Goal: Task Accomplishment & Management: Use online tool/utility

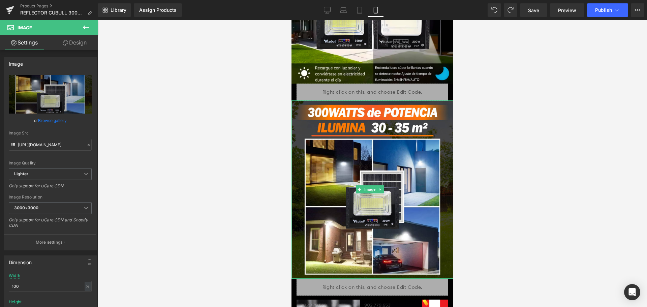
scroll to position [505, 0]
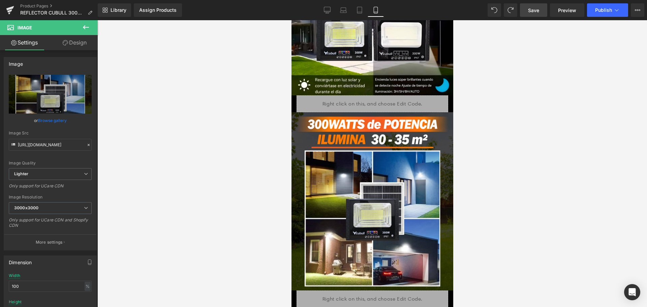
click at [532, 7] on span "Save" at bounding box center [533, 10] width 11 height 7
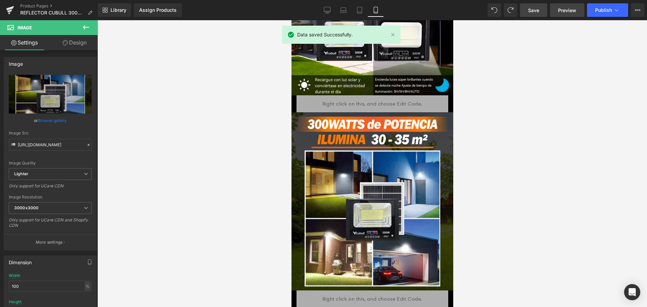
click at [564, 6] on link "Preview" at bounding box center [567, 9] width 34 height 13
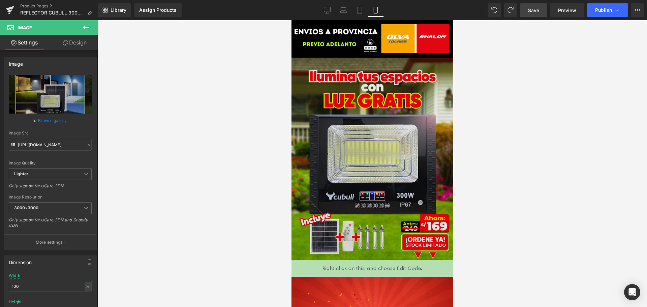
scroll to position [202, 0]
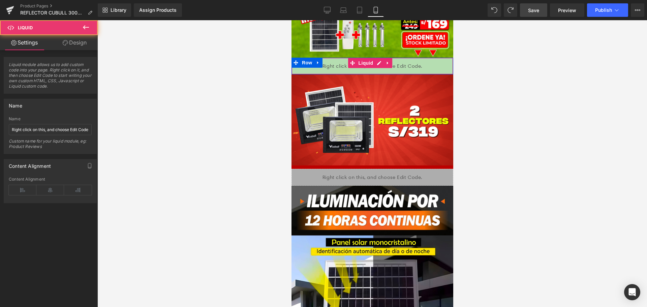
click at [419, 58] on div "Liquid" at bounding box center [372, 66] width 162 height 17
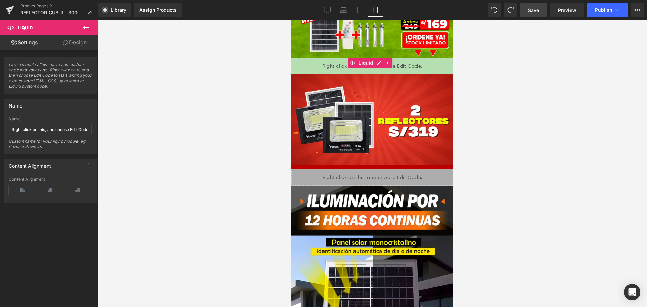
click at [59, 43] on link "Design" at bounding box center [74, 42] width 49 height 15
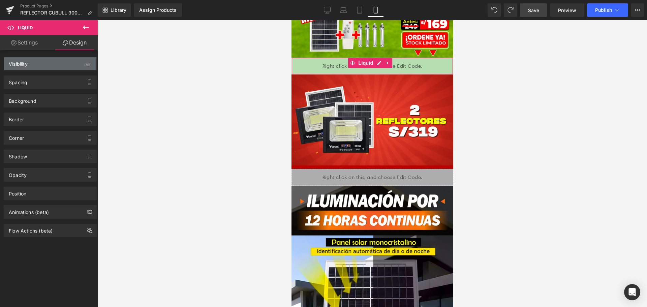
click at [80, 63] on div "Visibility (All)" at bounding box center [50, 63] width 92 height 13
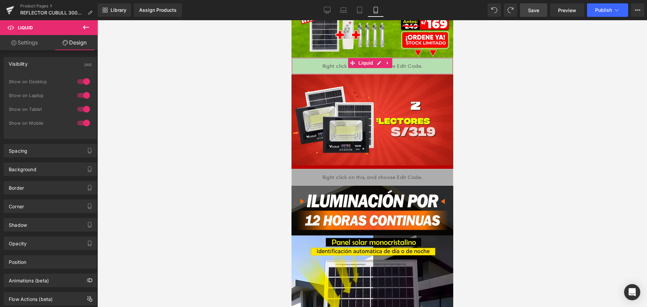
click at [72, 43] on link "Design" at bounding box center [74, 42] width 49 height 15
click at [37, 46] on link "Settings" at bounding box center [24, 42] width 49 height 15
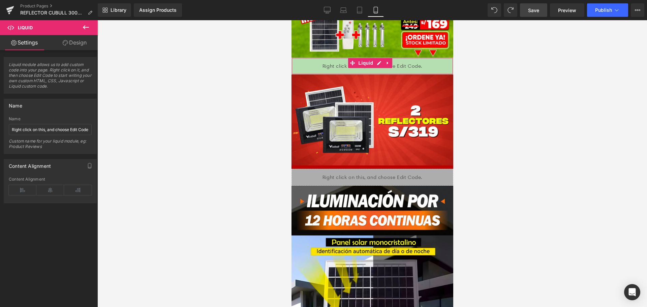
click at [73, 46] on link "Design" at bounding box center [74, 42] width 49 height 15
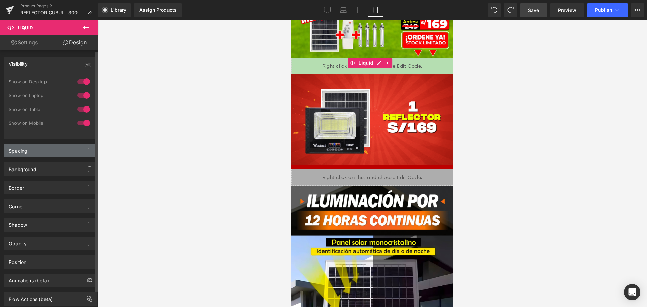
click at [45, 155] on div "Spacing" at bounding box center [50, 150] width 92 height 13
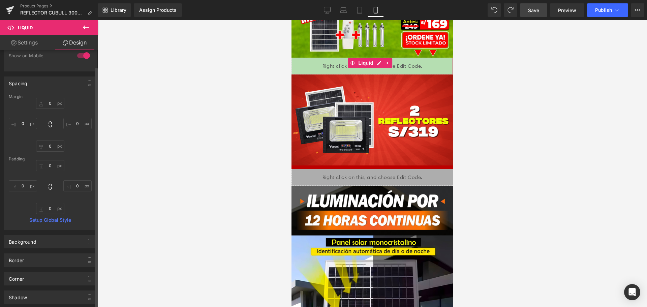
scroll to position [157, 0]
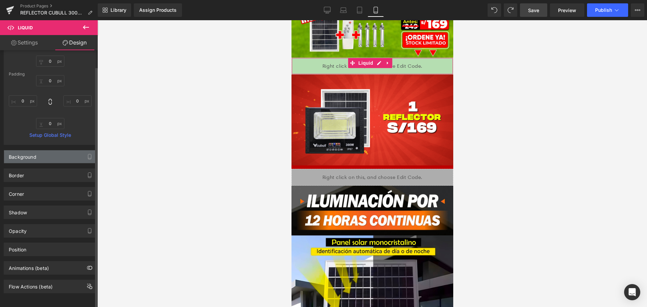
click at [62, 156] on div "Background" at bounding box center [50, 156] width 92 height 13
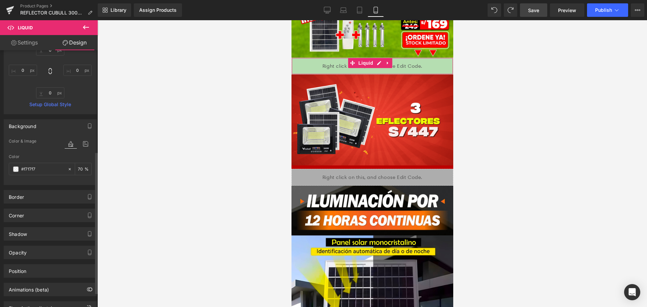
scroll to position [210, 0]
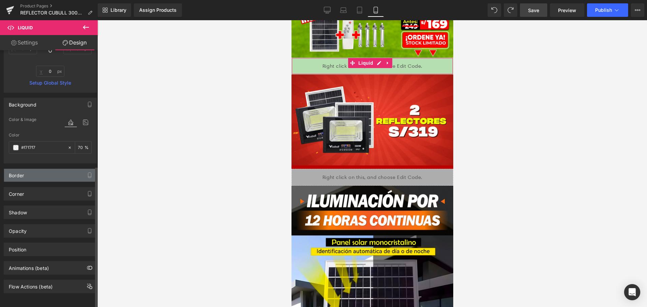
click at [68, 169] on div "Border" at bounding box center [50, 175] width 92 height 13
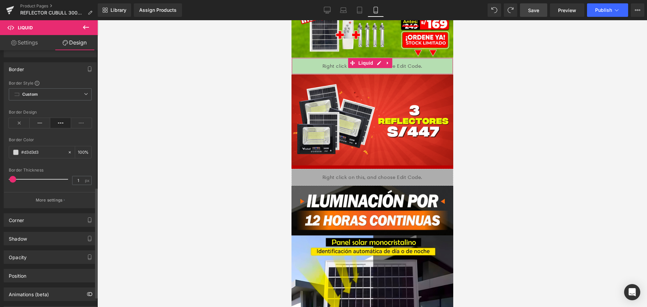
scroll to position [342, 0]
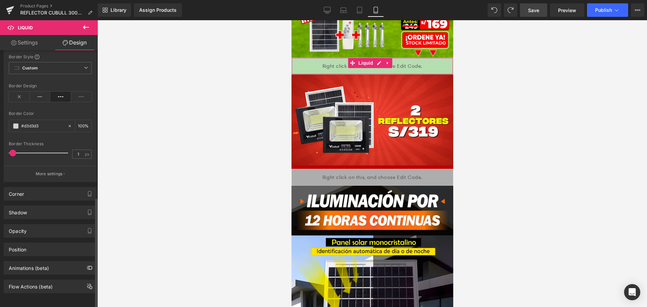
type input "0"
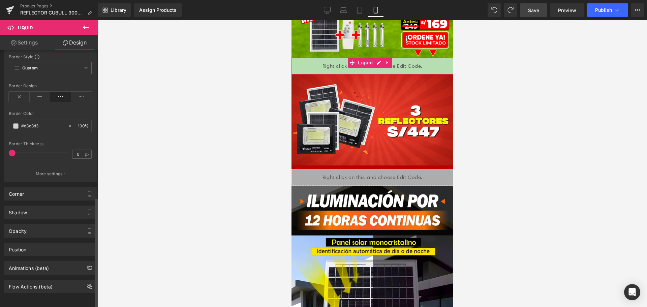
drag, startPoint x: 13, startPoint y: 148, endPoint x: 0, endPoint y: 149, distance: 12.9
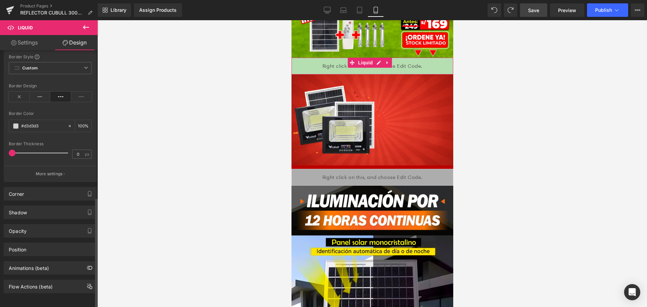
click at [0, 149] on div "Border Border Style Custom Custom Setup Global Style Custom Setup Global Style …" at bounding box center [50, 106] width 101 height 151
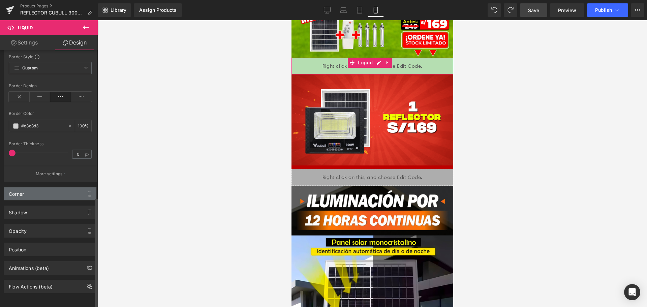
click at [58, 189] on div "Corner" at bounding box center [50, 193] width 92 height 13
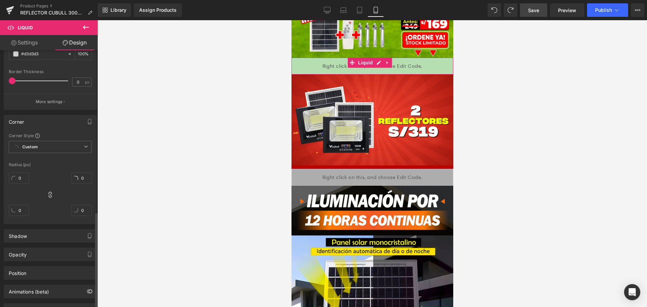
scroll to position [438, 0]
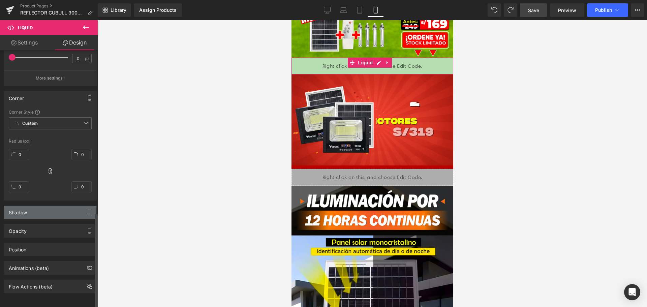
click at [50, 206] on div "Shadow" at bounding box center [50, 212] width 92 height 13
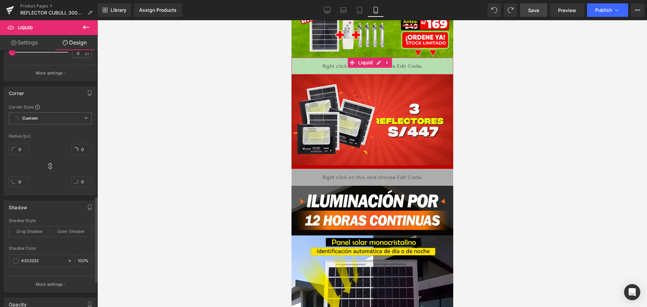
scroll to position [516, 0]
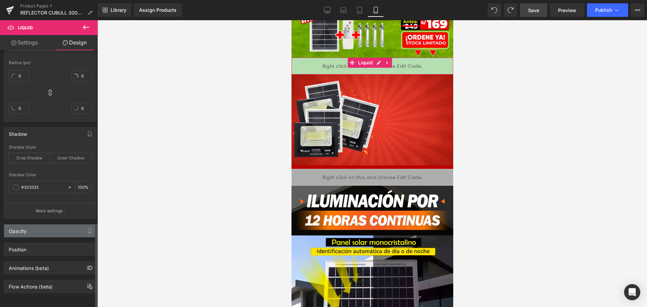
click at [54, 226] on div "Opacity" at bounding box center [50, 230] width 92 height 13
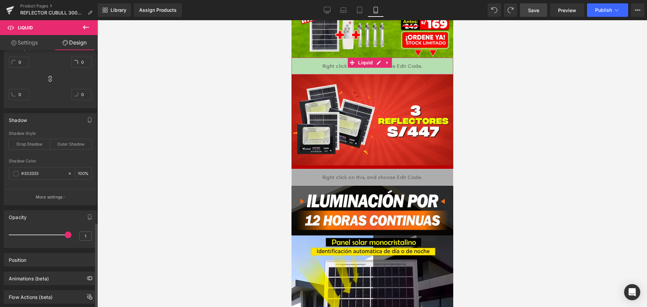
scroll to position [540, 0]
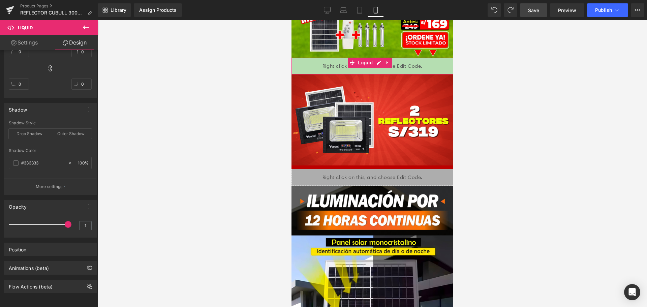
drag, startPoint x: 68, startPoint y: 222, endPoint x: 99, endPoint y: 231, distance: 32.0
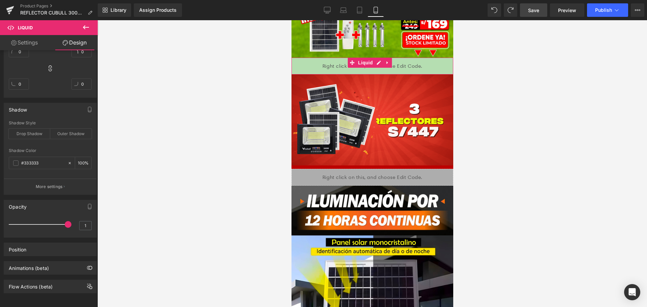
click at [99, 231] on div "Row You are previewing how the will restyle your page. You can not edit Element…" at bounding box center [323, 159] width 647 height 318
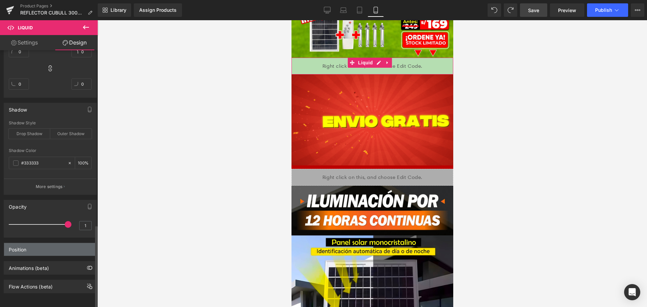
click at [66, 247] on div "Position" at bounding box center [50, 249] width 92 height 13
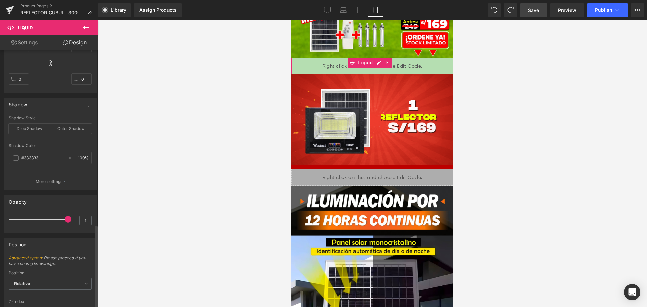
scroll to position [631, 0]
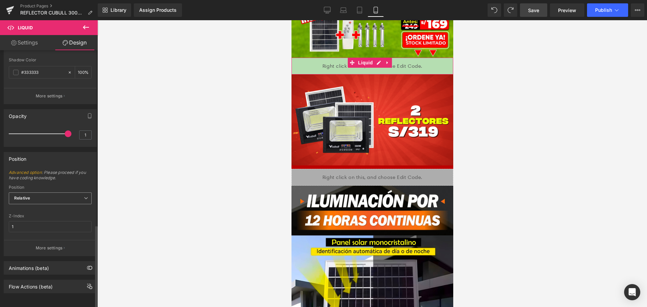
click at [61, 192] on span "Relative" at bounding box center [50, 198] width 83 height 12
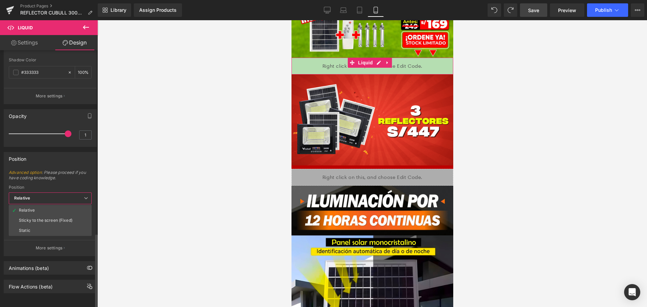
click at [61, 192] on span "Relative" at bounding box center [50, 198] width 83 height 12
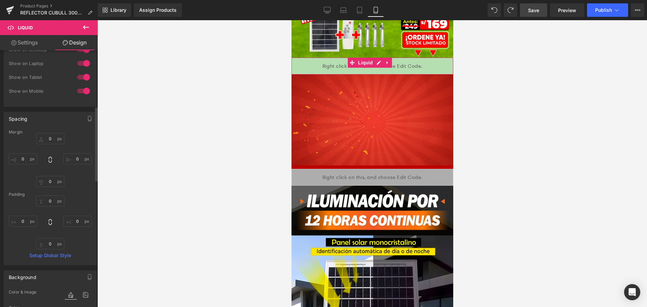
scroll to position [0, 0]
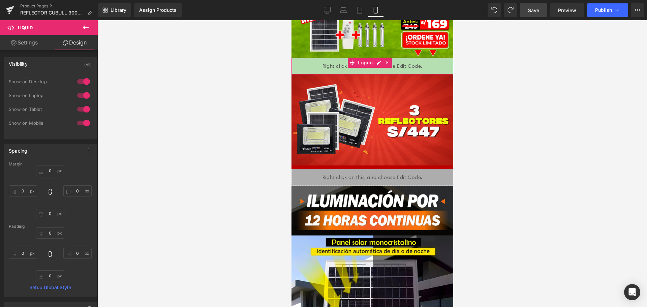
click at [19, 39] on link "Settings" at bounding box center [24, 42] width 49 height 15
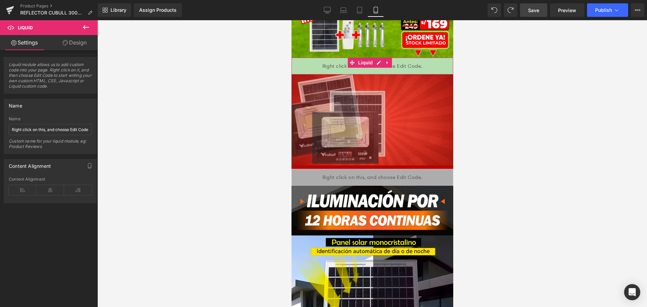
click at [72, 37] on link "Design" at bounding box center [74, 42] width 49 height 15
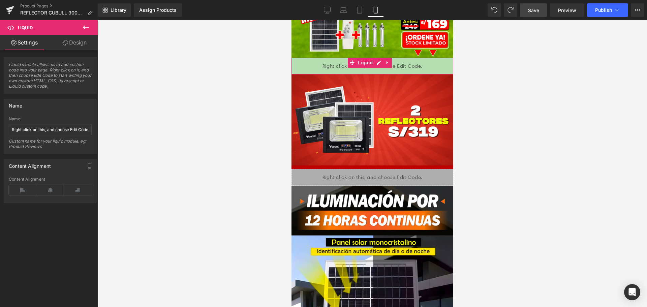
type input "0"
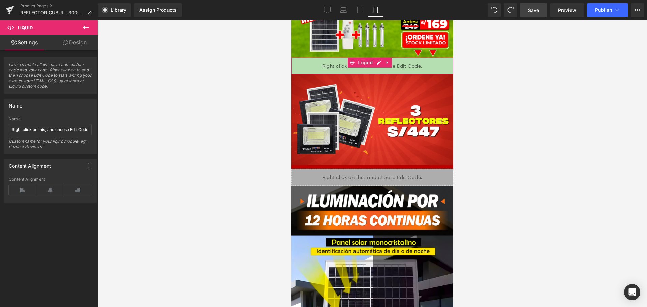
type input "0"
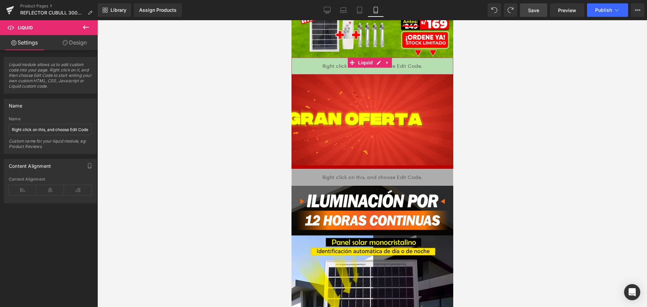
type input "0"
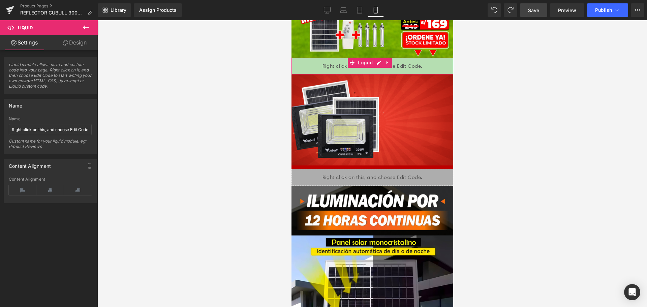
type input "0"
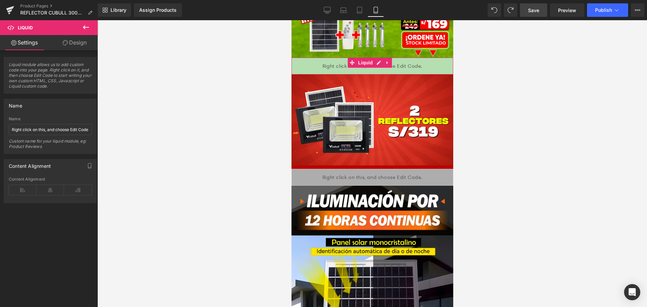
type input "0"
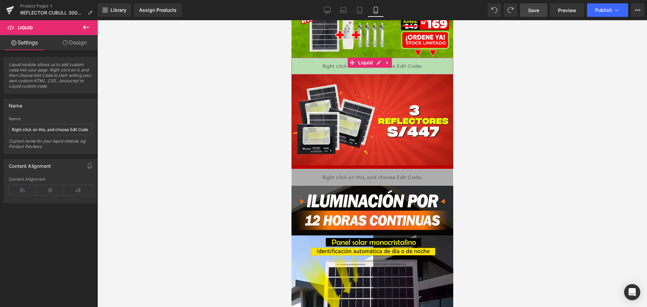
type input "0"
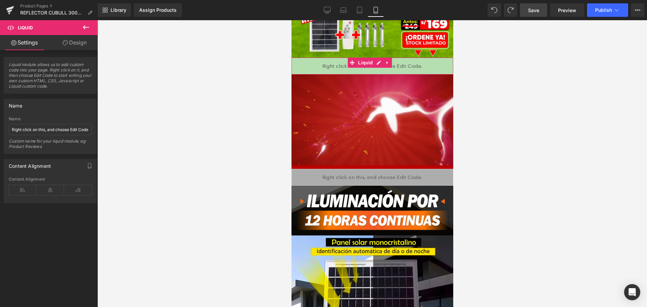
type input "0"
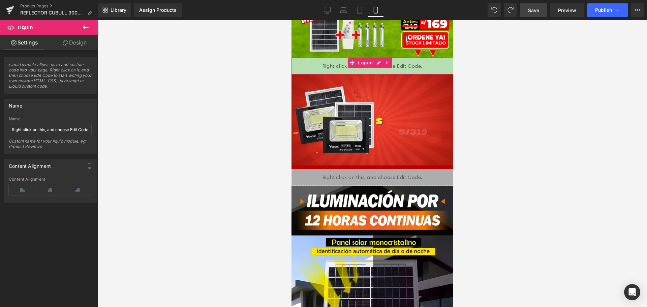
type input "0"
type input "70"
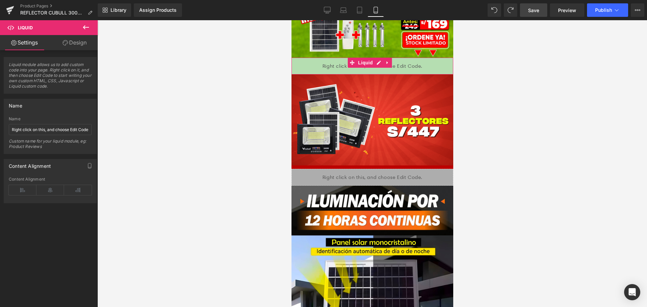
type input "100"
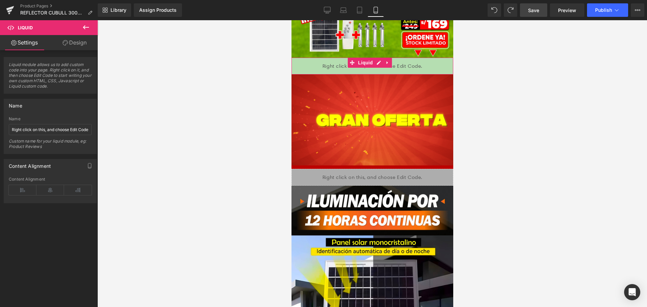
type input "100"
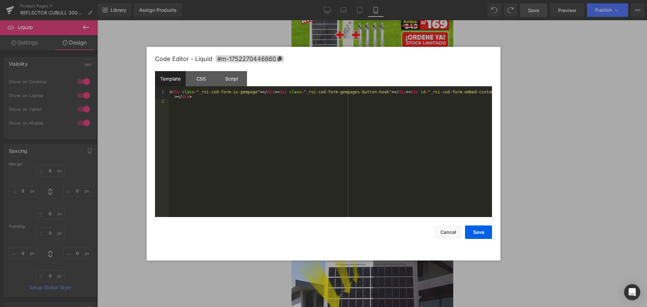
drag, startPoint x: 375, startPoint y: 59, endPoint x: 666, endPoint y: 79, distance: 292.1
click at [375, 59] on div "Liquid" at bounding box center [372, 66] width 162 height 17
click at [440, 232] on button "Cancel" at bounding box center [448, 231] width 27 height 13
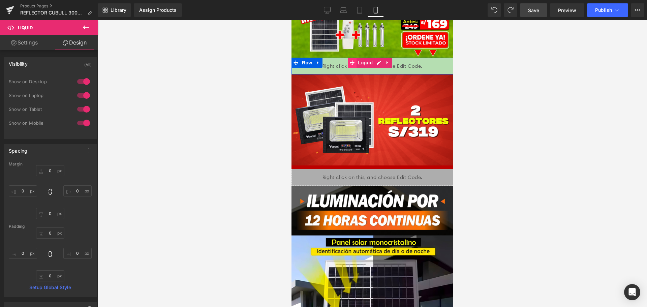
click at [352, 60] on icon at bounding box center [351, 62] width 5 height 5
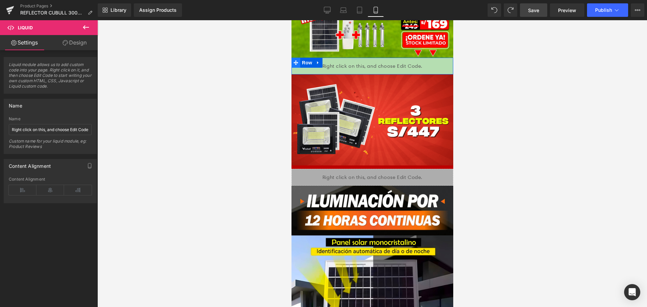
click at [298, 58] on span at bounding box center [295, 63] width 9 height 10
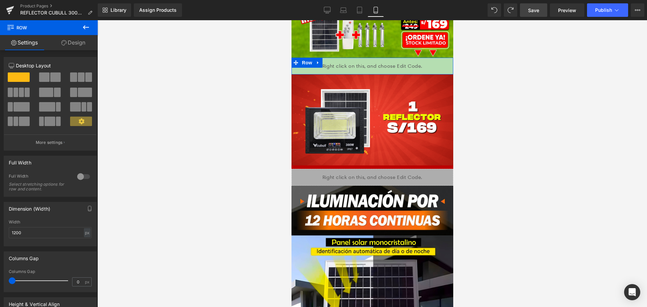
click at [79, 122] on icon at bounding box center [81, 121] width 6 height 6
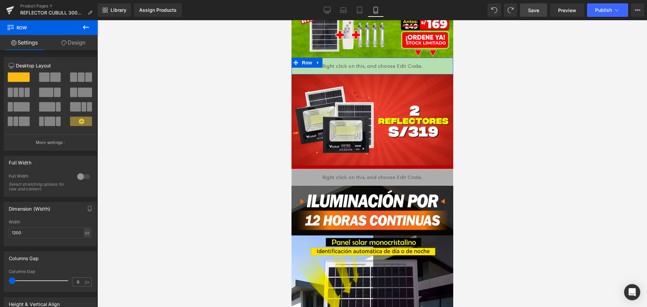
click at [79, 122] on icon at bounding box center [81, 121] width 6 height 6
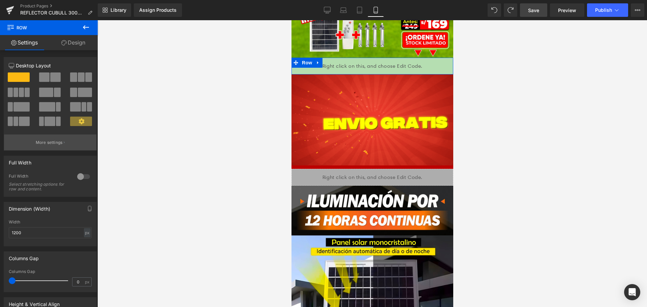
click at [71, 139] on button "More settings" at bounding box center [50, 142] width 92 height 16
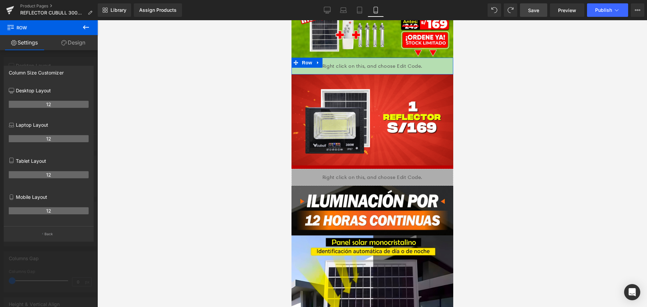
drag, startPoint x: 35, startPoint y: 214, endPoint x: 26, endPoint y: 244, distance: 31.7
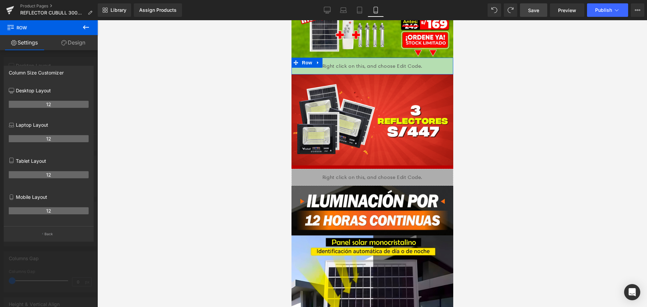
drag, startPoint x: 26, startPoint y: 244, endPoint x: 41, endPoint y: 240, distance: 15.7
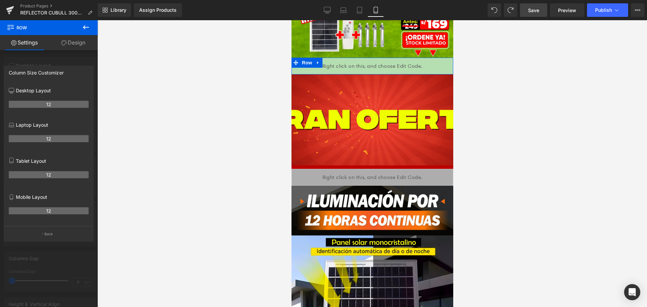
click at [41, 240] on button "Back" at bounding box center [49, 233] width 90 height 15
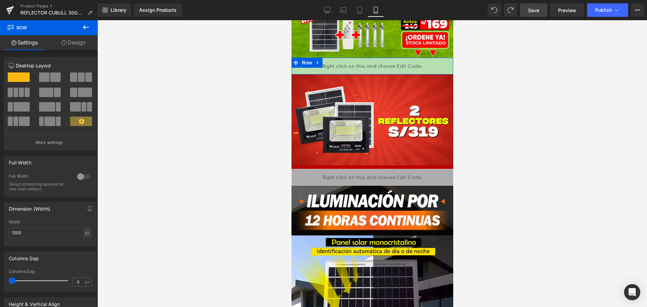
click at [68, 41] on link "Design" at bounding box center [73, 42] width 49 height 15
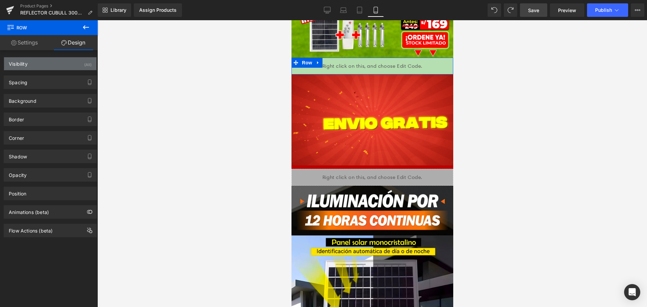
click at [56, 64] on div "Visibility (All)" at bounding box center [50, 63] width 92 height 13
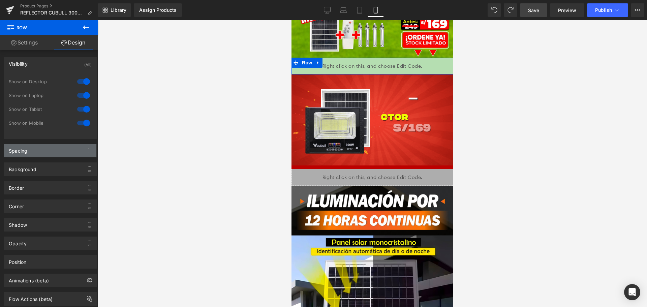
click at [60, 151] on div "Spacing" at bounding box center [50, 150] width 92 height 13
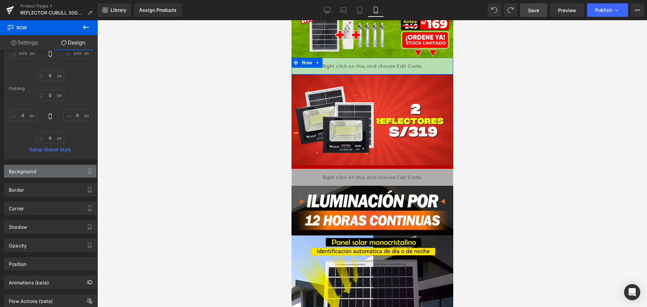
scroll to position [157, 0]
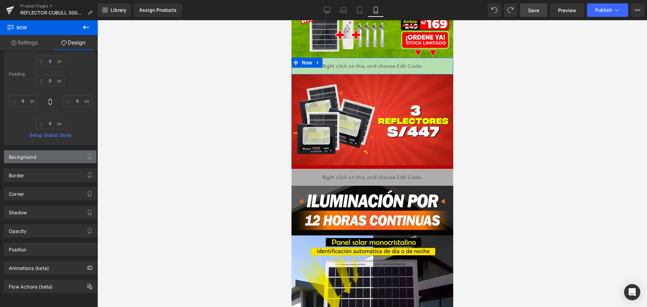
click at [58, 154] on div "Background" at bounding box center [50, 156] width 92 height 13
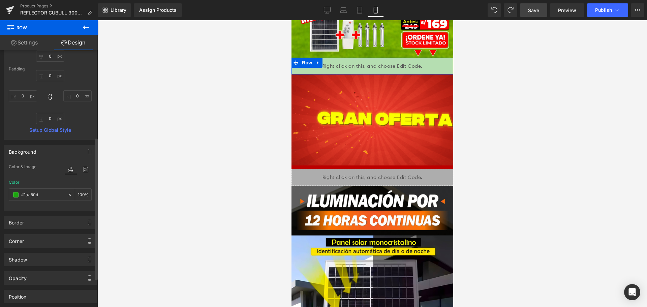
scroll to position [210, 0]
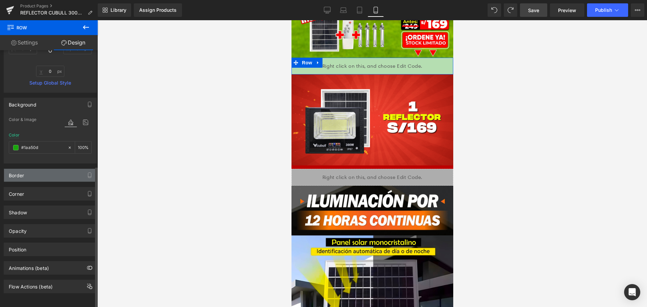
click at [59, 169] on div "Border" at bounding box center [50, 175] width 92 height 13
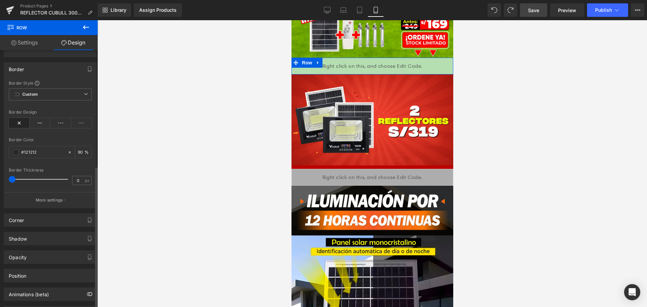
scroll to position [342, 0]
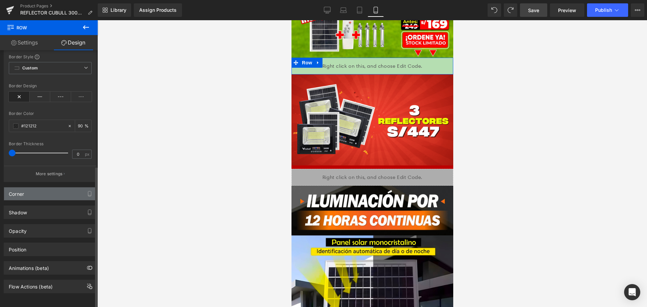
click at [58, 187] on div "Corner" at bounding box center [50, 193] width 92 height 13
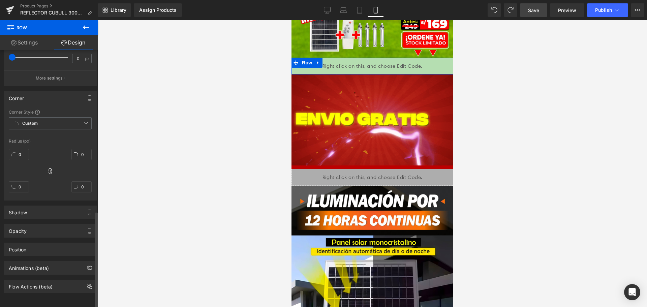
scroll to position [438, 0]
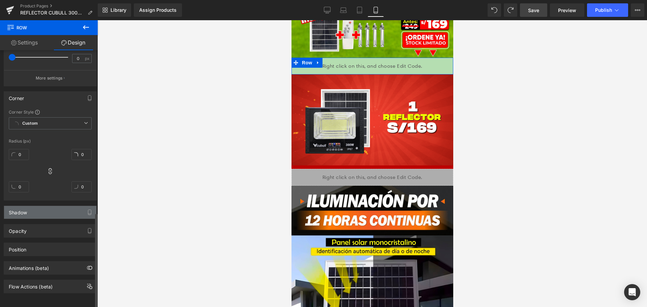
click at [46, 206] on div "Shadow" at bounding box center [50, 212] width 92 height 13
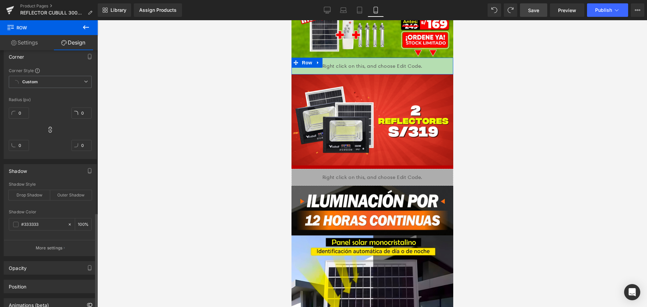
scroll to position [516, 0]
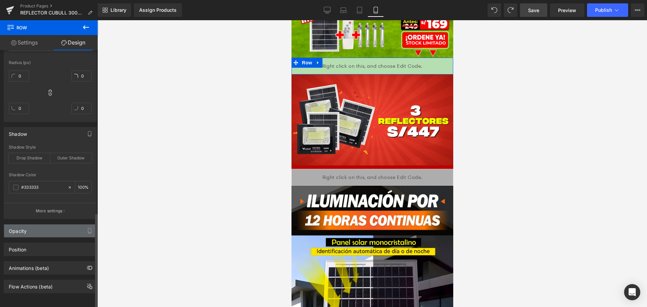
click at [39, 230] on div "Opacity" at bounding box center [50, 230] width 92 height 13
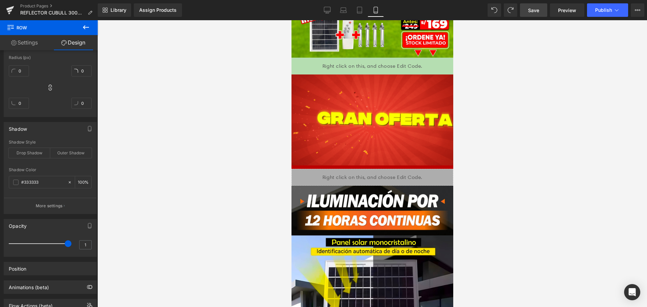
click at [533, 15] on link "Save" at bounding box center [533, 9] width 27 height 13
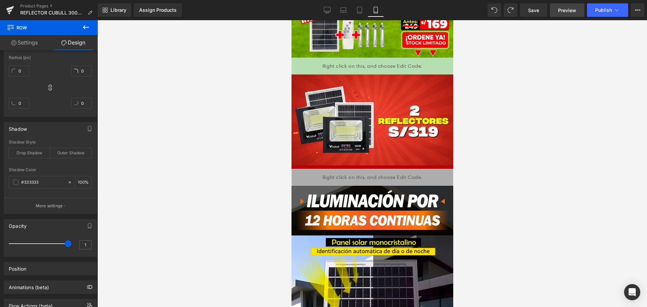
click at [560, 11] on span "Preview" at bounding box center [567, 10] width 18 height 7
click at [597, 10] on span "Publish" at bounding box center [603, 9] width 17 height 5
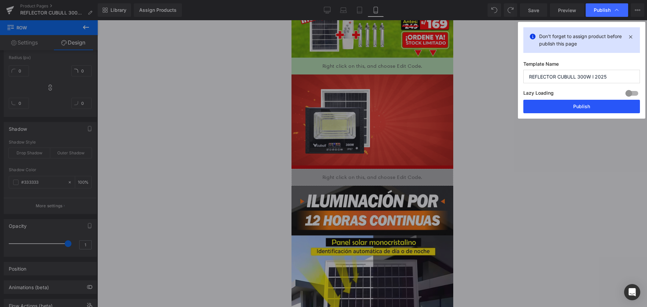
click at [568, 106] on button "Publish" at bounding box center [581, 106] width 117 height 13
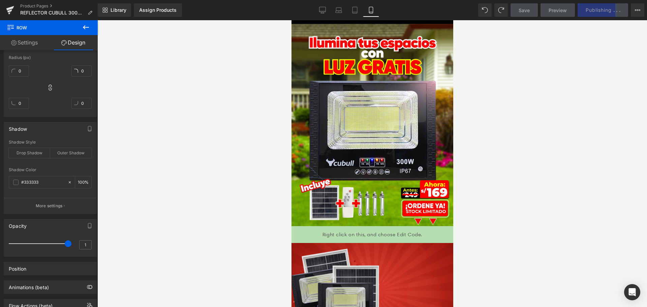
scroll to position [0, 0]
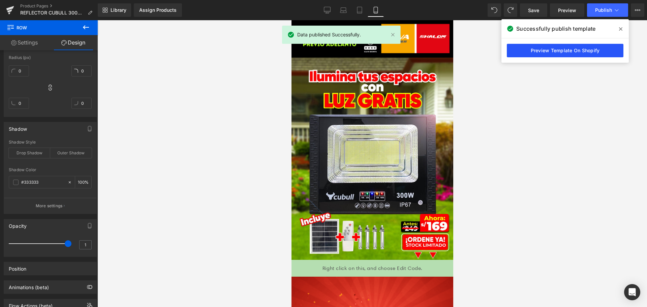
click at [551, 50] on link "Preview Template On Shopify" at bounding box center [565, 50] width 117 height 13
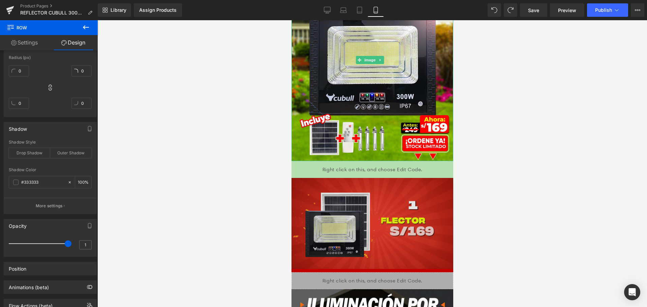
scroll to position [168, 0]
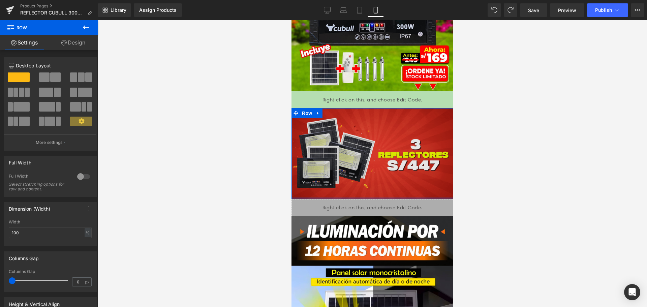
drag, startPoint x: 418, startPoint y: 189, endPoint x: 760, endPoint y: 169, distance: 342.1
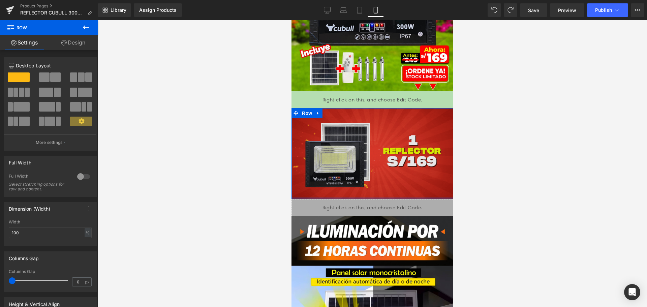
click at [408, 147] on div "Image Row" at bounding box center [372, 153] width 162 height 91
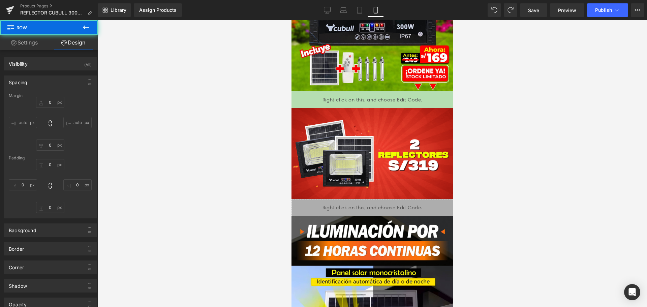
type input "0"
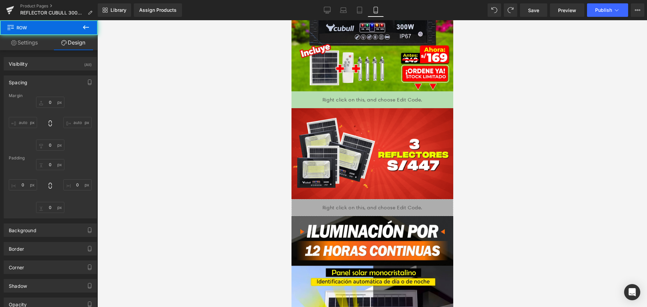
type input "0"
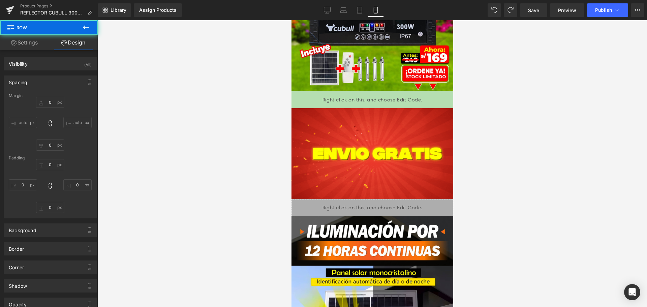
type input "0"
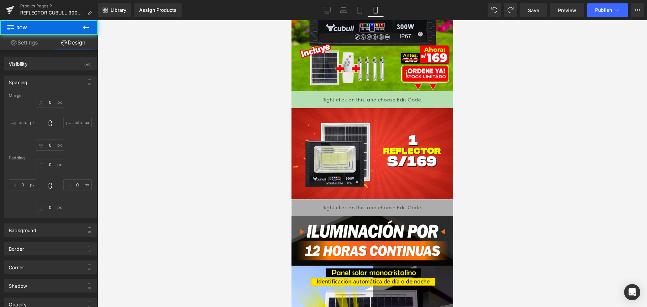
type input "0"
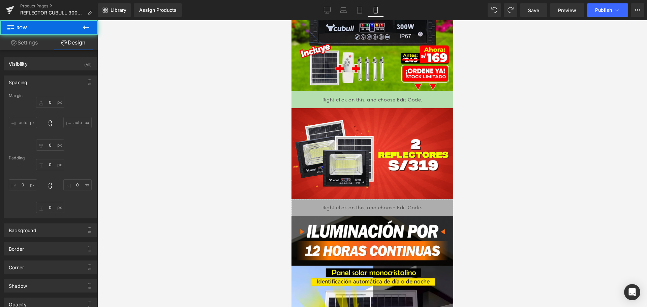
type input "0"
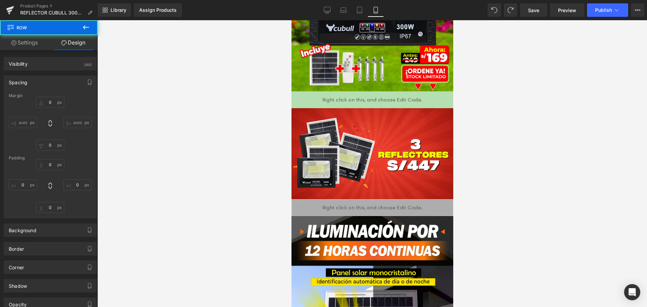
type input "0"
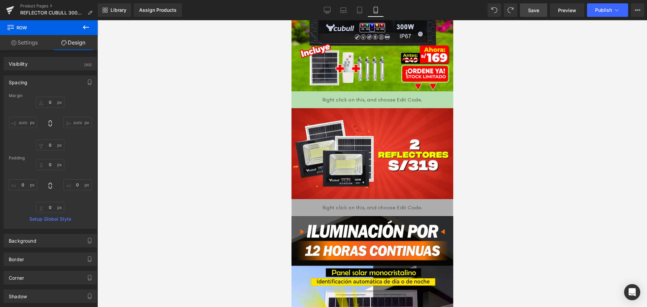
click at [528, 11] on span "Save" at bounding box center [533, 10] width 11 height 7
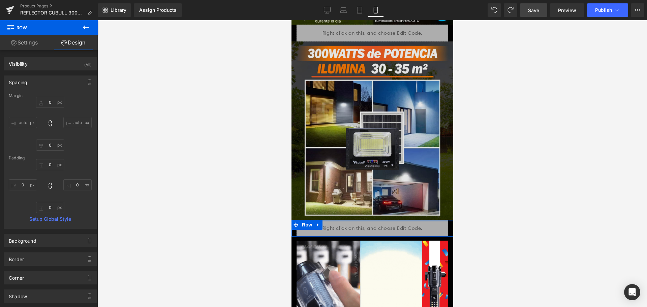
scroll to position [640, 0]
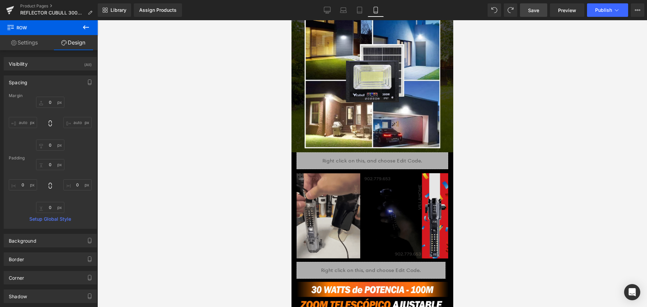
click at [371, 173] on img at bounding box center [372, 215] width 152 height 85
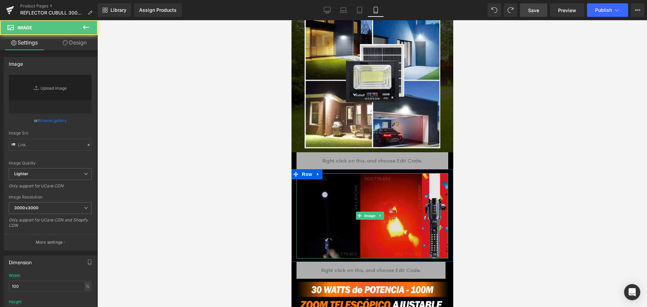
type input "[URL][DOMAIN_NAME]"
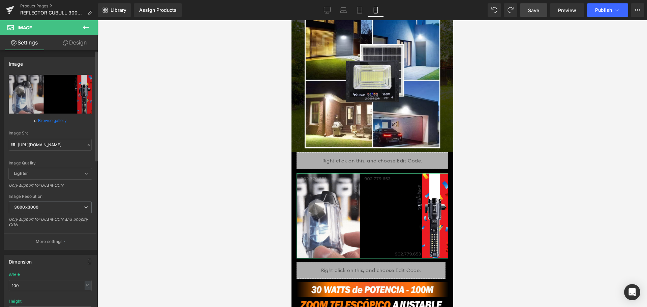
click at [86, 145] on icon at bounding box center [88, 144] width 5 height 5
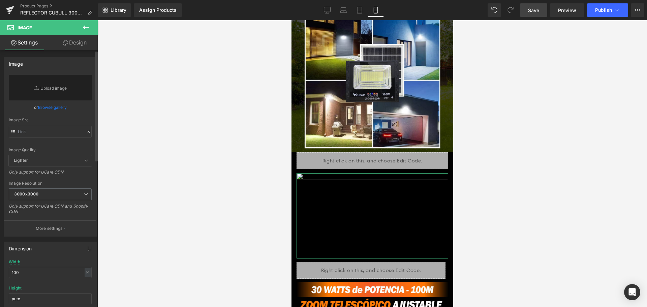
click at [65, 143] on div "Image Quality Lighter Lightest Lighter Lighter Lightest Only support for UCare …" at bounding box center [50, 115] width 83 height 80
drag, startPoint x: 63, startPoint y: 139, endPoint x: 63, endPoint y: 134, distance: 4.7
click at [63, 137] on div "Replace Image Upload image or Browse gallery Image Src Image Quality Lighter Li…" at bounding box center [50, 155] width 92 height 161
click at [63, 132] on input "text" at bounding box center [50, 132] width 83 height 12
click at [63, 133] on input "text" at bounding box center [50, 132] width 83 height 12
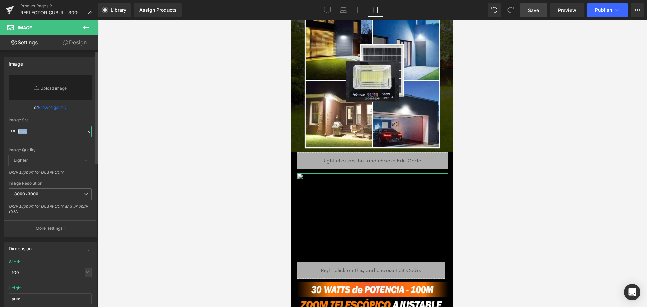
click at [63, 133] on input "text" at bounding box center [50, 132] width 83 height 12
click at [36, 131] on input "text" at bounding box center [50, 132] width 83 height 12
click at [30, 132] on input "text" at bounding box center [50, 132] width 83 height 12
click at [10, 132] on div "Image Src" at bounding box center [50, 128] width 83 height 20
click at [18, 131] on input "text" at bounding box center [50, 132] width 83 height 12
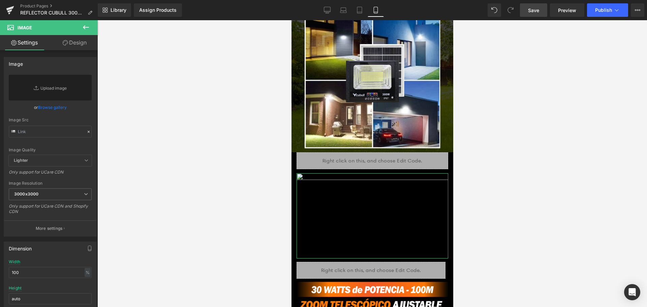
click at [166, 123] on div at bounding box center [371, 163] width 549 height 287
click at [34, 137] on input "text" at bounding box center [50, 132] width 83 height 12
paste input "[URL][DOMAIN_NAME]"
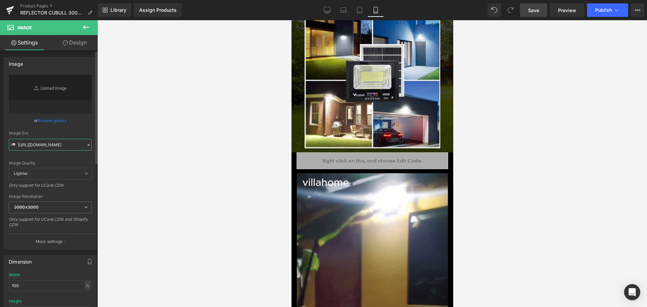
type input "[URL][DOMAIN_NAME]"
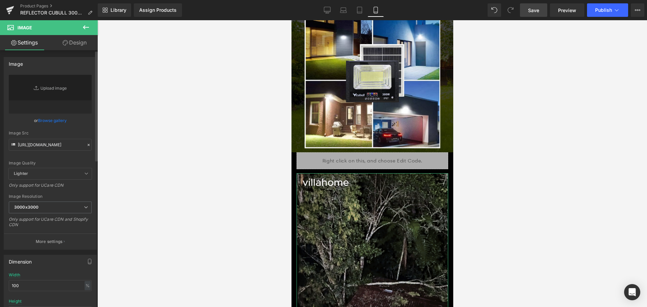
click at [90, 130] on div "[URL][DOMAIN_NAME] Replace Image Upload image or Browse gallery Image Src [URL]…" at bounding box center [50, 162] width 92 height 174
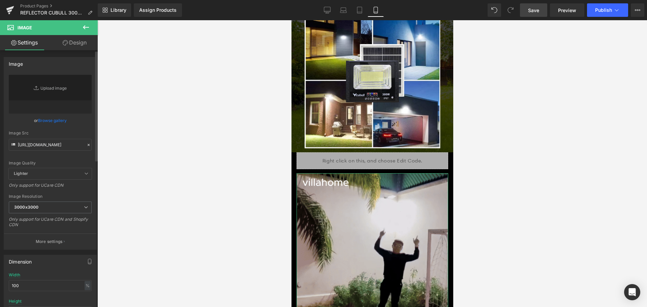
scroll to position [0, 0]
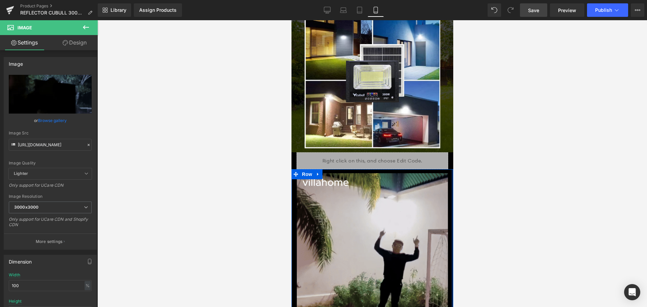
click at [451, 170] on div at bounding box center [452, 248] width 2 height 159
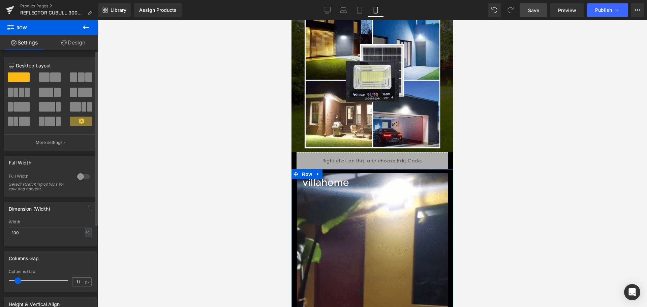
type input "0"
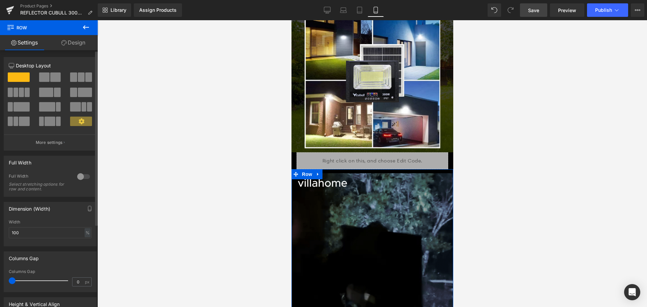
drag, startPoint x: 18, startPoint y: 281, endPoint x: 0, endPoint y: 270, distance: 20.9
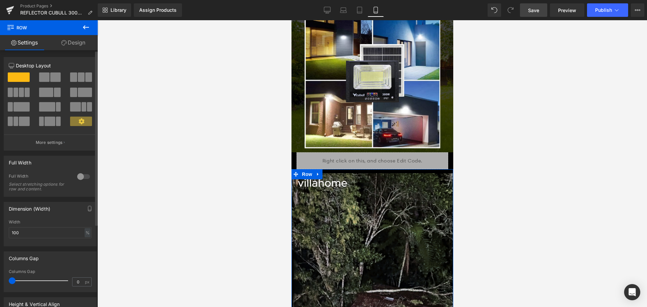
click at [0, 270] on div "Columns Gap 0px Columns Gap 0 px" at bounding box center [50, 269] width 101 height 46
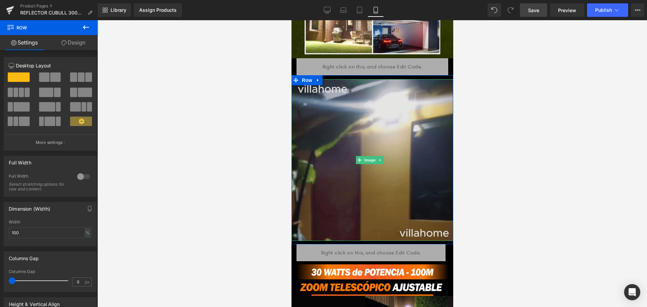
scroll to position [741, 0]
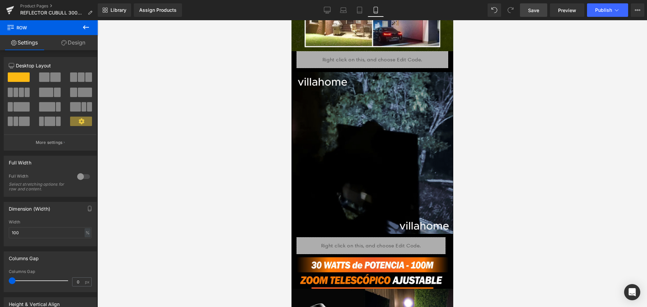
click at [530, 14] on link "Save" at bounding box center [533, 9] width 27 height 13
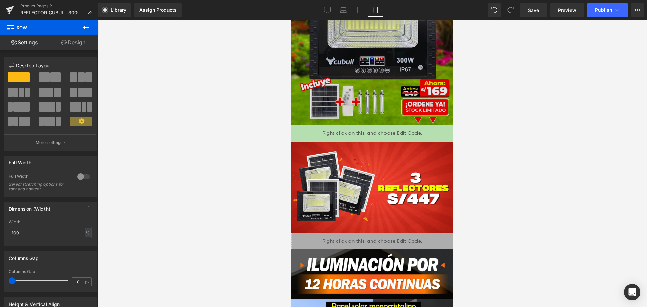
scroll to position [135, 0]
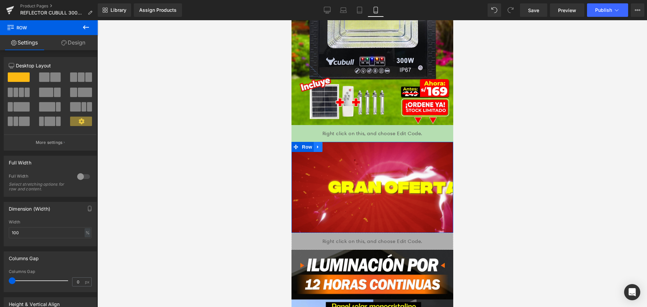
click at [317, 146] on icon at bounding box center [317, 147] width 1 height 3
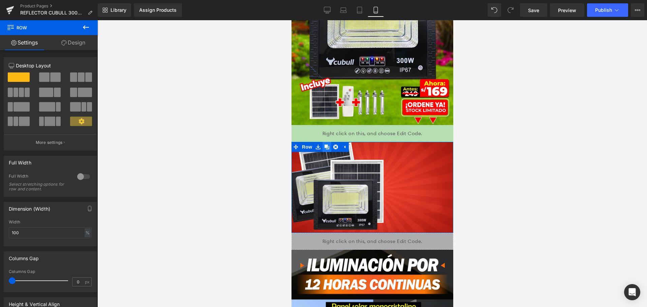
click at [322, 142] on link at bounding box center [326, 147] width 9 height 10
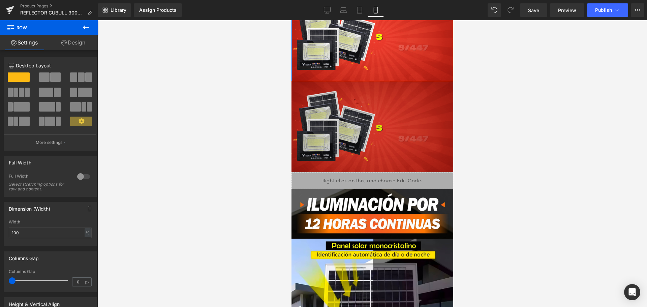
scroll to position [303, 0]
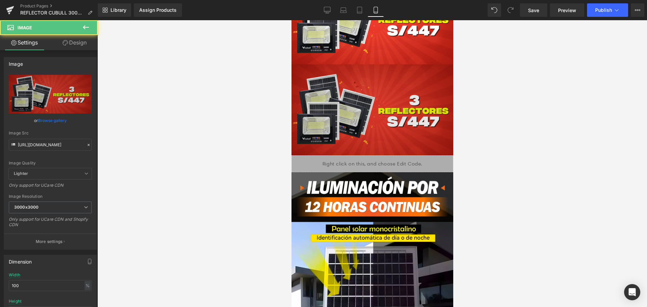
click at [299, 66] on img at bounding box center [372, 109] width 162 height 91
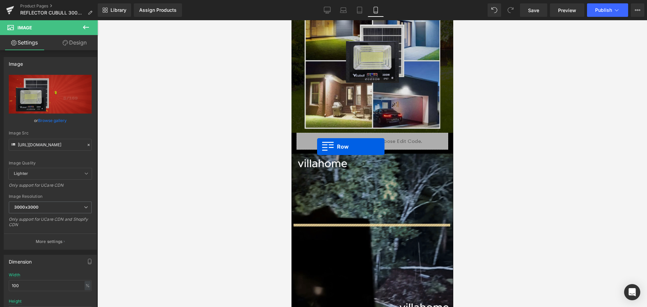
scroll to position [808, 0]
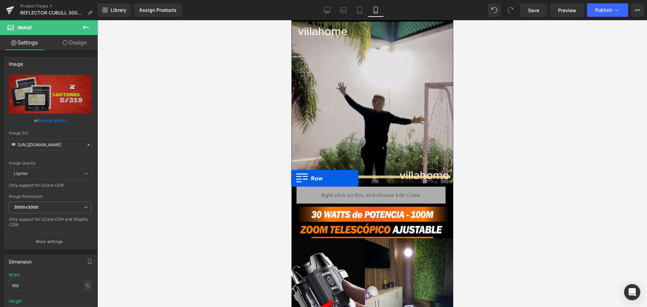
drag, startPoint x: 295, startPoint y: 57, endPoint x: 574, endPoint y: 195, distance: 310.9
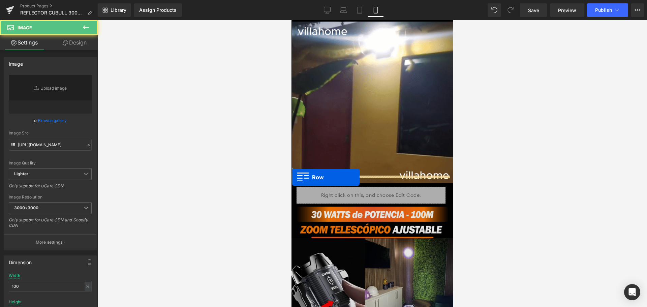
click at [292, 203] on div "Image" at bounding box center [372, 302] width 162 height 199
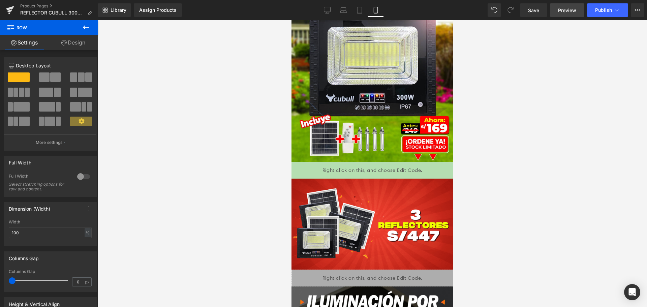
scroll to position [51, 0]
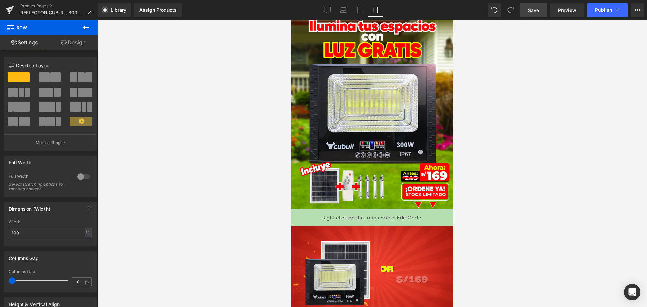
click at [536, 9] on span "Save" at bounding box center [533, 10] width 11 height 7
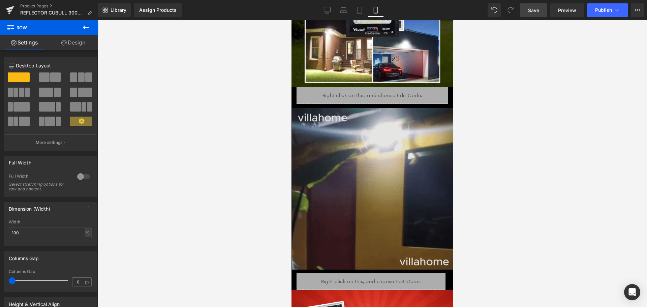
scroll to position [539, 0]
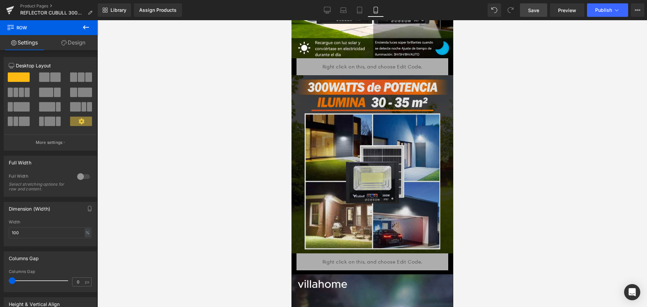
click at [400, 165] on img at bounding box center [372, 164] width 162 height 178
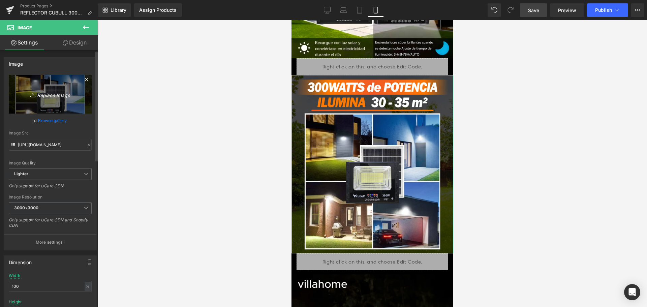
click at [45, 85] on link "Replace Image" at bounding box center [50, 94] width 83 height 39
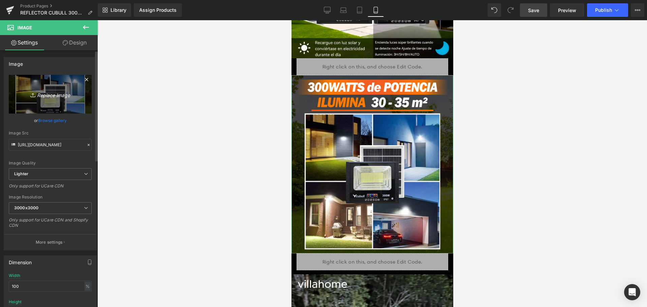
type input "C:\fakepath\LANDING_CUBULL.png"
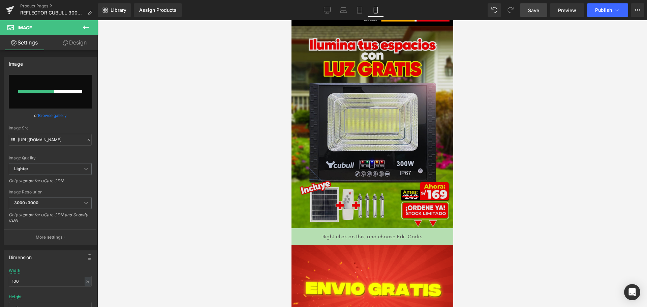
scroll to position [0, 0]
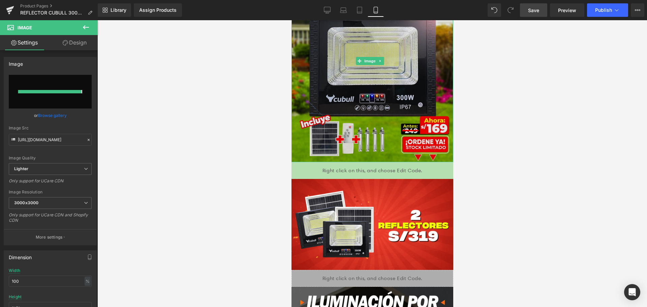
type input "[URL][DOMAIN_NAME]"
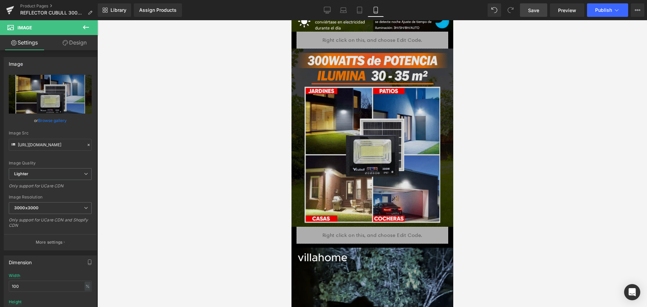
scroll to position [472, 0]
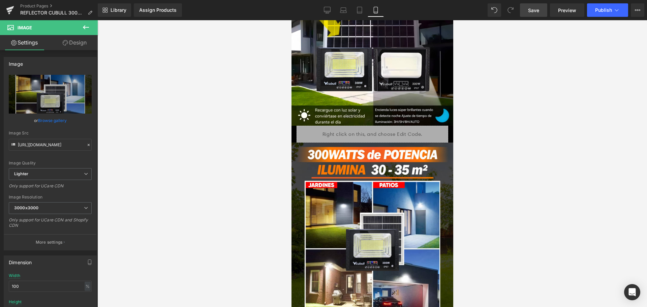
click at [532, 8] on span "Save" at bounding box center [533, 10] width 11 height 7
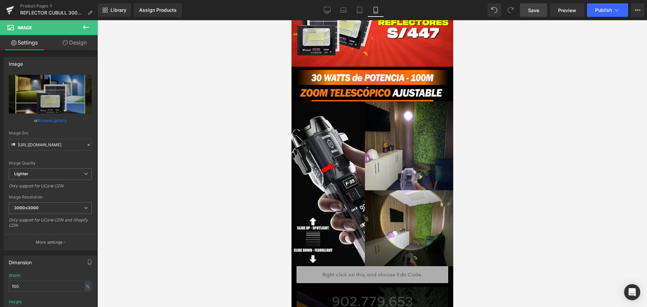
scroll to position [1112, 0]
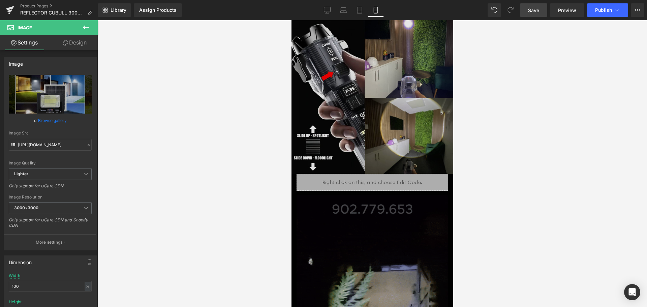
click at [368, 118] on img at bounding box center [372, 73] width 162 height 199
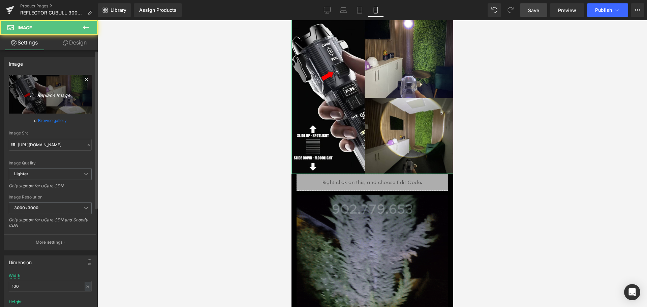
click at [44, 88] on link "Replace Image" at bounding box center [50, 94] width 83 height 39
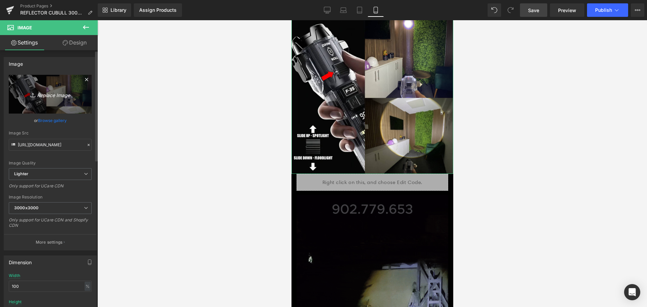
type input "C:\fakepath\BATERIA_CUBULL.png"
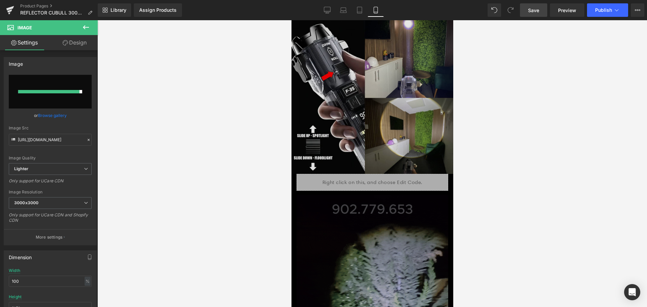
type input "[URL][DOMAIN_NAME]"
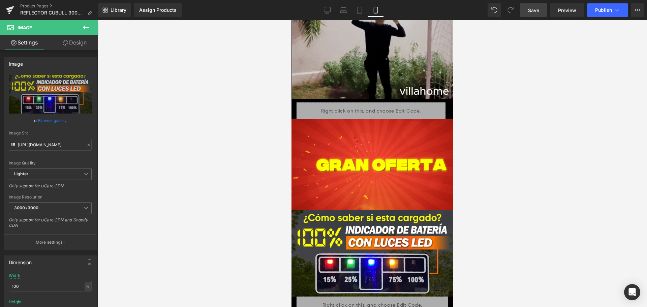
scroll to position [977, 0]
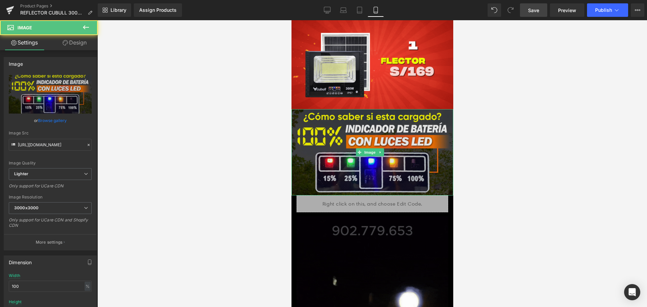
click at [322, 109] on img at bounding box center [372, 152] width 162 height 86
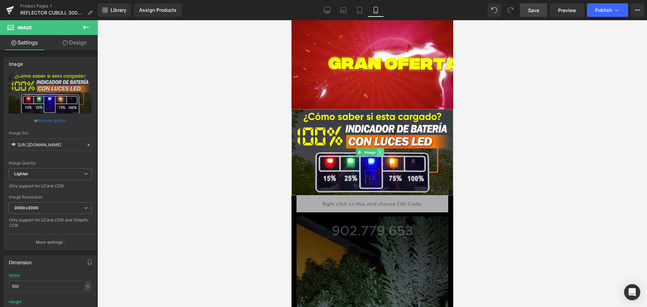
click at [381, 148] on link at bounding box center [379, 152] width 7 height 8
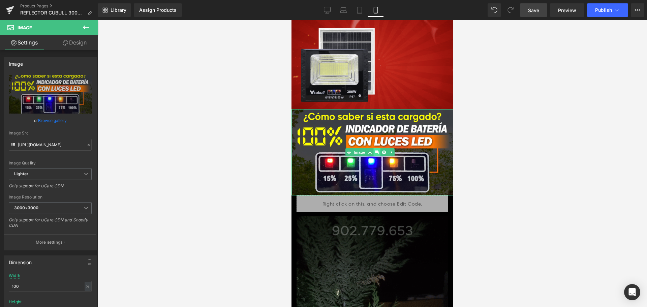
click at [377, 150] on icon at bounding box center [377, 152] width 4 height 4
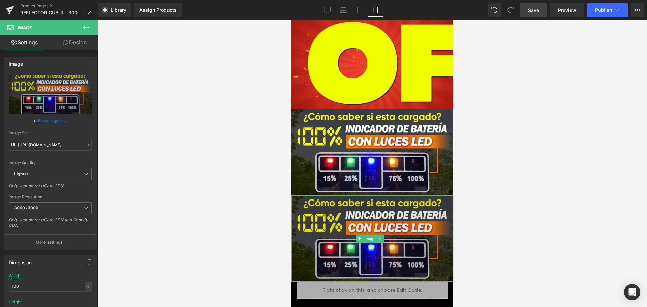
click at [389, 212] on img at bounding box center [372, 238] width 162 height 86
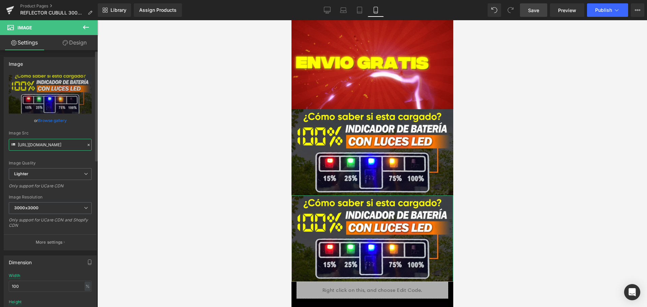
click at [81, 147] on input "[URL][DOMAIN_NAME]" at bounding box center [50, 145] width 83 height 12
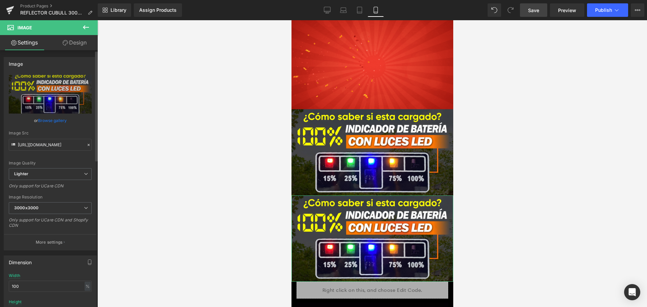
click at [86, 143] on icon at bounding box center [88, 144] width 5 height 5
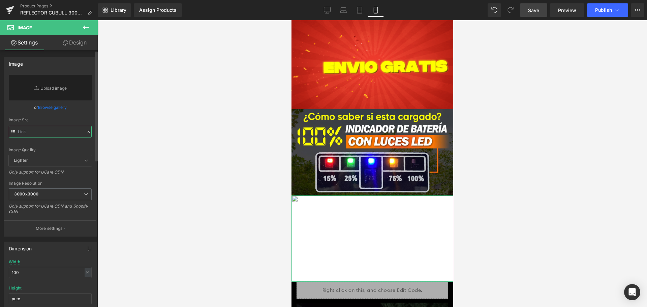
click at [71, 134] on input "text" at bounding box center [50, 132] width 83 height 12
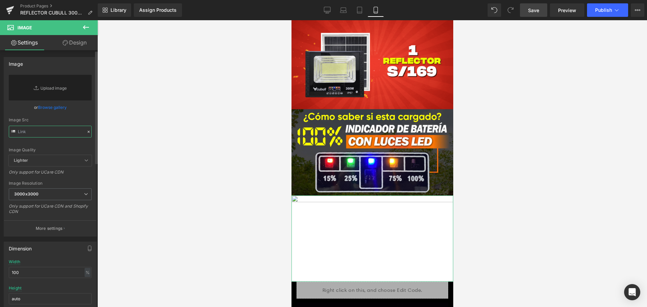
paste input "[URL][DOMAIN_NAME]"
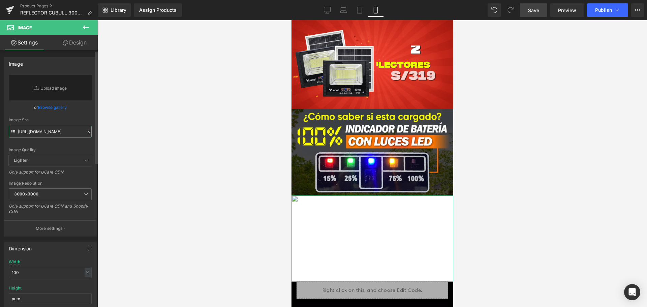
scroll to position [0, 121]
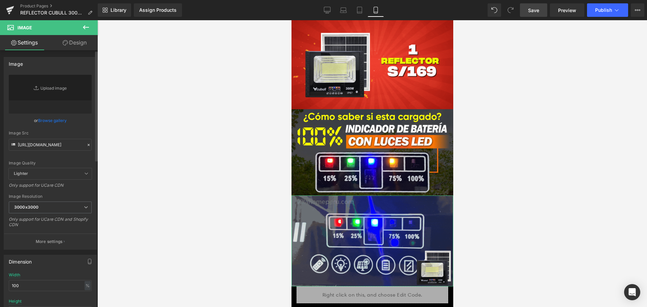
click at [76, 121] on div "or Browse gallery" at bounding box center [50, 120] width 83 height 7
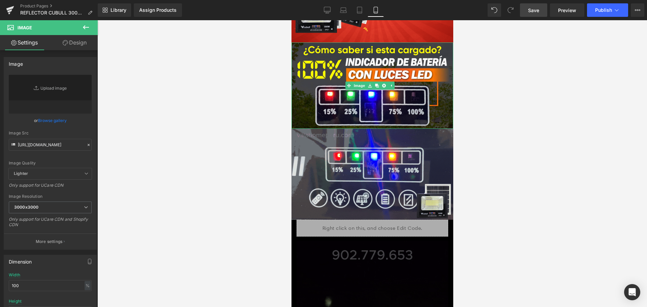
scroll to position [1044, 0]
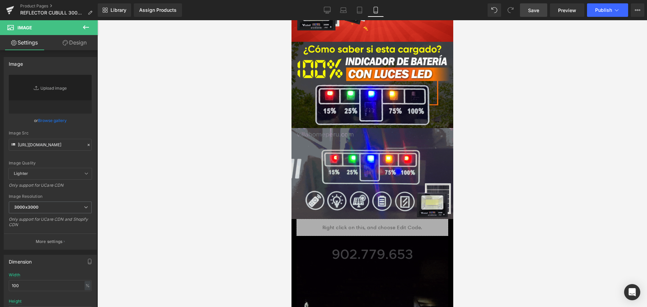
type input "[URL][DOMAIN_NAME]"
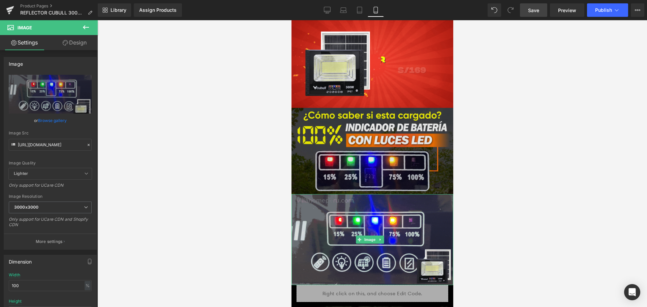
scroll to position [977, 0]
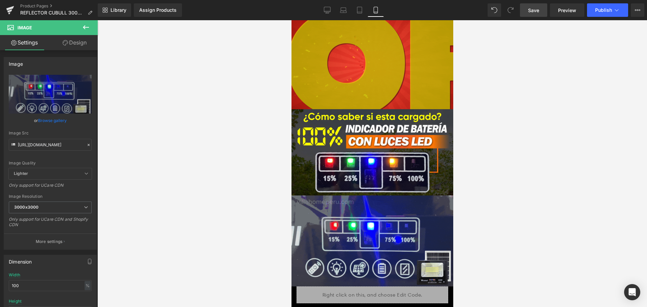
click at [531, 10] on span "Save" at bounding box center [533, 10] width 11 height 7
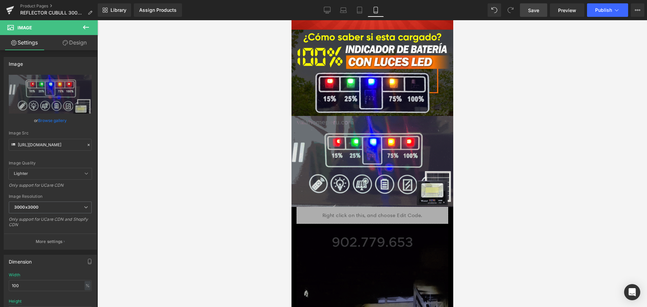
scroll to position [1044, 0]
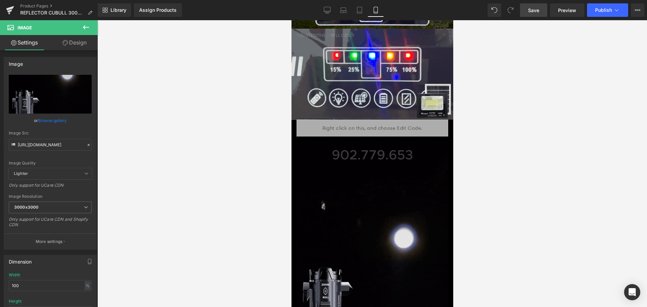
scroll to position [1145, 0]
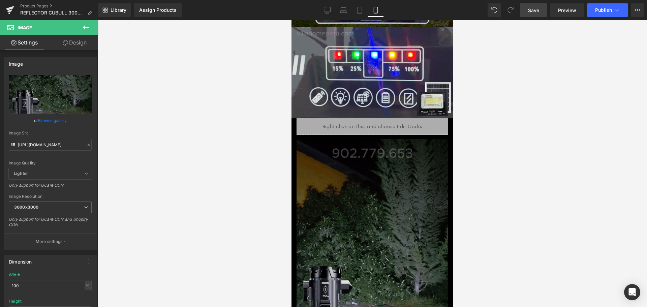
click at [344, 206] on img at bounding box center [372, 273] width 152 height 269
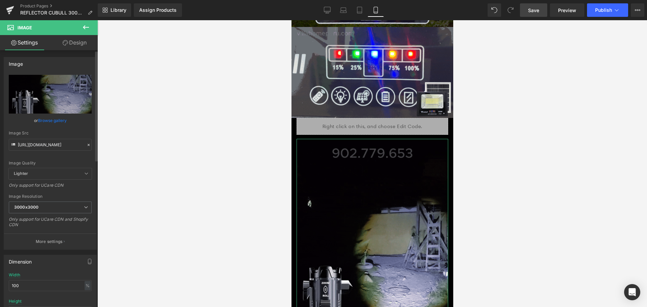
click at [86, 143] on icon at bounding box center [88, 144] width 5 height 5
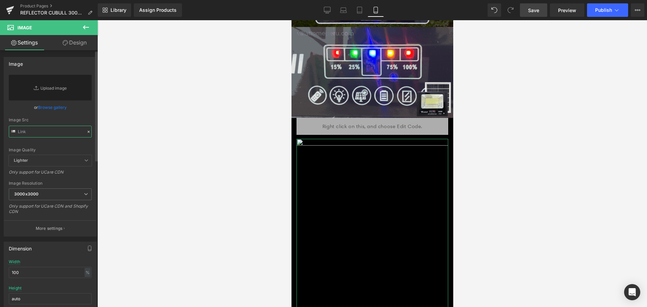
click at [64, 133] on input "text" at bounding box center [50, 132] width 83 height 12
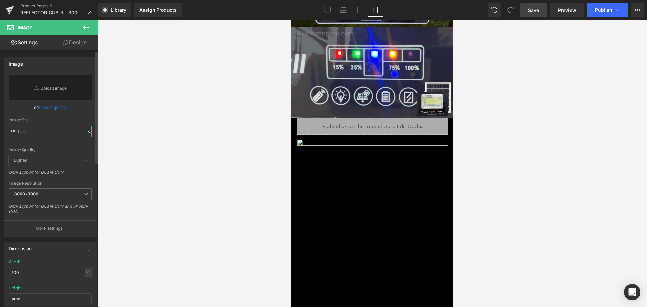
paste input "[URL][DOMAIN_NAME]"
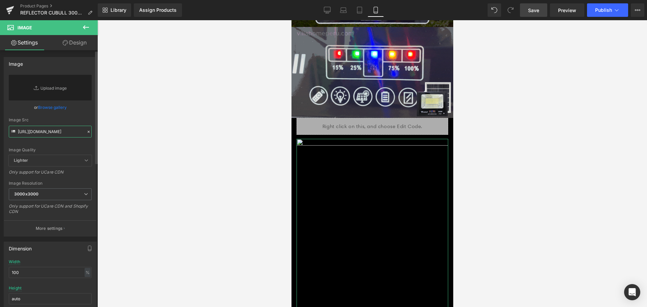
scroll to position [0, 114]
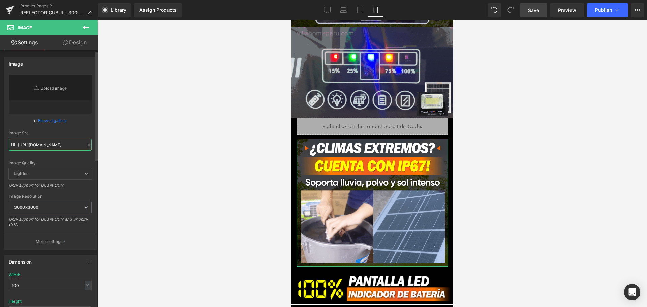
type input "[URL][DOMAIN_NAME]"
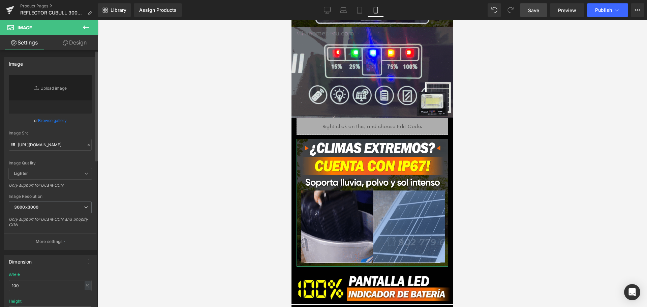
scroll to position [0, 0]
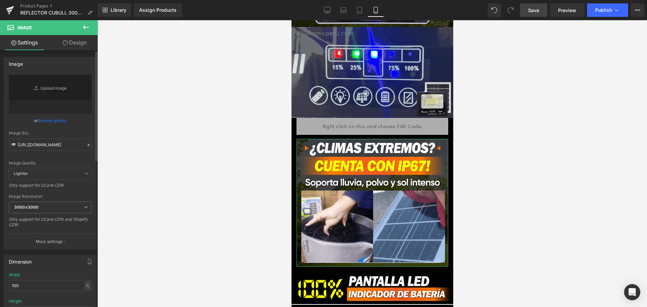
click at [77, 131] on div "Image Src" at bounding box center [50, 133] width 83 height 5
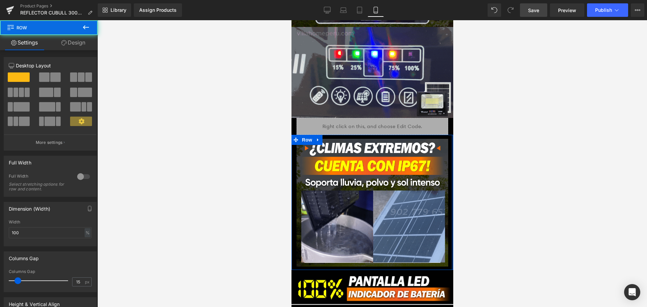
click at [451, 173] on div at bounding box center [452, 202] width 2 height 135
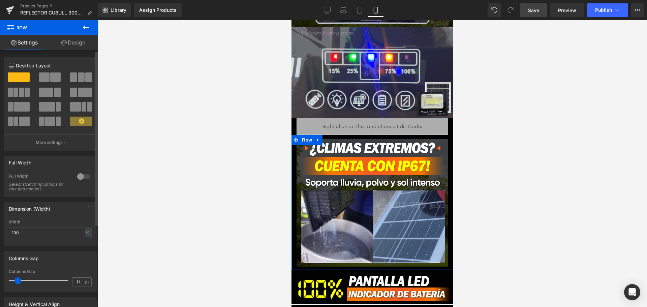
type input "0"
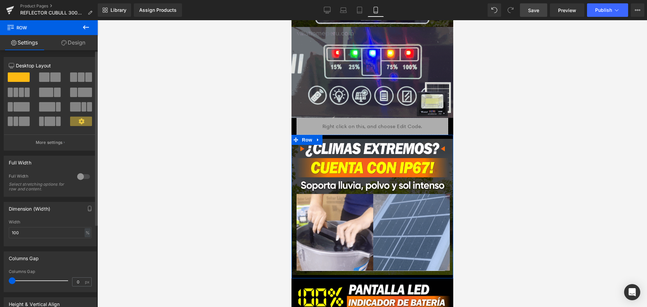
drag, startPoint x: 20, startPoint y: 280, endPoint x: 0, endPoint y: 278, distance: 20.4
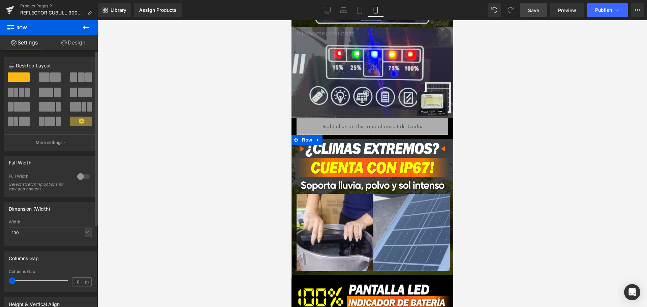
click at [0, 278] on div "Columns Gap 0px Columns Gap 0 px" at bounding box center [50, 269] width 101 height 46
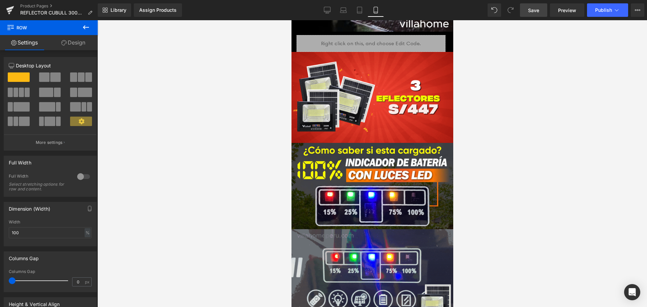
click at [540, 13] on link "Save" at bounding box center [533, 9] width 27 height 13
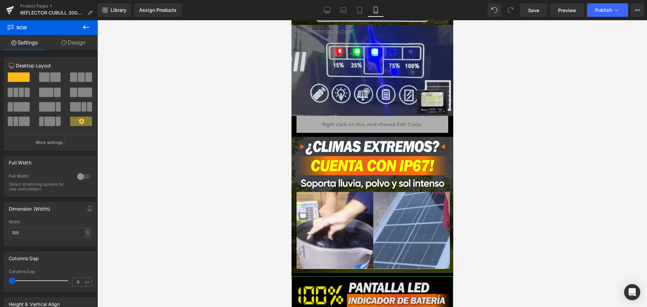
scroll to position [1145, 0]
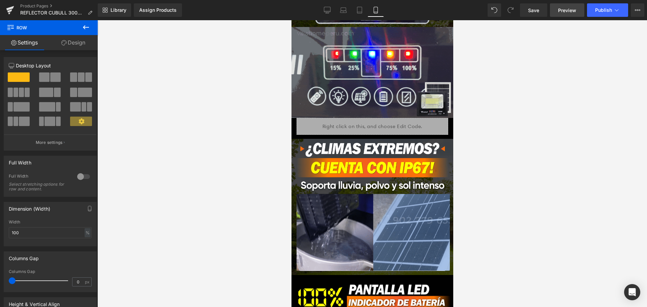
click at [563, 11] on span "Preview" at bounding box center [567, 10] width 18 height 7
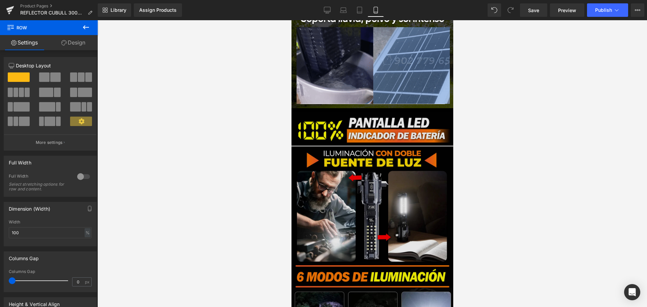
scroll to position [1314, 0]
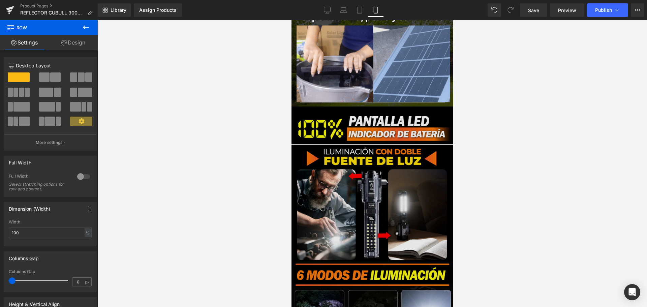
click at [399, 162] on img at bounding box center [372, 265] width 162 height 310
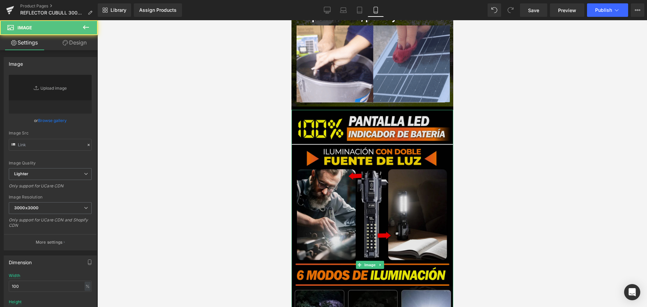
type input "[URL][DOMAIN_NAME]"
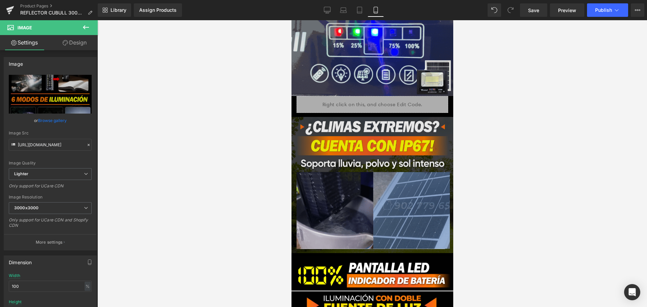
scroll to position [1179, 0]
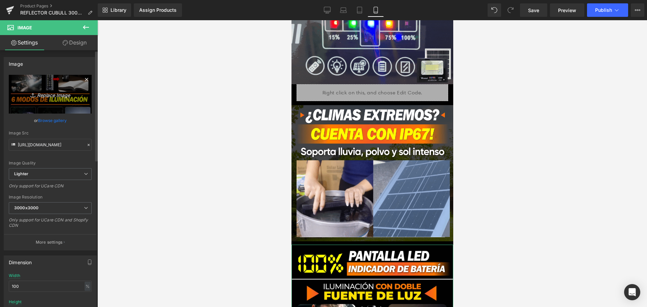
click at [45, 84] on link "Replace Image" at bounding box center [50, 94] width 83 height 39
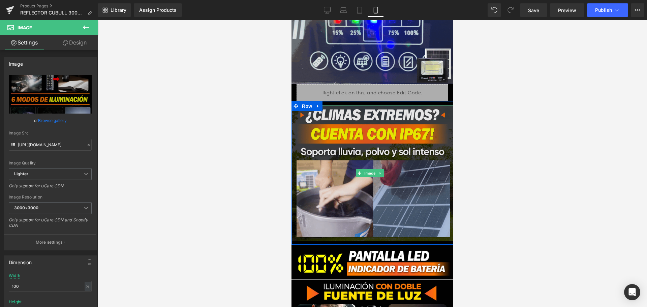
scroll to position [1112, 0]
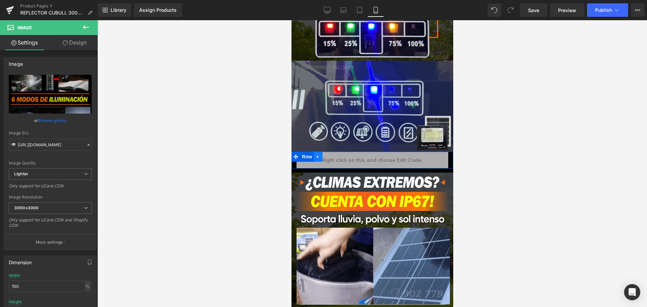
click at [315, 154] on icon at bounding box center [317, 156] width 5 height 5
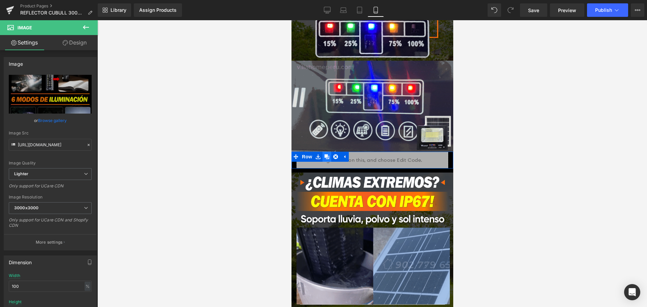
click at [322, 152] on link at bounding box center [326, 157] width 9 height 10
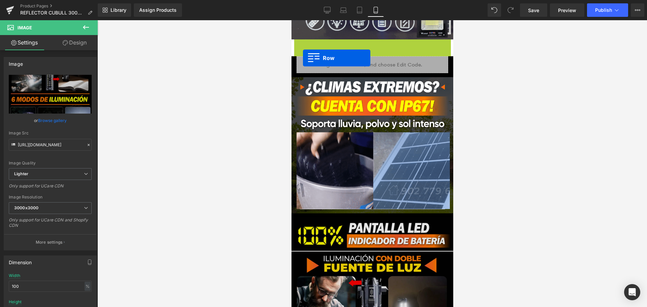
scroll to position [1280, 0]
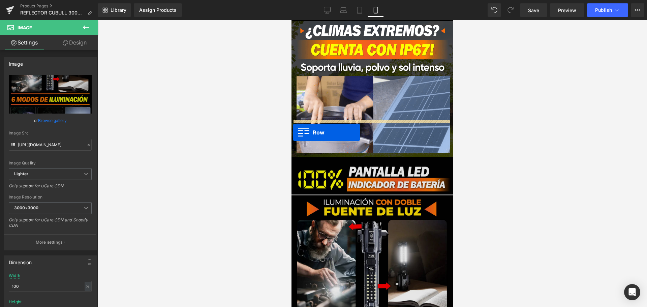
drag, startPoint x: 296, startPoint y: 123, endPoint x: 292, endPoint y: 132, distance: 10.4
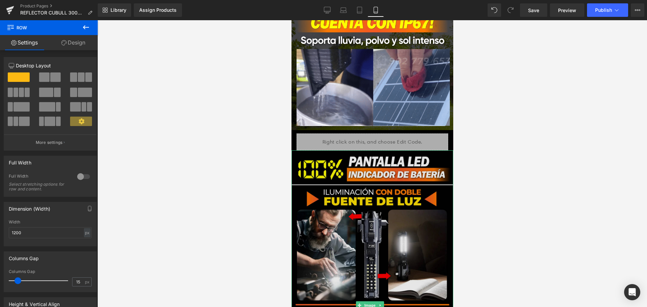
scroll to position [1297, 0]
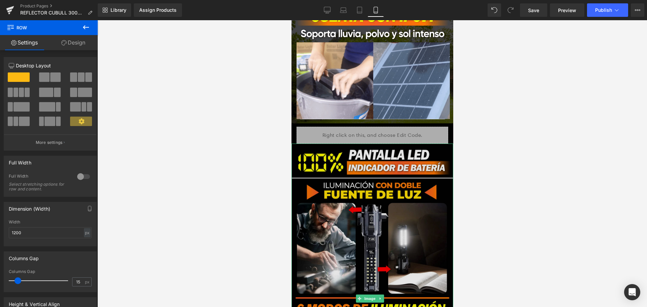
click at [431, 184] on img at bounding box center [372, 298] width 162 height 310
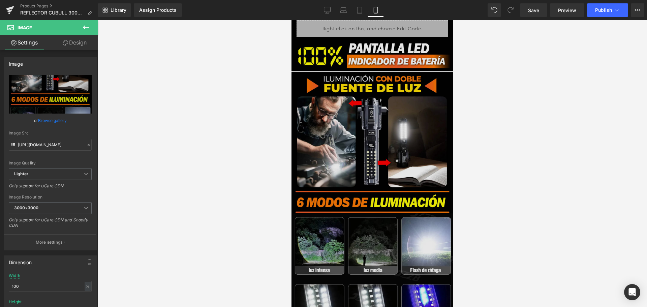
scroll to position [1465, 0]
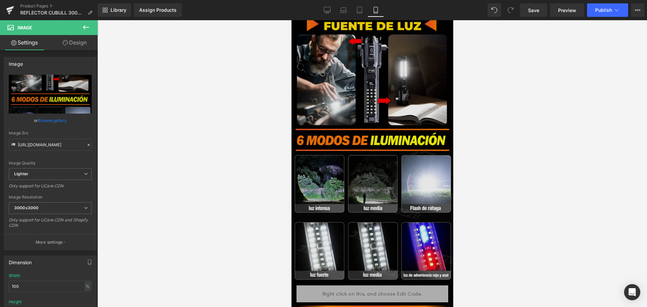
click at [351, 60] on img at bounding box center [372, 130] width 162 height 310
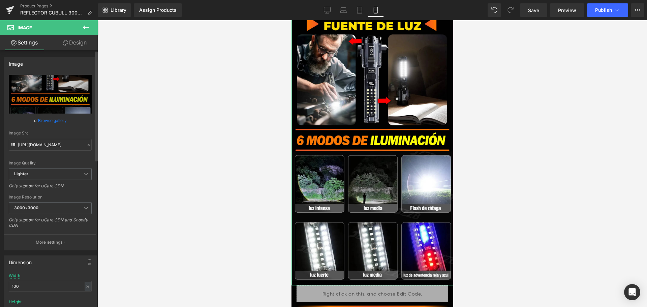
click at [86, 146] on icon at bounding box center [88, 144] width 5 height 5
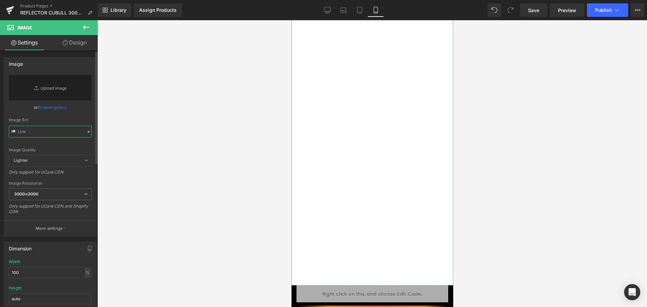
click at [64, 135] on input "text" at bounding box center [50, 132] width 83 height 12
paste input "[URL][DOMAIN_NAME]"
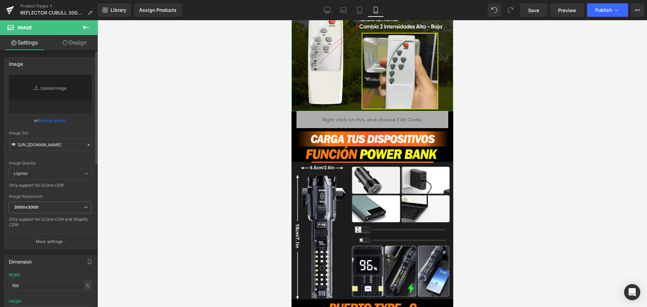
scroll to position [0, 0]
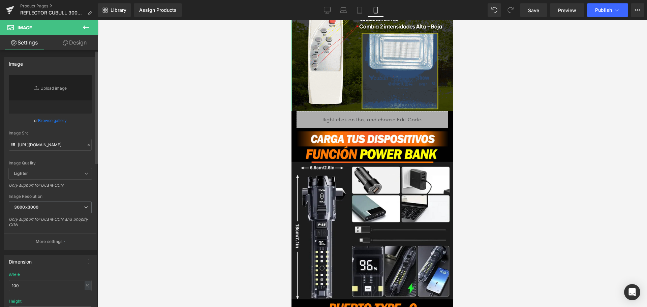
click at [86, 124] on div "Image Quality Lighter Lightest Lighter Lighter Lightest Only support for UCare …" at bounding box center [50, 121] width 83 height 93
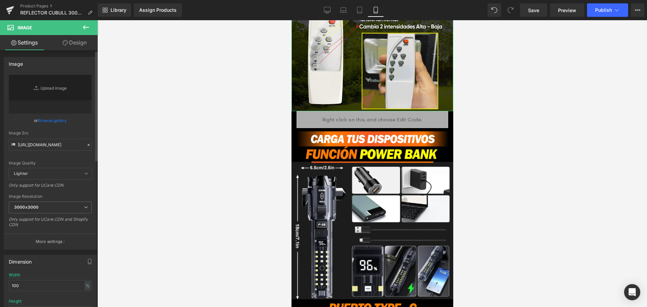
click at [85, 130] on div "Image Quality Lighter Lightest Lighter Lighter Lightest Only support for UCare …" at bounding box center [50, 121] width 83 height 93
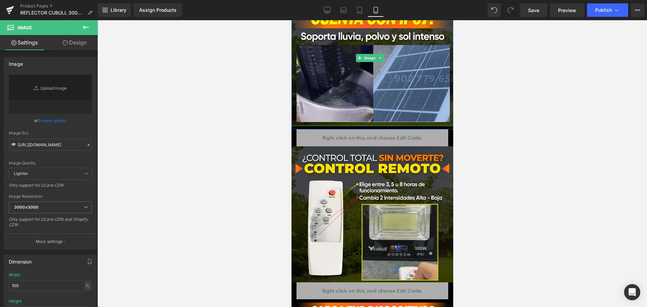
scroll to position [1297, 0]
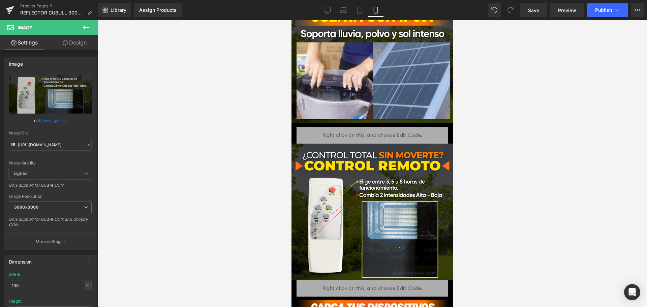
type input "[URL][DOMAIN_NAME]"
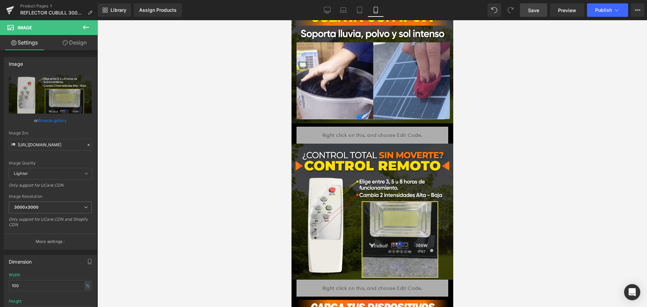
click at [542, 9] on link "Save" at bounding box center [533, 9] width 27 height 13
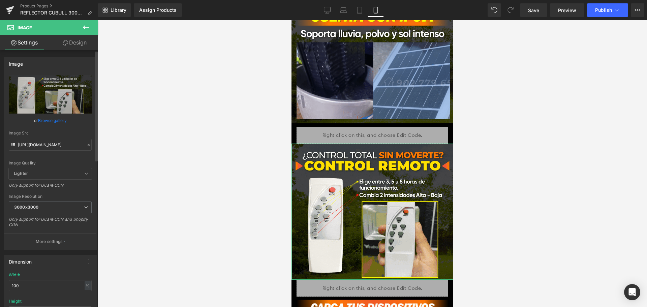
click at [86, 144] on icon at bounding box center [88, 144] width 5 height 5
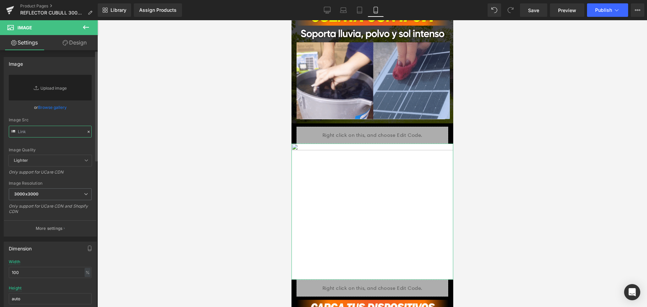
click at [63, 131] on input "text" at bounding box center [50, 132] width 83 height 12
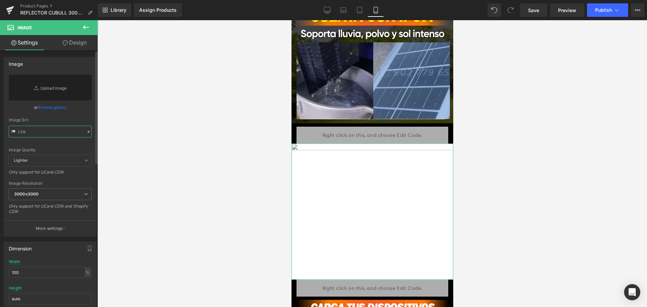
paste input "[URL][DOMAIN_NAME]"
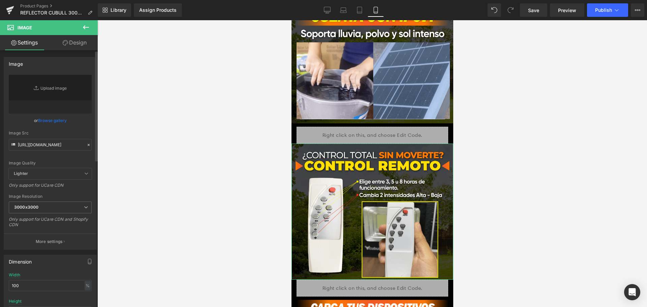
scroll to position [0, 0]
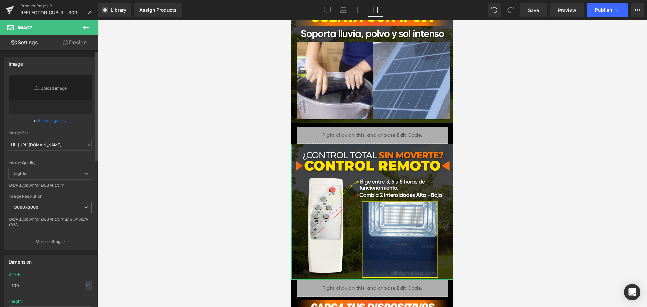
click at [73, 125] on div "Image Quality Lighter Lightest Lighter Lighter Lightest Only support for UCare …" at bounding box center [50, 121] width 83 height 93
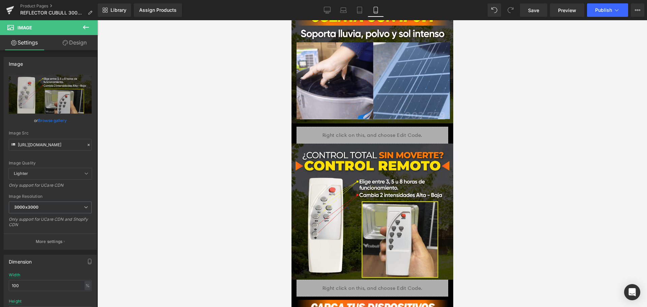
type input "[URL][DOMAIN_NAME]"
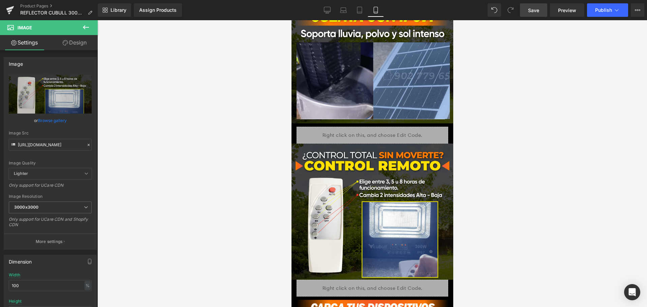
click at [530, 11] on span "Save" at bounding box center [533, 10] width 11 height 7
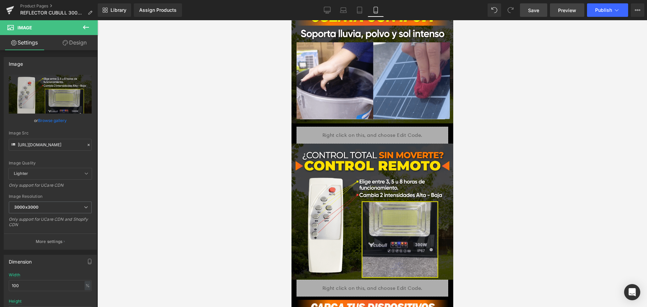
click at [558, 13] on span "Preview" at bounding box center [567, 10] width 18 height 7
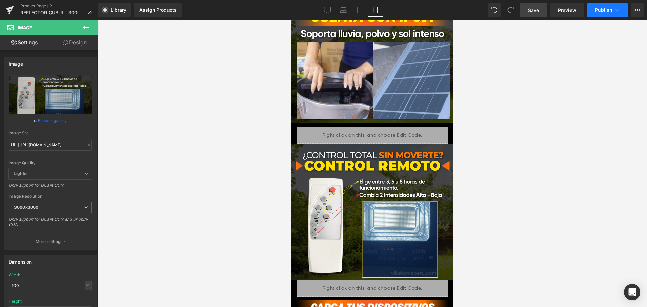
click at [597, 8] on span "Publish" at bounding box center [603, 9] width 17 height 5
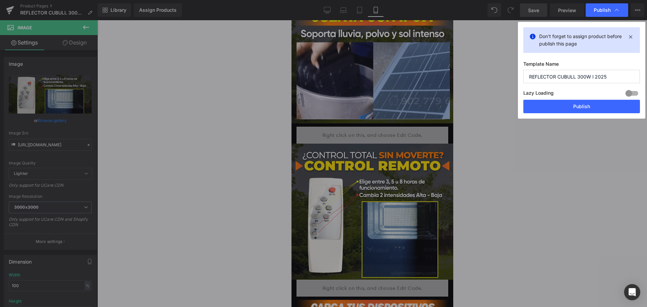
click at [582, 102] on button "Publish" at bounding box center [581, 106] width 117 height 13
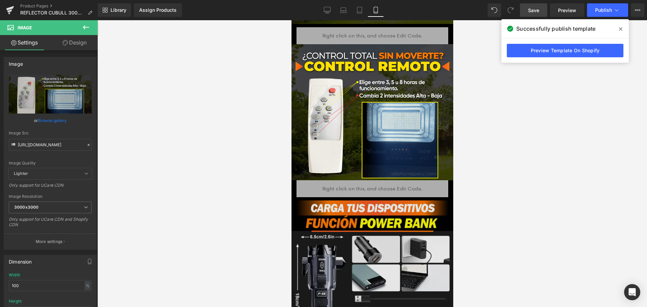
scroll to position [1499, 0]
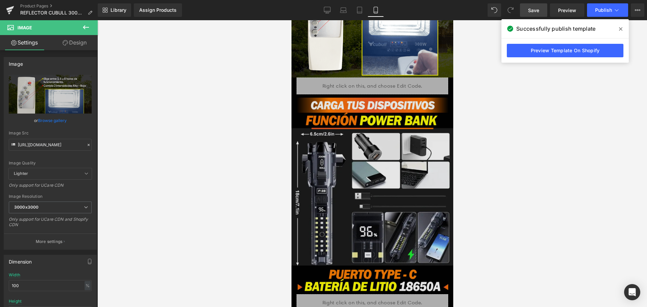
click at [381, 160] on img at bounding box center [372, 193] width 162 height 199
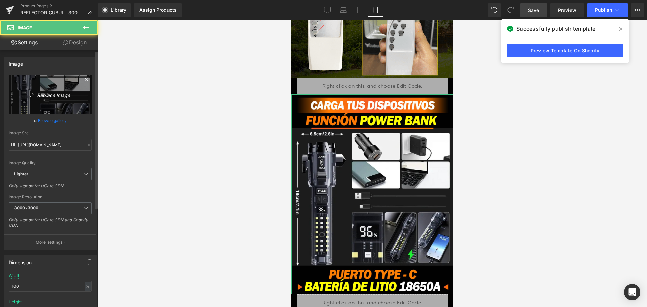
click at [53, 96] on icon "Replace Image" at bounding box center [50, 94] width 54 height 8
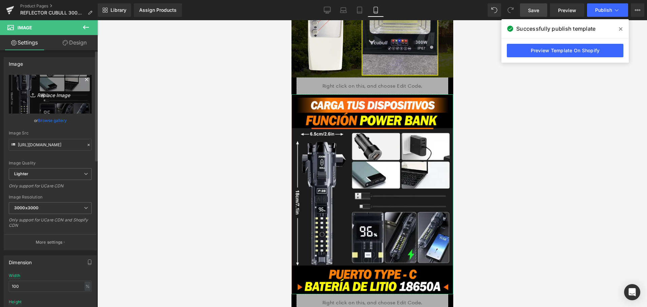
type input "C:\fakepath\instalacion_CUBULL.png"
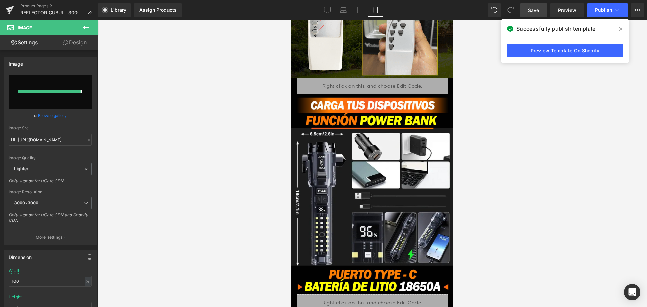
type input "[URL][DOMAIN_NAME]"
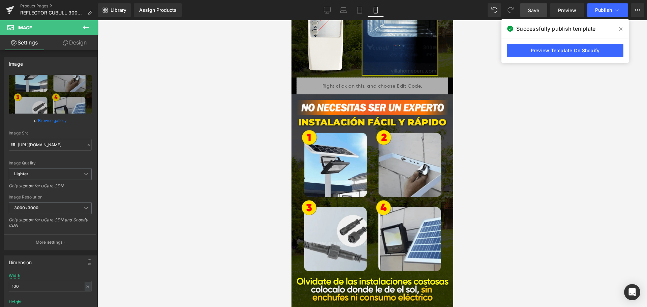
click at [623, 29] on span at bounding box center [620, 29] width 11 height 11
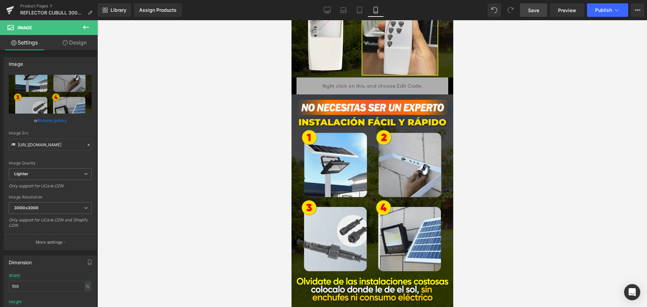
scroll to position [1465, 0]
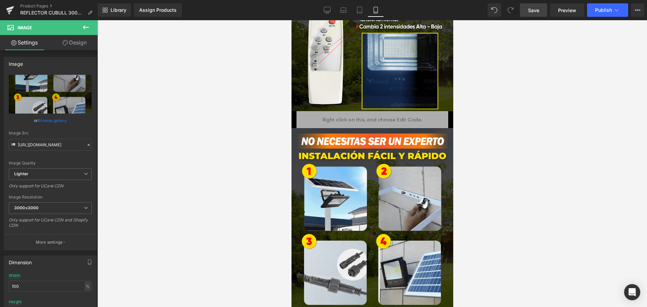
click at [530, 13] on span "Save" at bounding box center [533, 10] width 11 height 7
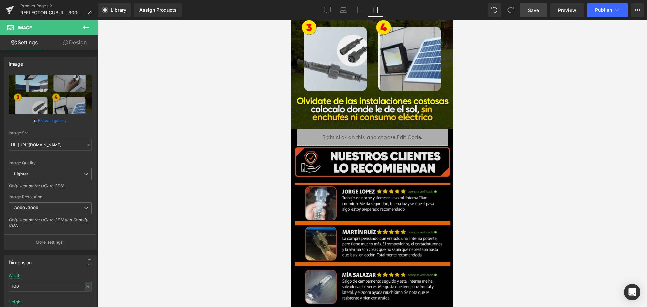
scroll to position [1735, 0]
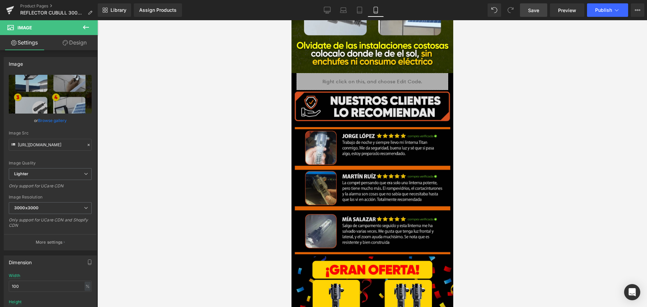
click at [400, 181] on img at bounding box center [372, 173] width 162 height 166
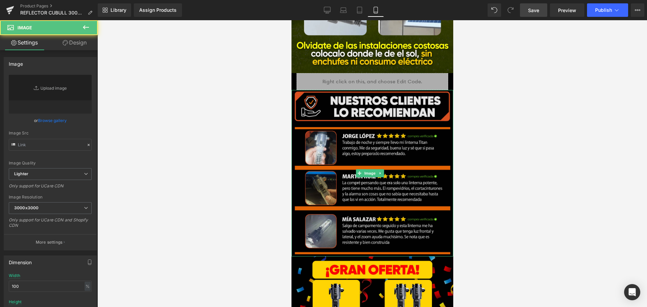
type input "[URL][DOMAIN_NAME]"
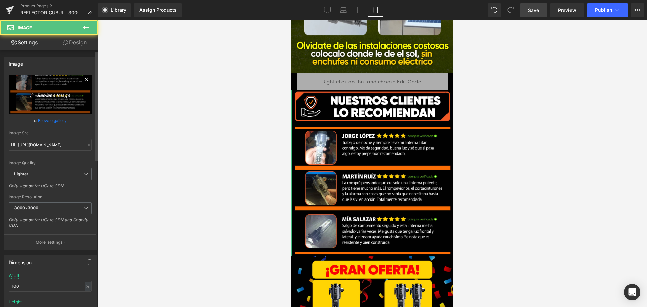
click at [61, 92] on icon "Replace Image" at bounding box center [50, 94] width 54 height 8
type input "C:\fakepath\instalacion_CUBULL.png"
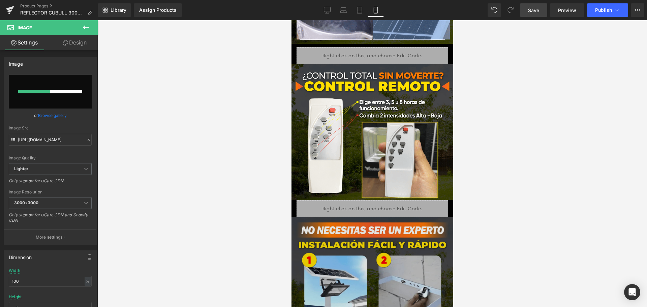
scroll to position [1263, 0]
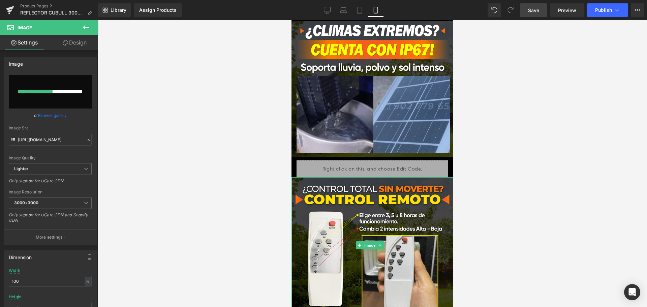
click at [496, 135] on div at bounding box center [371, 163] width 549 height 287
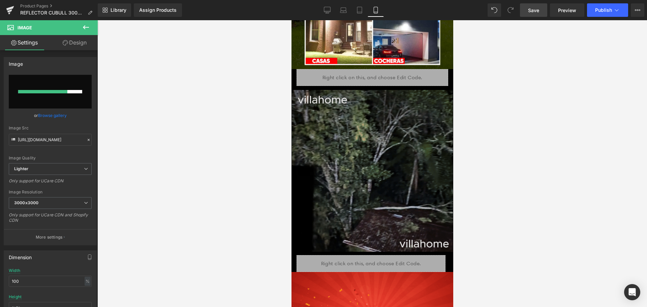
scroll to position [792, 0]
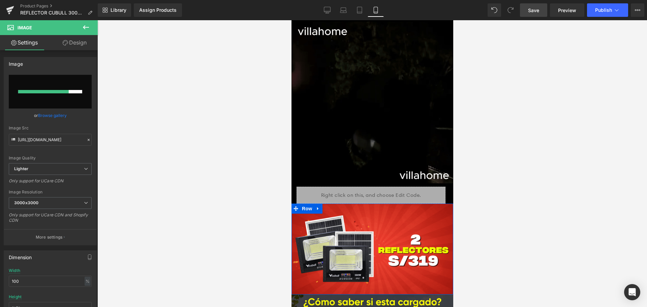
drag, startPoint x: 315, startPoint y: 182, endPoint x: 322, endPoint y: 182, distance: 6.4
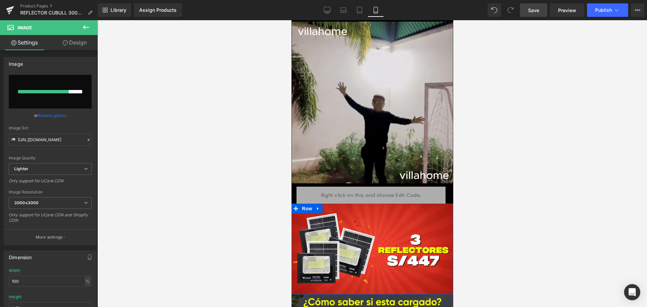
click at [315, 206] on icon at bounding box center [317, 208] width 5 height 5
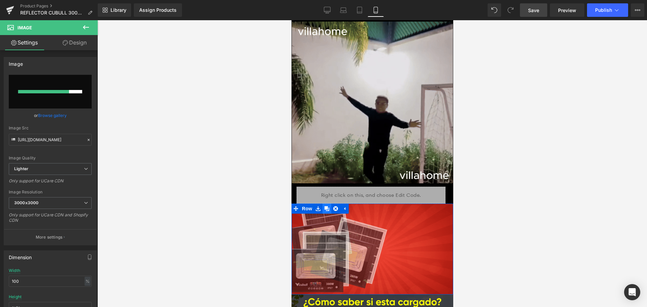
click at [324, 206] on icon at bounding box center [326, 208] width 5 height 5
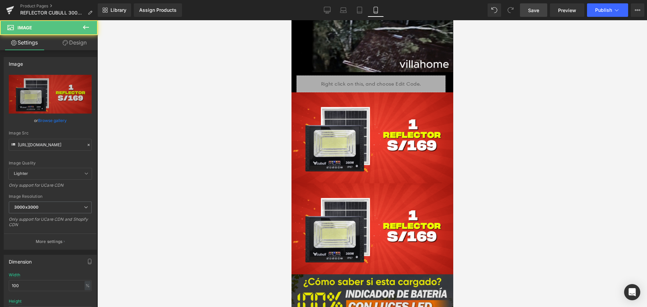
scroll to position [1008, 0]
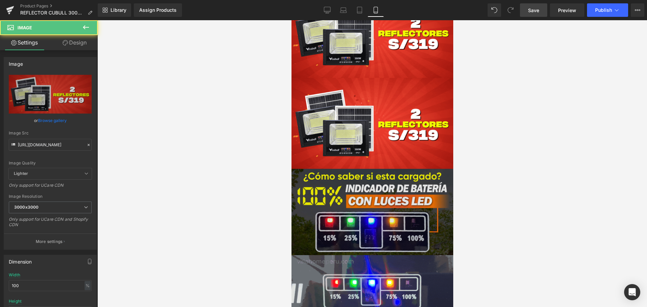
drag, startPoint x: 296, startPoint y: 179, endPoint x: 294, endPoint y: 137, distance: 41.5
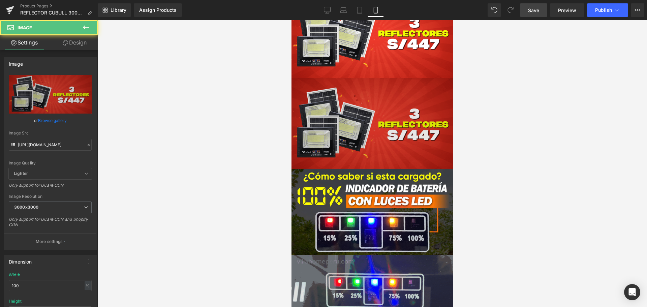
click at [310, 97] on img at bounding box center [372, 123] width 162 height 91
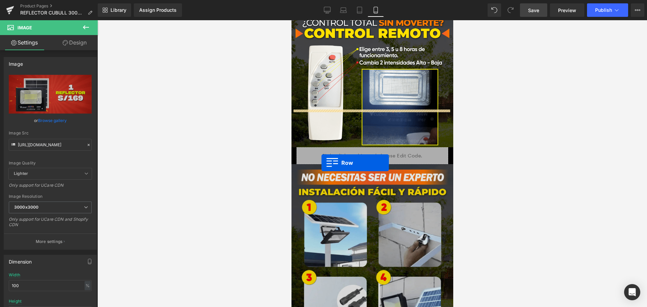
scroll to position [1682, 0]
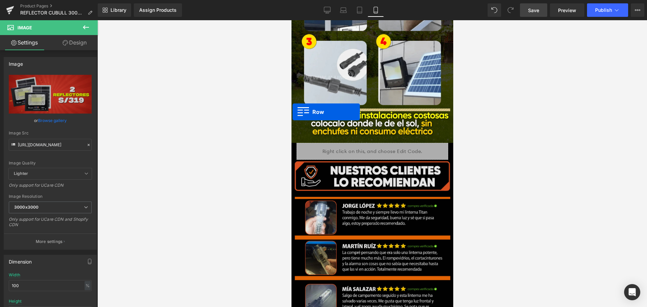
drag, startPoint x: 294, startPoint y: 53, endPoint x: 796, endPoint y: 158, distance: 512.7
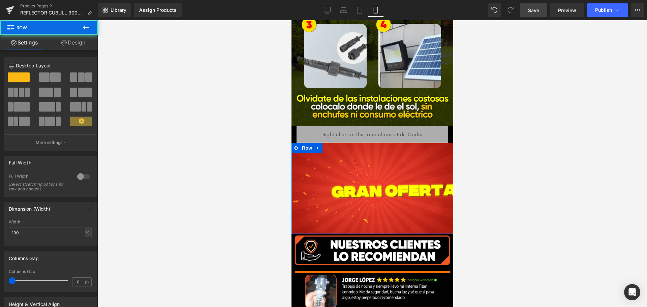
scroll to position [1665, 0]
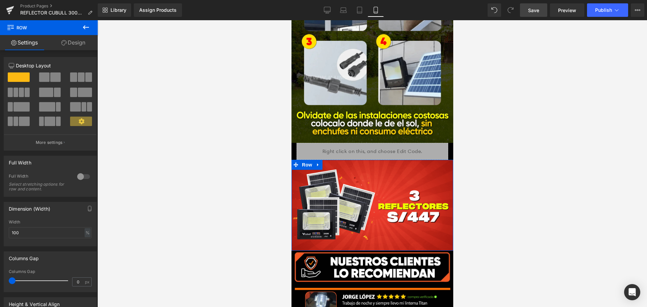
click at [534, 143] on div at bounding box center [371, 163] width 549 height 287
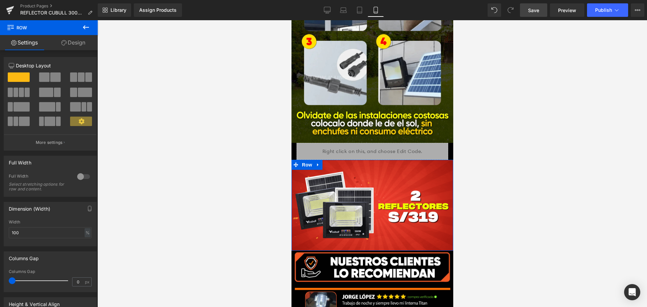
click at [532, 11] on span "Save" at bounding box center [533, 10] width 11 height 7
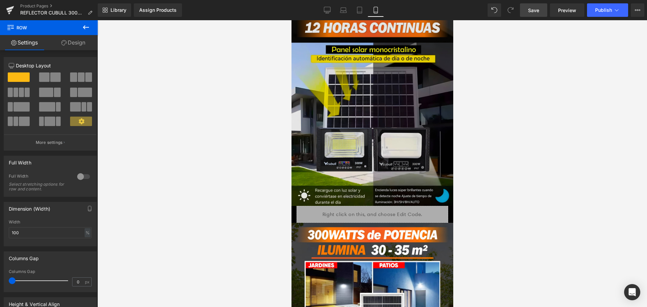
scroll to position [371, 0]
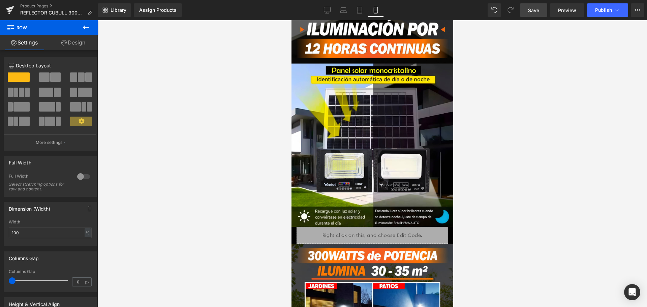
click at [300, 227] on div "Liquid Row" at bounding box center [372, 235] width 162 height 17
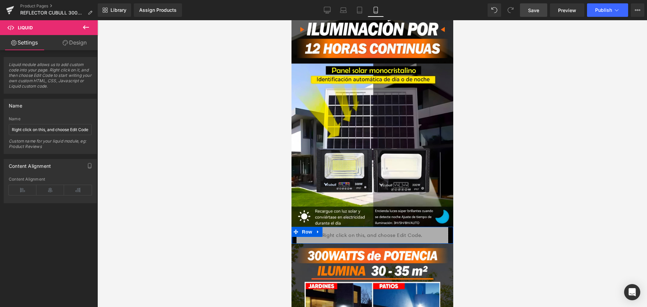
click at [292, 227] on div at bounding box center [292, 235] width 2 height 17
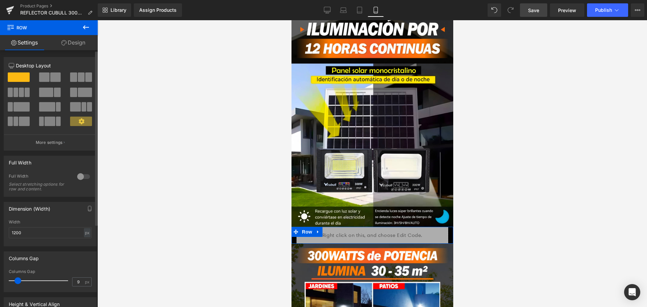
type input "0"
drag, startPoint x: 3, startPoint y: 283, endPoint x: 0, endPoint y: 281, distance: 3.9
click at [0, 281] on div "Columns Gap 0px Columns Gap 0 px" at bounding box center [50, 269] width 101 height 46
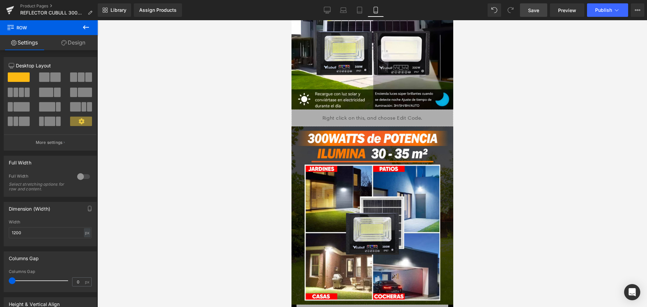
scroll to position [573, 0]
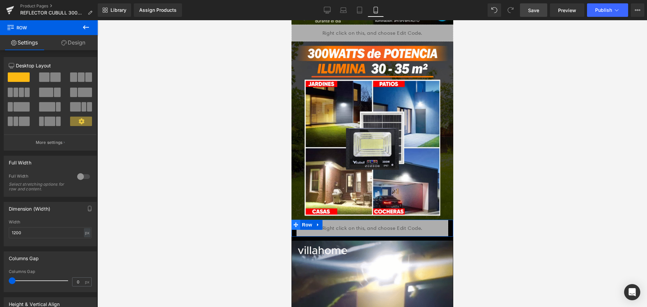
click at [294, 220] on span at bounding box center [295, 225] width 9 height 10
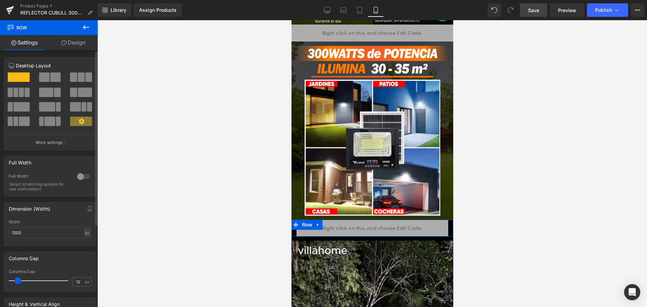
type input "0"
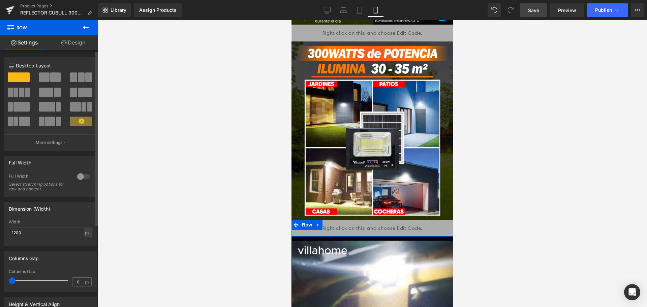
drag, startPoint x: 0, startPoint y: 284, endPoint x: 15, endPoint y: 279, distance: 15.9
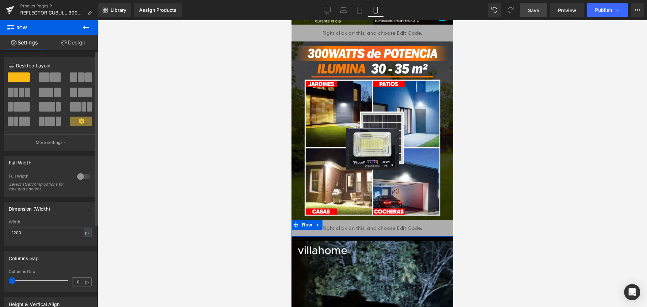
click at [0, 285] on div "Columns Gap 0px Columns Gap 0 px" at bounding box center [50, 269] width 101 height 46
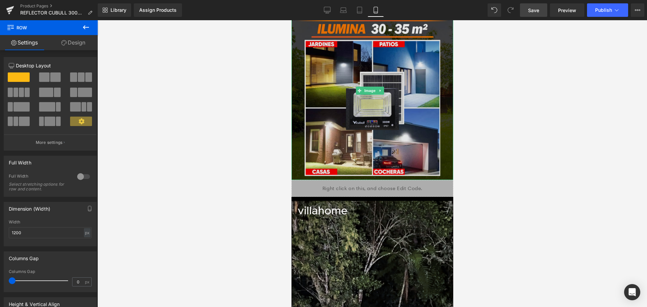
scroll to position [707, 0]
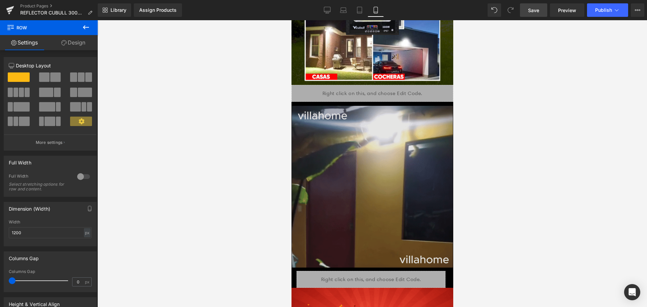
click at [326, 139] on img at bounding box center [372, 187] width 162 height 162
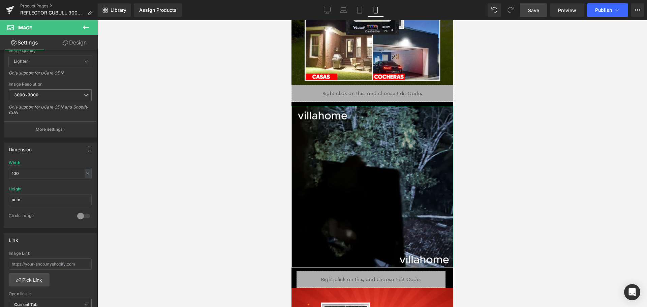
scroll to position [101, 0]
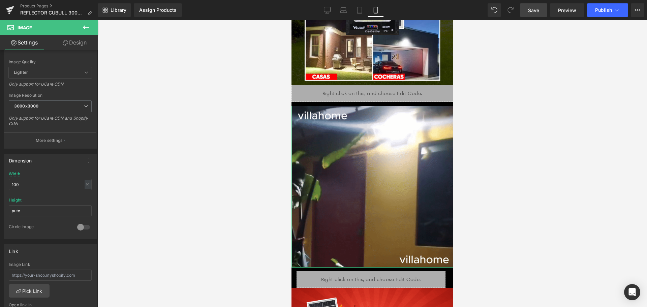
click at [68, 40] on link "Design" at bounding box center [74, 42] width 49 height 15
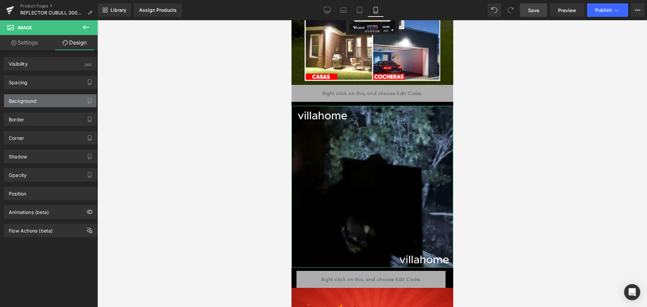
type input "transparent"
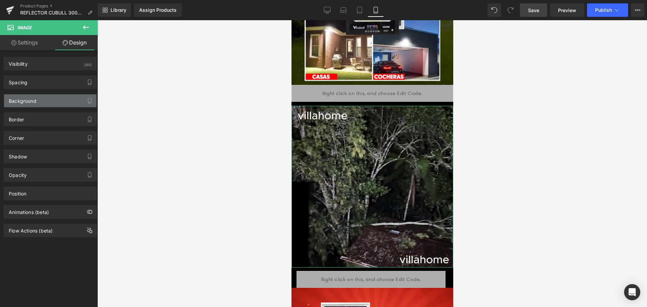
type input "0"
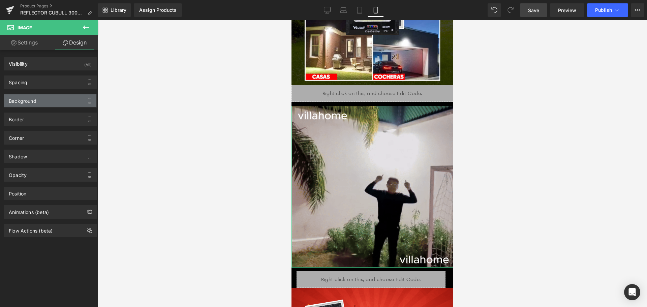
type input "#121212"
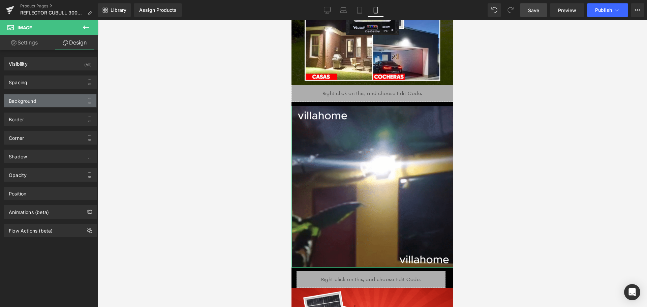
type input "90"
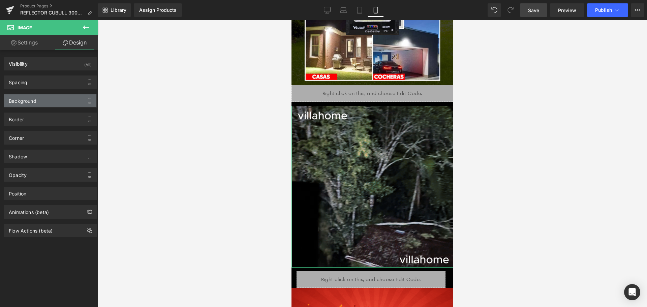
type input "0"
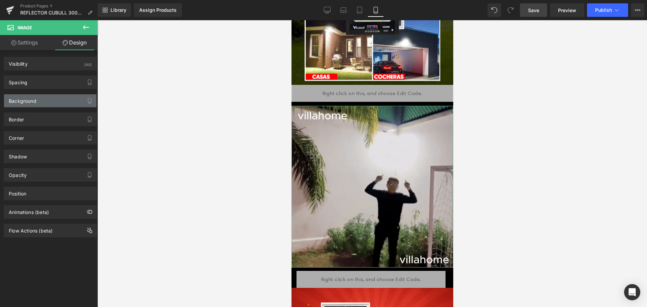
type input "0"
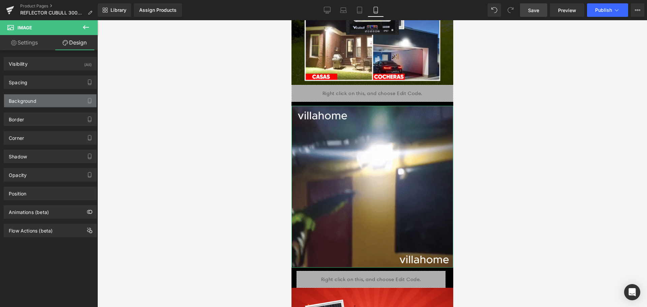
type input "0"
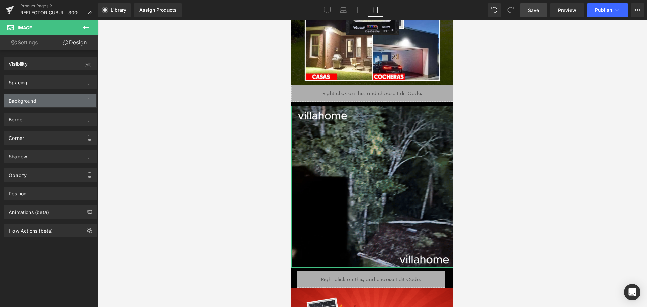
type input "0"
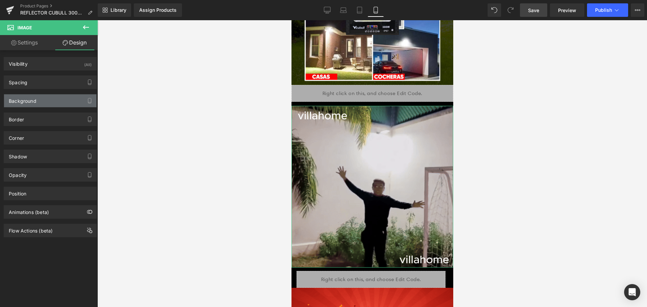
type input "0"
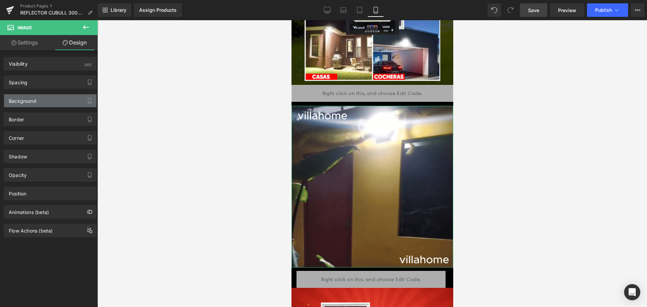
click at [34, 103] on div "Background" at bounding box center [23, 98] width 28 height 9
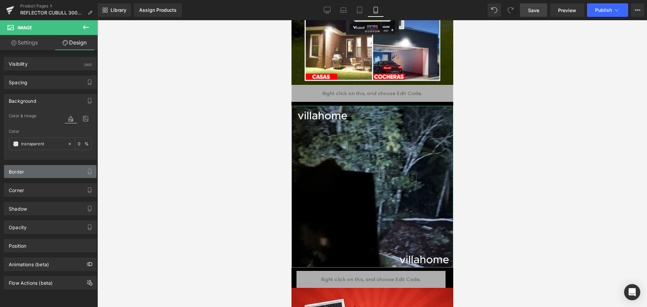
click at [34, 172] on div "Border" at bounding box center [50, 171] width 92 height 13
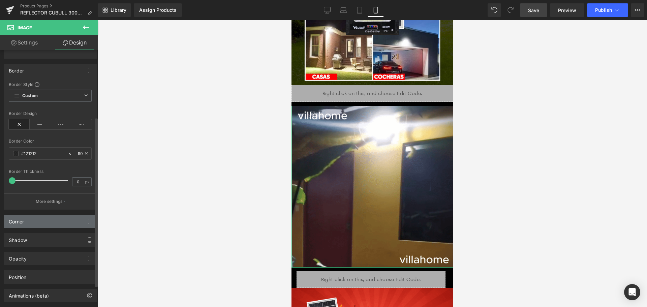
click at [43, 222] on div "Corner" at bounding box center [50, 221] width 92 height 13
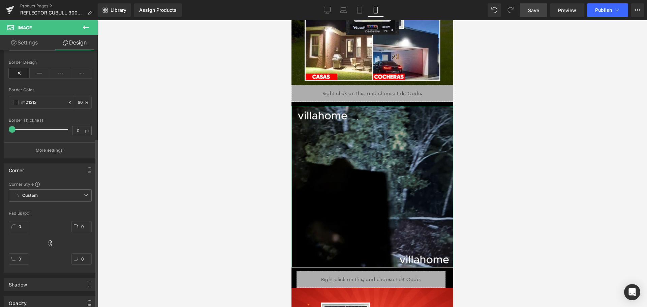
scroll to position [229, 0]
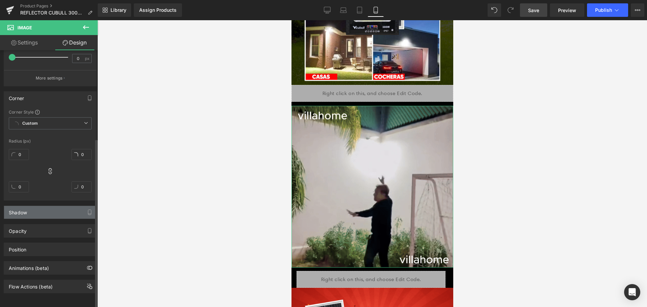
click at [43, 212] on div "Shadow" at bounding box center [50, 212] width 92 height 13
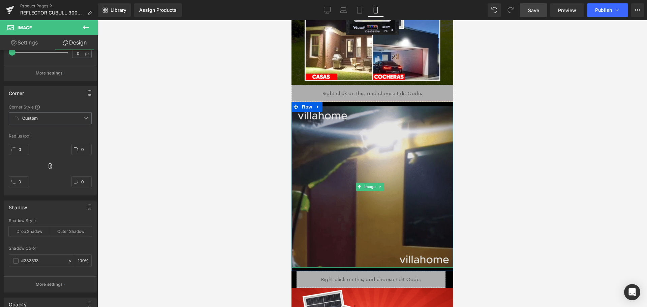
click at [404, 141] on img at bounding box center [372, 187] width 162 height 162
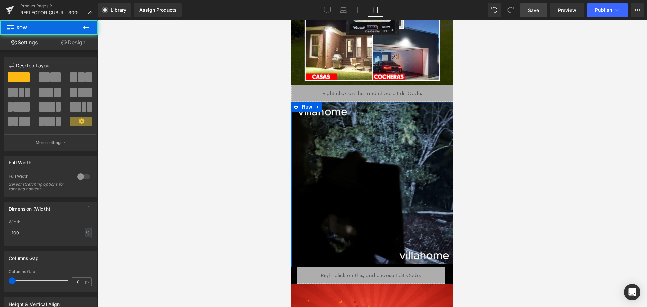
drag, startPoint x: 380, startPoint y: 83, endPoint x: 380, endPoint y: 64, distance: 18.5
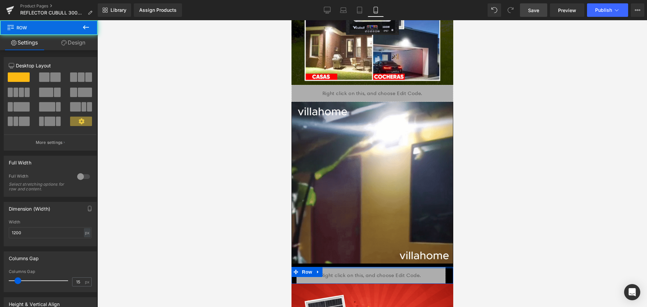
drag, startPoint x: 336, startPoint y: 234, endPoint x: 340, endPoint y: 236, distance: 4.8
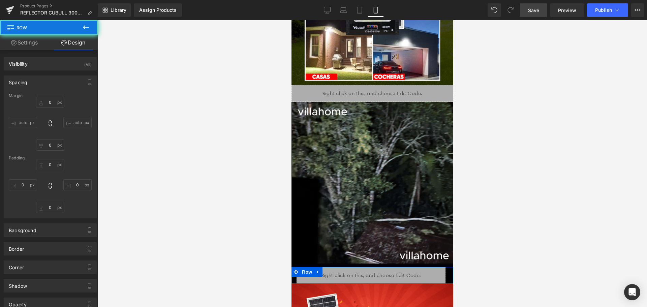
type input "0"
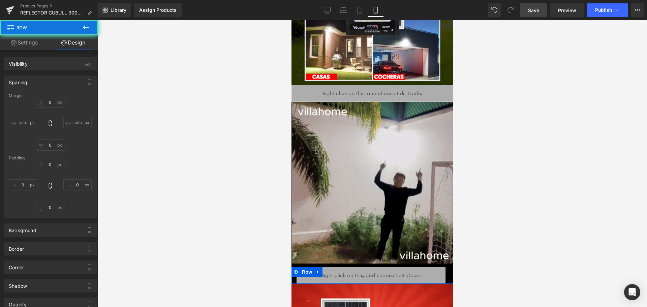
type input "0"
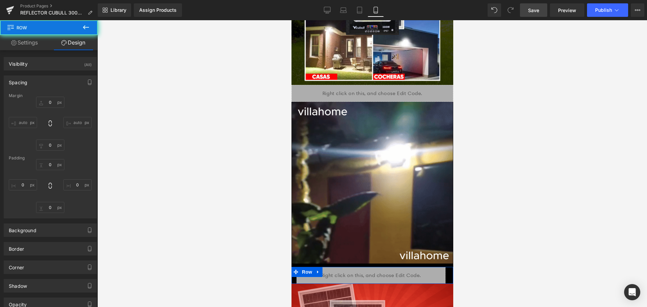
type input "0"
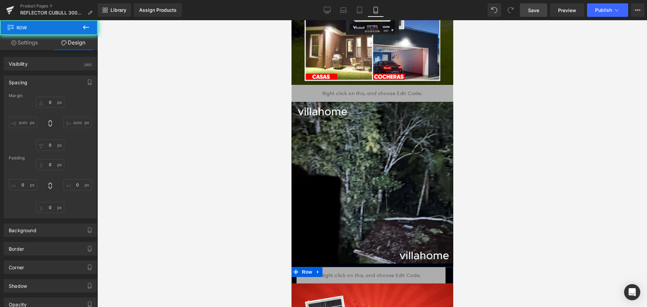
type input "8"
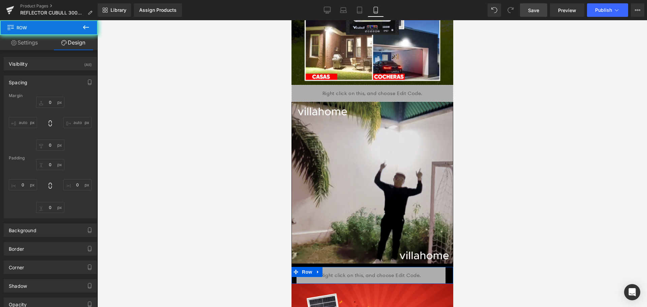
type input "0"
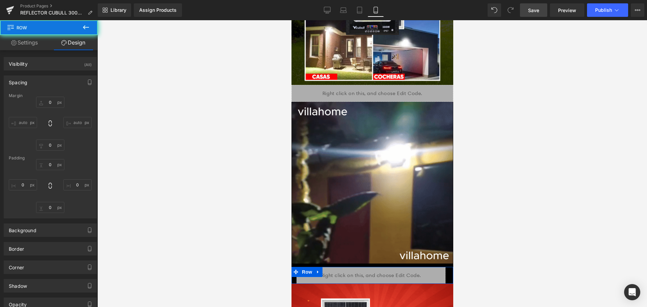
type input "0"
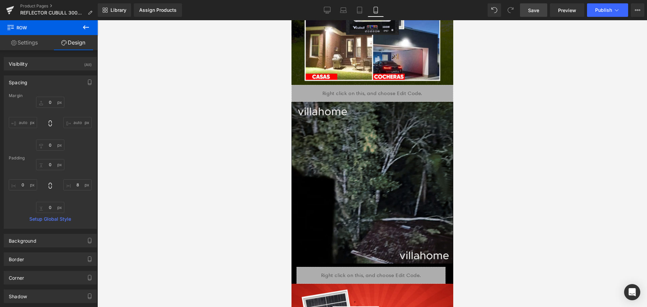
click at [342, 232] on img at bounding box center [372, 183] width 162 height 162
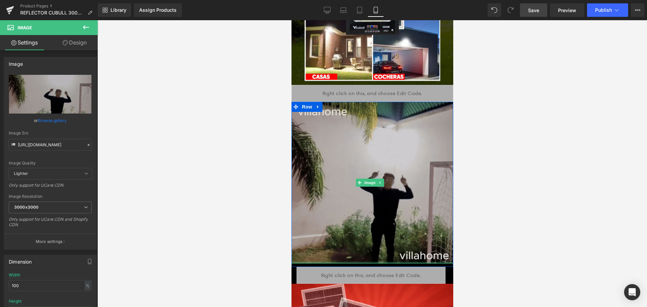
drag, startPoint x: 342, startPoint y: 235, endPoint x: 424, endPoint y: 217, distance: 83.9
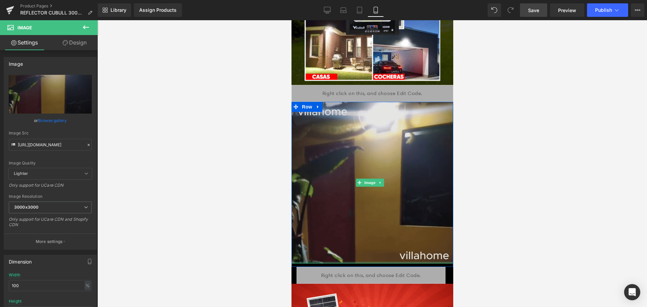
click at [347, 146] on div "Image" at bounding box center [372, 183] width 162 height 162
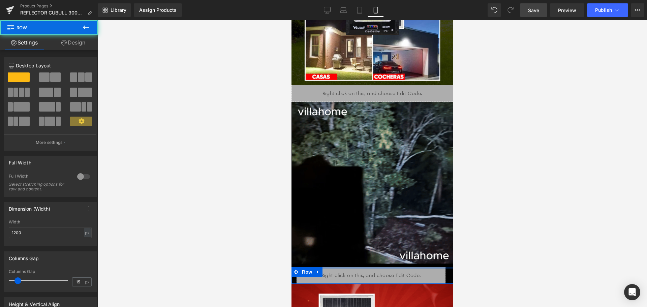
drag, startPoint x: 444, startPoint y: 239, endPoint x: 447, endPoint y: 253, distance: 14.1
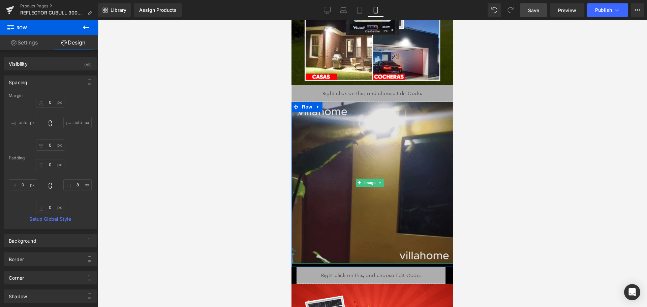
click at [299, 228] on img at bounding box center [372, 183] width 162 height 162
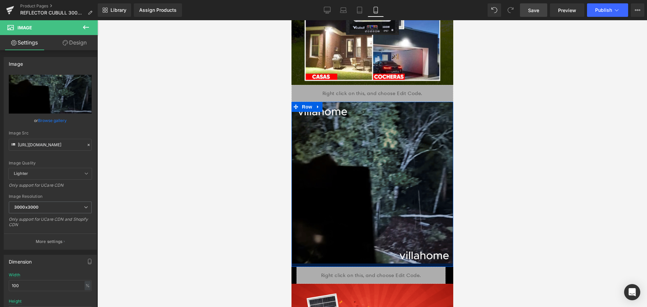
click at [311, 263] on div at bounding box center [372, 264] width 162 height 3
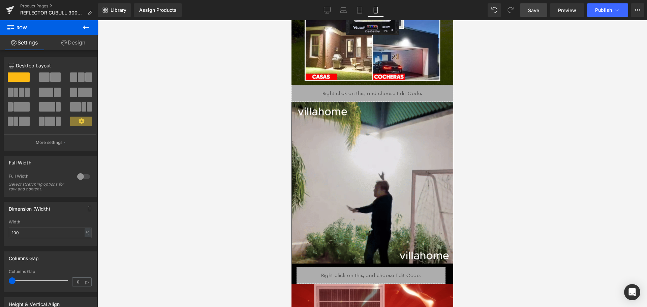
click at [563, 200] on div at bounding box center [371, 163] width 549 height 287
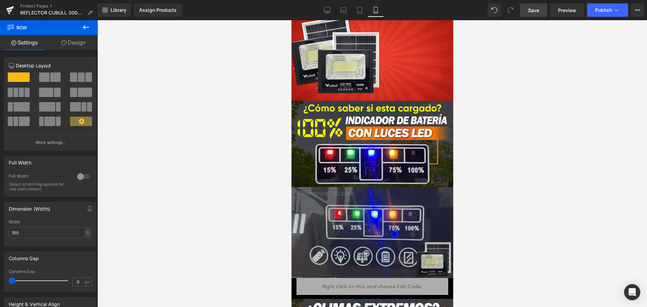
scroll to position [1044, 0]
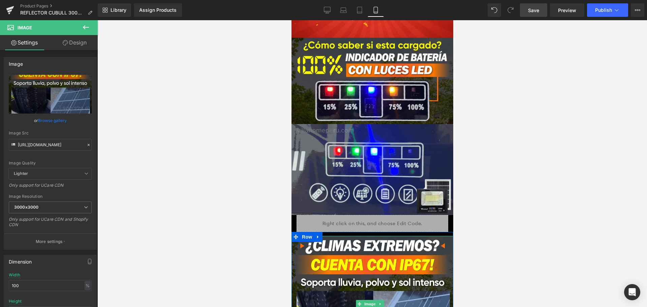
drag, startPoint x: 419, startPoint y: 200, endPoint x: 416, endPoint y: 196, distance: 5.2
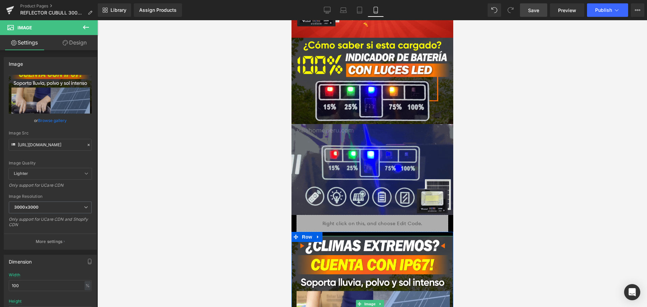
click at [415, 236] on div "Image" at bounding box center [372, 304] width 162 height 136
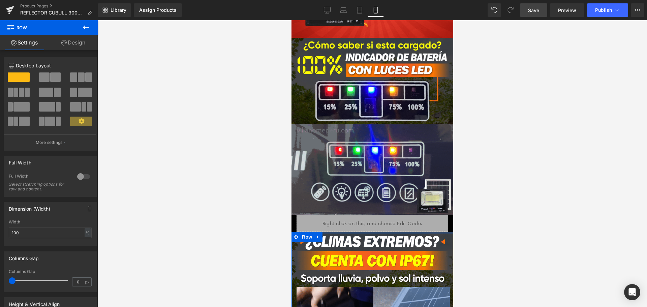
drag, startPoint x: 416, startPoint y: 200, endPoint x: 436, endPoint y: 183, distance: 25.8
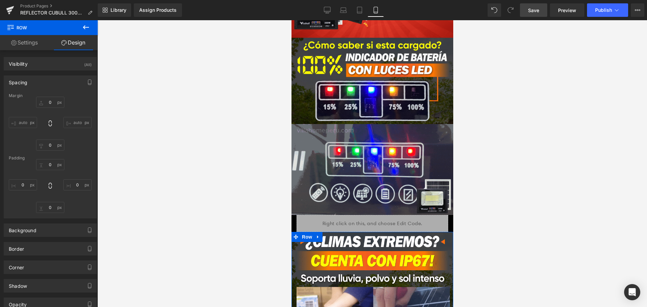
type input "0"
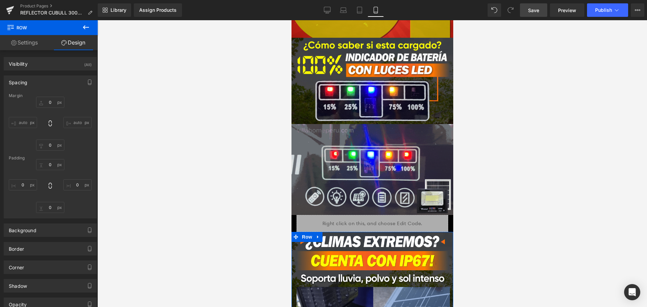
type input "0"
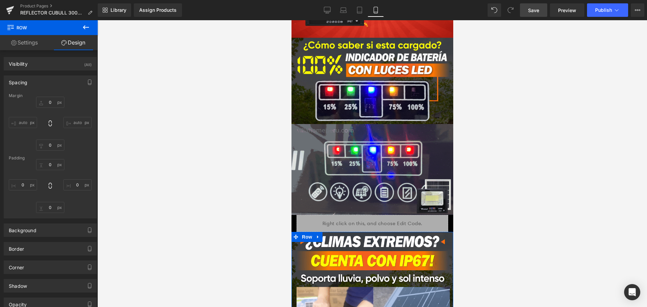
type input "0"
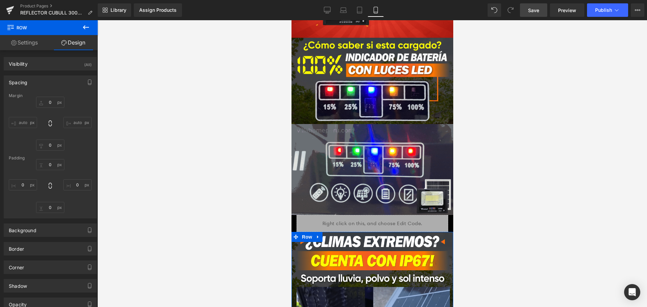
type input "0"
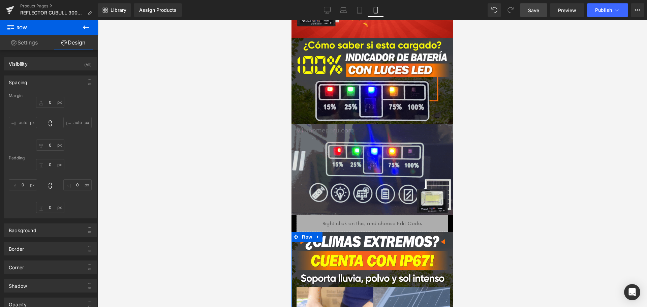
type input "10"
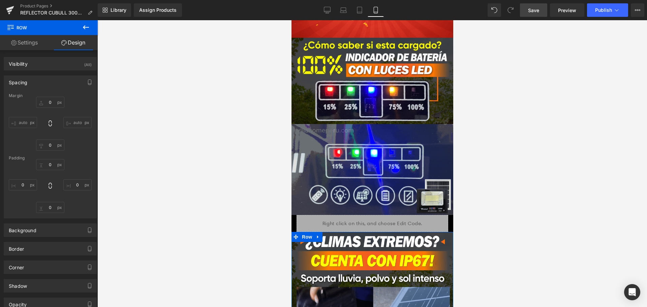
type input "0"
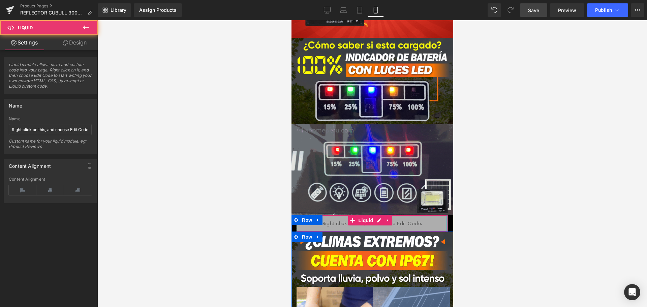
drag, startPoint x: 442, startPoint y: 186, endPoint x: 777, endPoint y: 202, distance: 336.2
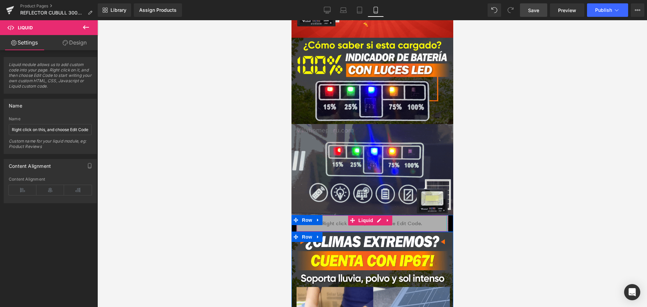
click at [447, 215] on div "Liquid Row" at bounding box center [372, 223] width 162 height 17
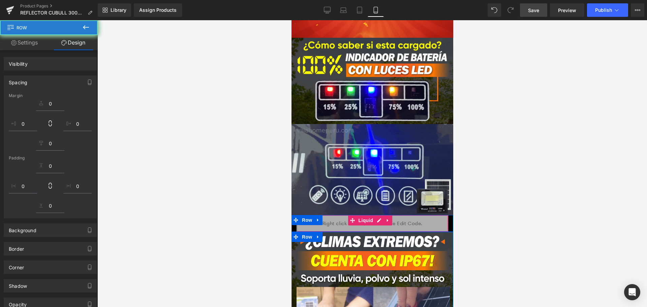
click at [443, 215] on div "Liquid" at bounding box center [372, 223] width 162 height 17
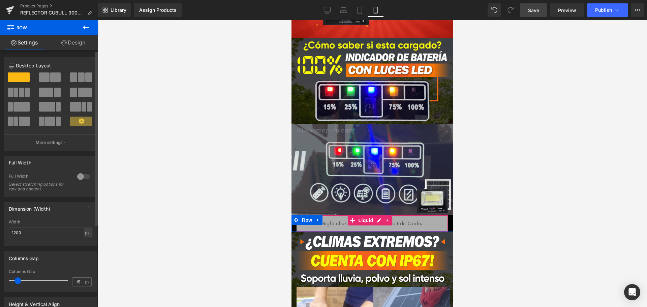
type input "0"
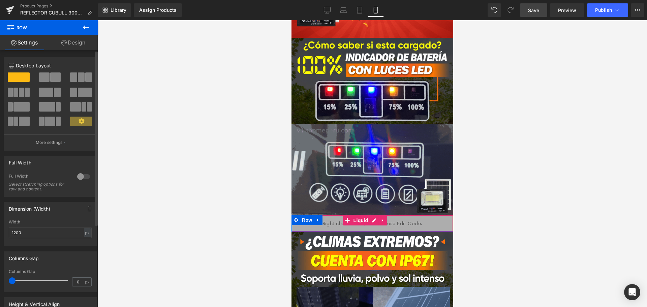
drag, startPoint x: 17, startPoint y: 279, endPoint x: 0, endPoint y: 273, distance: 18.2
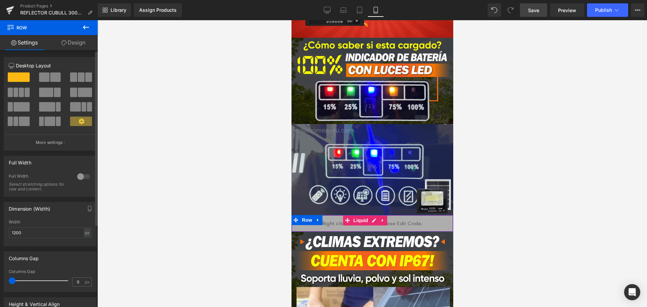
click at [0, 273] on div "Columns Gap 0px Columns Gap 0 px" at bounding box center [50, 269] width 101 height 46
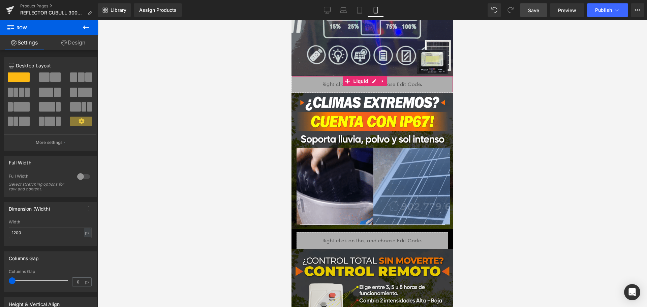
scroll to position [1246, 0]
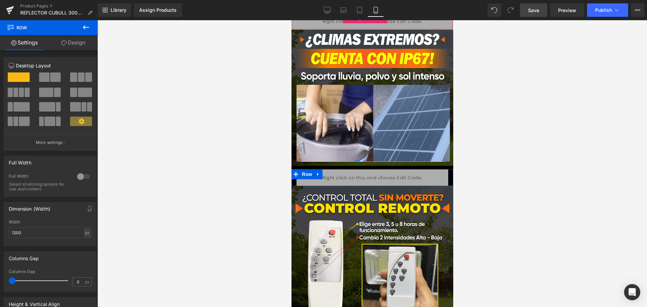
click at [443, 169] on div "Liquid" at bounding box center [372, 177] width 162 height 17
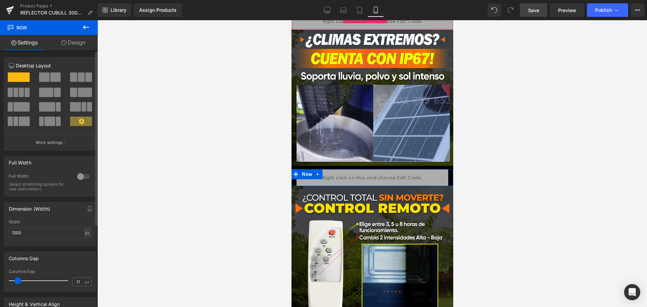
type input "0"
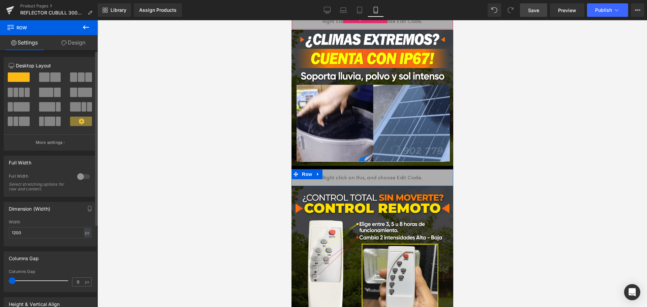
drag, startPoint x: 16, startPoint y: 277, endPoint x: 0, endPoint y: 271, distance: 16.8
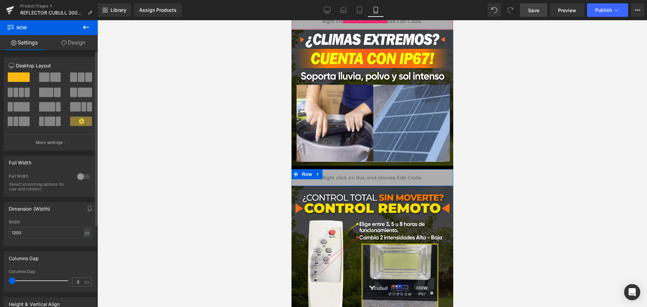
click at [0, 272] on div "Columns Gap 0px Columns Gap 0 px" at bounding box center [50, 269] width 101 height 46
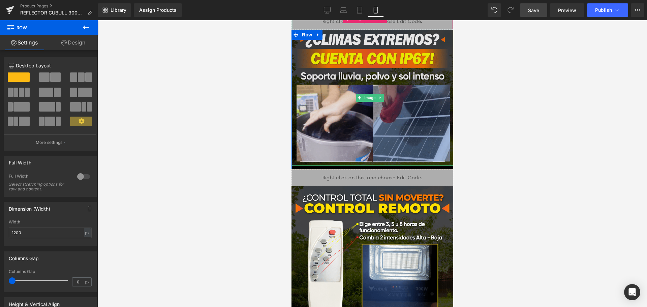
drag, startPoint x: 377, startPoint y: 130, endPoint x: 371, endPoint y: 125, distance: 8.4
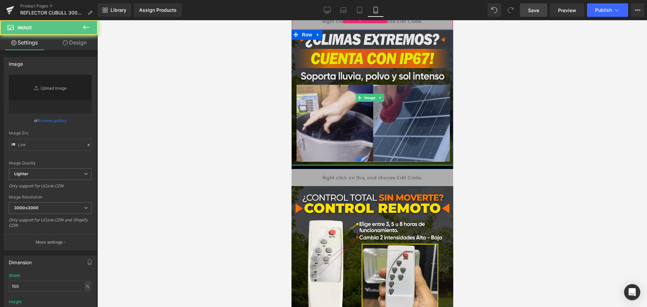
type input "[URL][DOMAIN_NAME]"
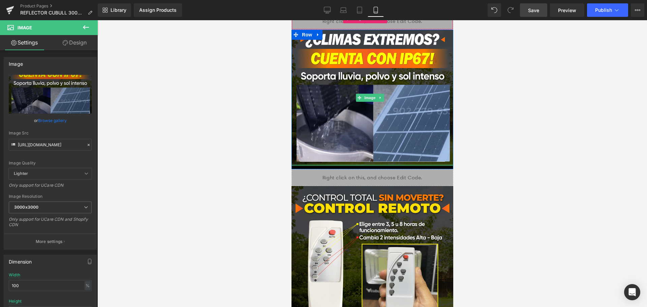
drag, startPoint x: 371, startPoint y: 125, endPoint x: 444, endPoint y: 130, distance: 73.3
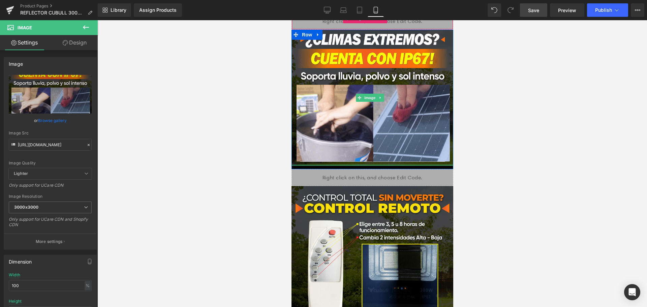
click at [374, 113] on div "Image" at bounding box center [372, 98] width 162 height 136
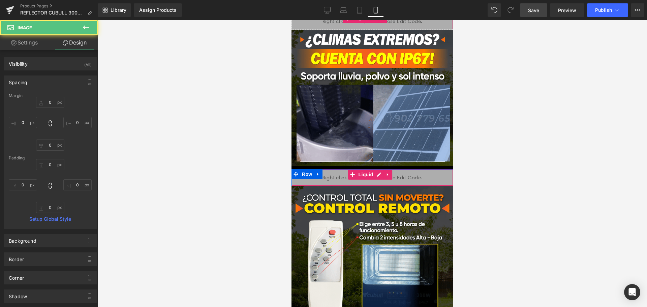
click at [444, 169] on div at bounding box center [372, 170] width 162 height 2
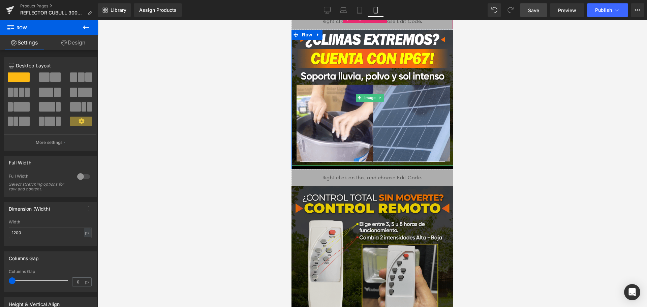
drag, startPoint x: 445, startPoint y: 130, endPoint x: 437, endPoint y: 146, distance: 18.2
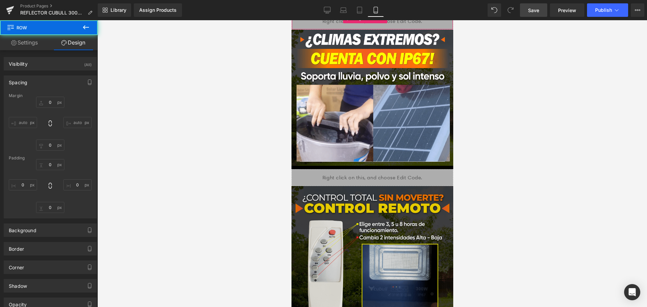
type input "0"
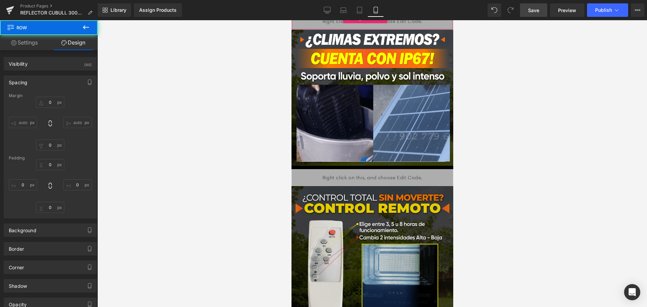
type input "0"
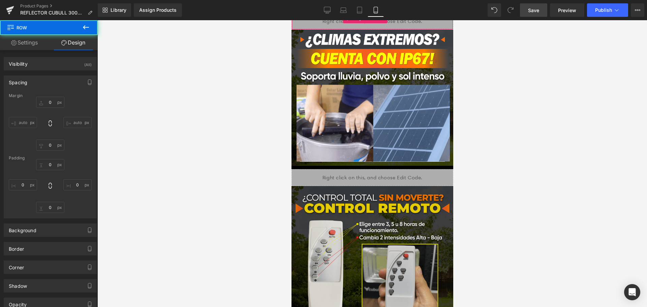
type input "0"
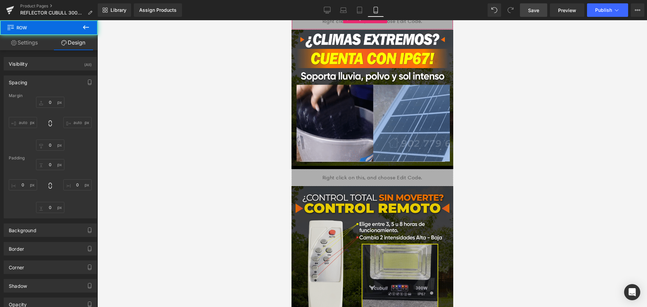
type input "0"
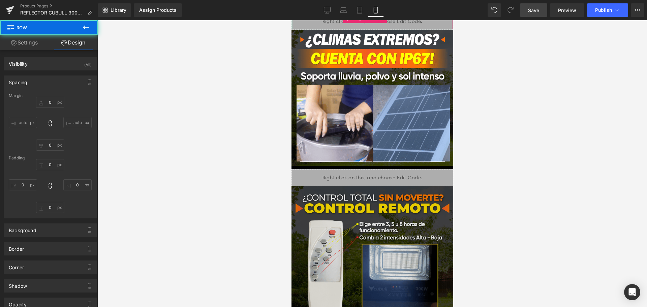
type input "0"
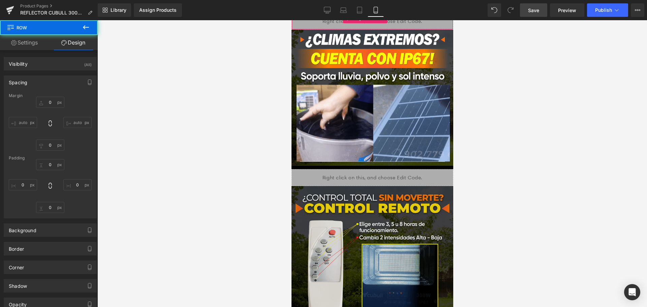
type input "0"
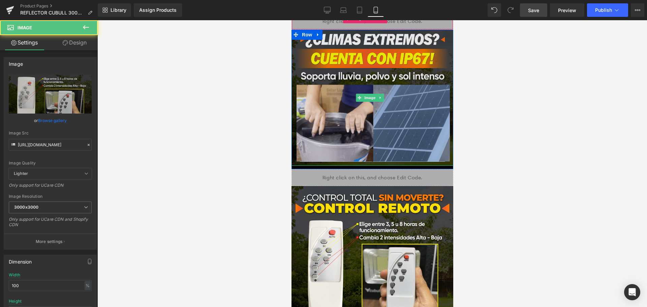
drag, startPoint x: 437, startPoint y: 147, endPoint x: 315, endPoint y: 135, distance: 122.5
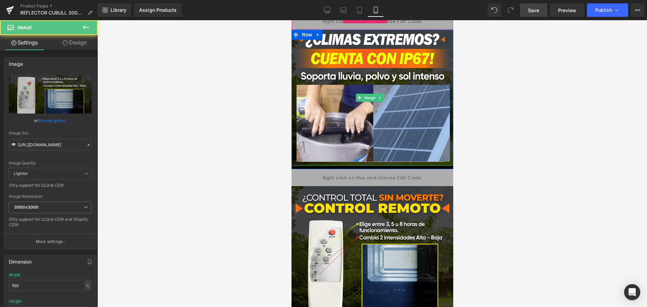
click at [315, 169] on div "Liquid Row" at bounding box center [372, 177] width 162 height 17
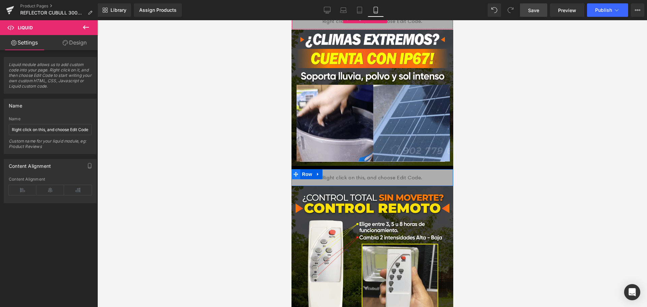
click at [295, 169] on span at bounding box center [295, 174] width 9 height 10
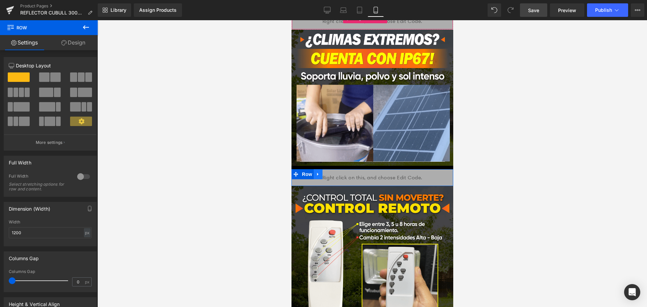
click at [317, 173] on icon at bounding box center [317, 174] width 1 height 3
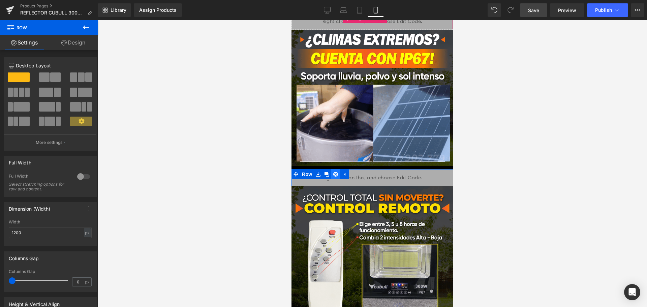
click at [334, 172] on icon at bounding box center [335, 174] width 5 height 5
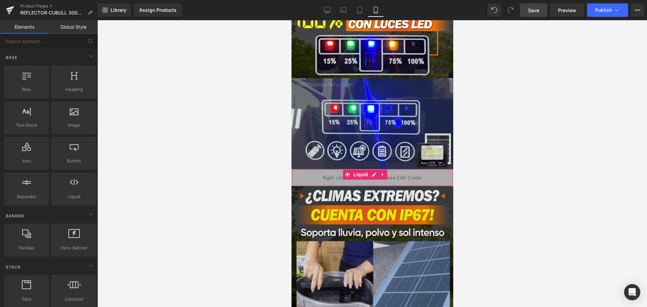
scroll to position [1078, 0]
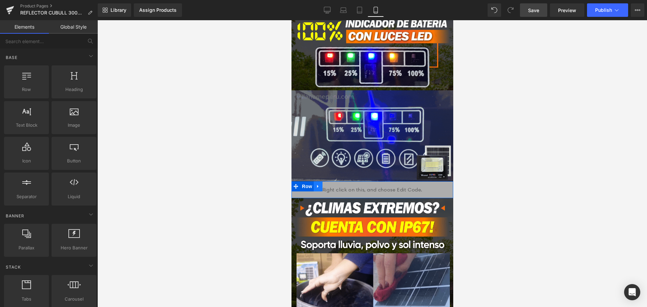
click at [317, 181] on link at bounding box center [317, 186] width 9 height 10
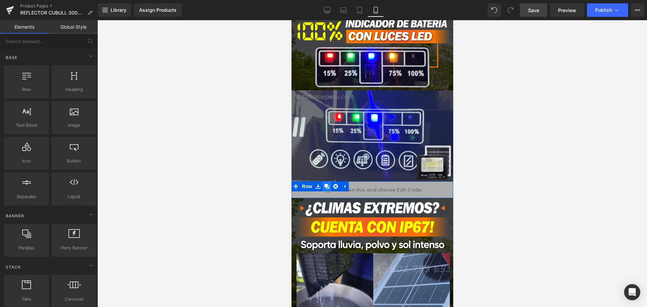
click at [324, 184] on icon at bounding box center [326, 186] width 5 height 5
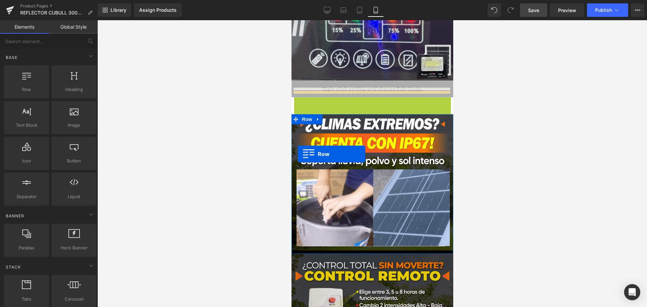
scroll to position [1314, 0]
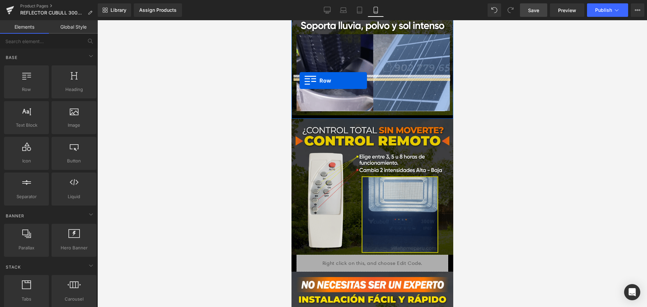
drag, startPoint x: 296, startPoint y: 167, endPoint x: 299, endPoint y: 81, distance: 86.3
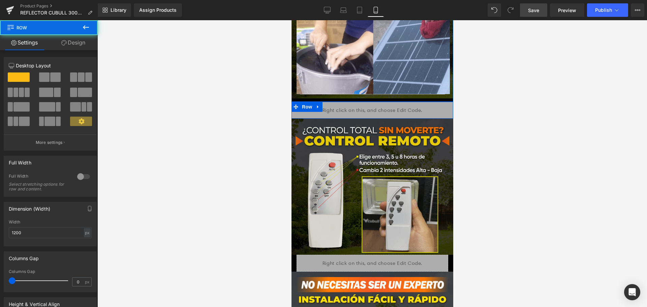
scroll to position [1297, 0]
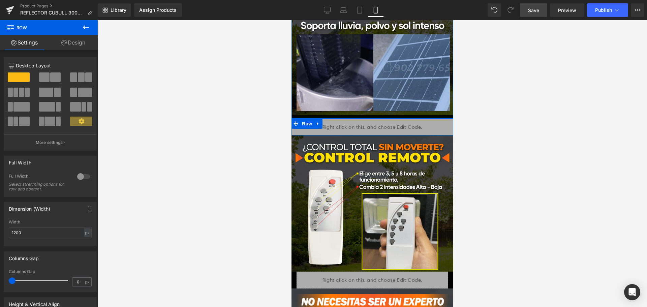
click at [539, 106] on div at bounding box center [371, 163] width 549 height 287
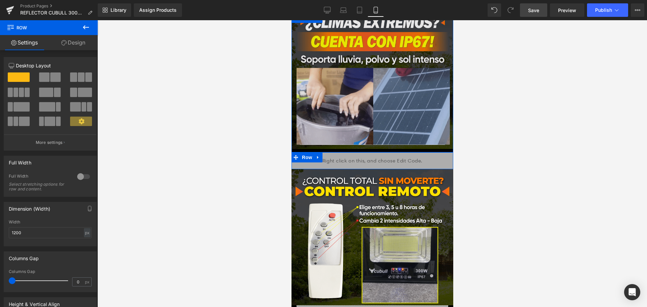
click at [403, 83] on img at bounding box center [372, 81] width 162 height 136
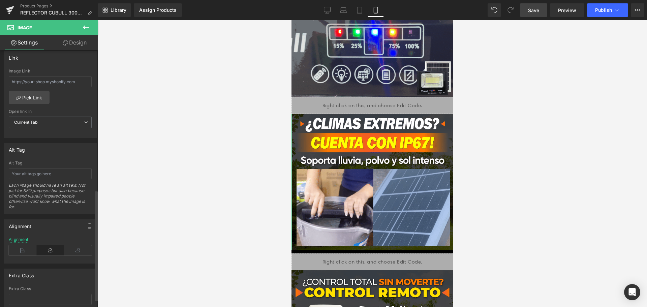
scroll to position [341, 0]
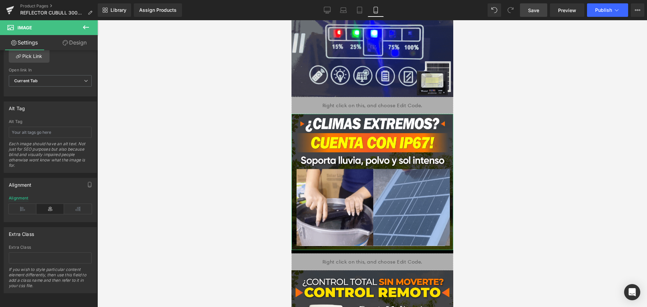
click at [73, 44] on link "Design" at bounding box center [74, 42] width 49 height 15
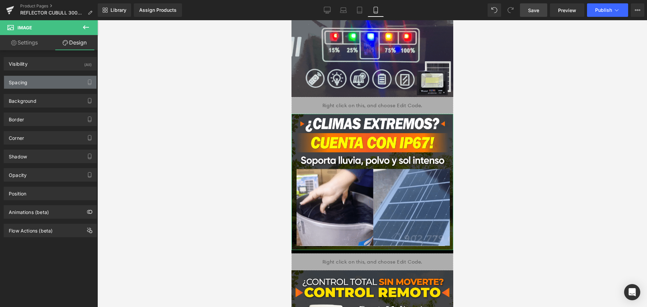
click at [47, 78] on div "Spacing" at bounding box center [50, 82] width 92 height 13
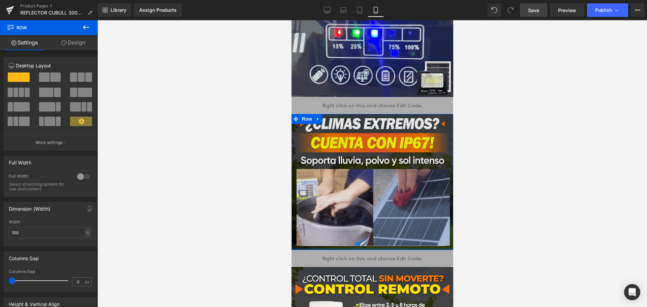
click at [350, 148] on div "Image Row" at bounding box center [372, 182] width 162 height 136
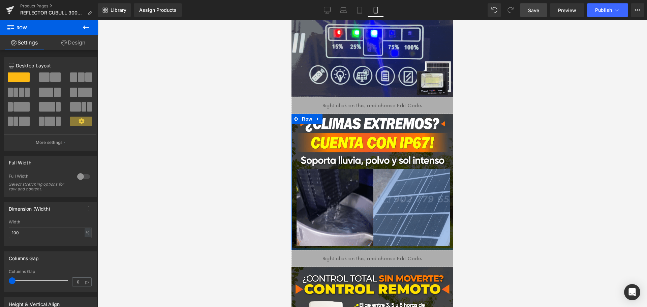
click at [493, 157] on div at bounding box center [371, 163] width 549 height 287
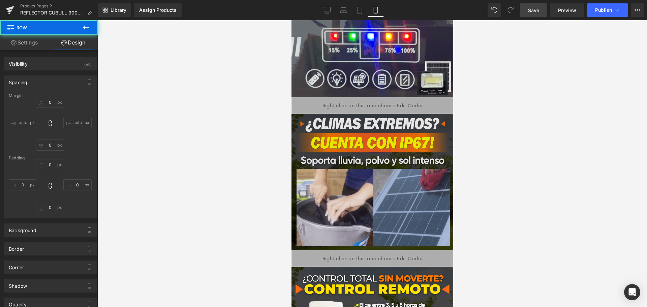
scroll to position [1297, 0]
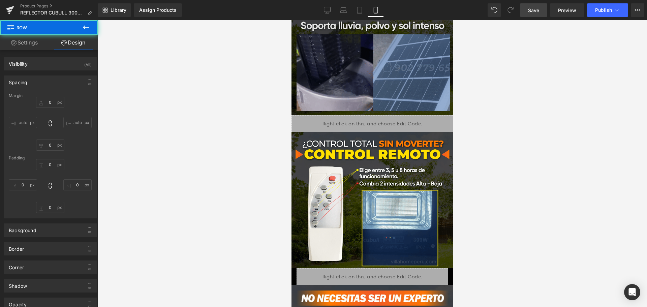
type input "0"
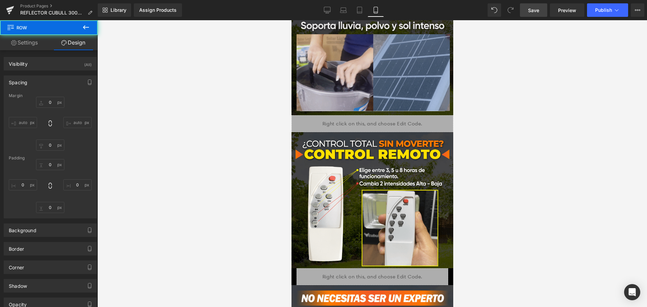
type input "0"
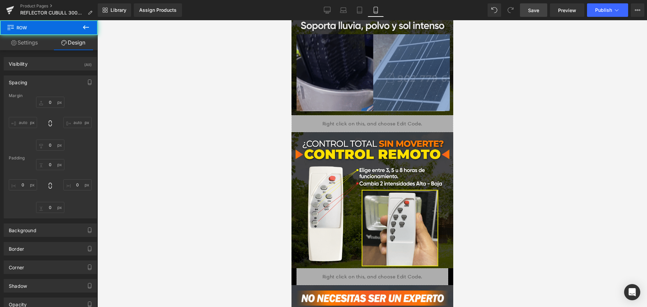
type input "0"
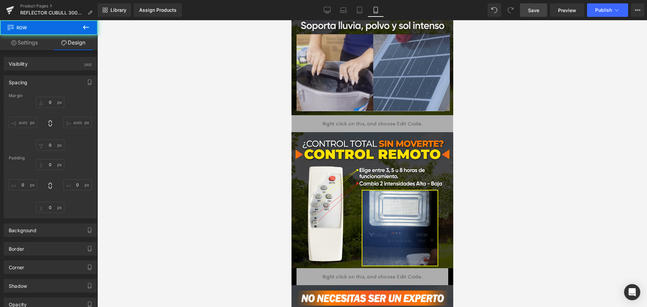
type input "0"
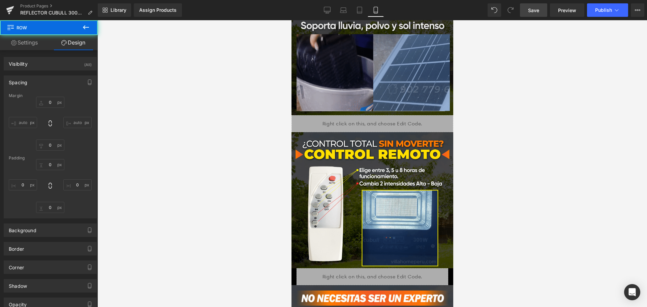
type input "0"
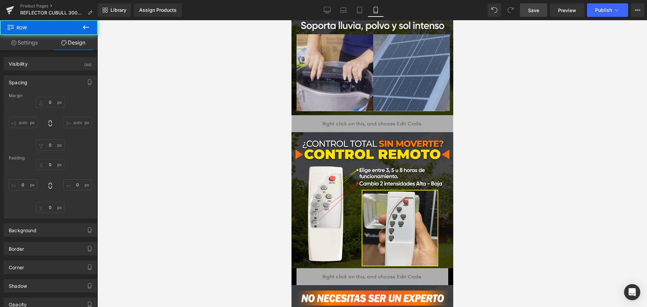
type input "0"
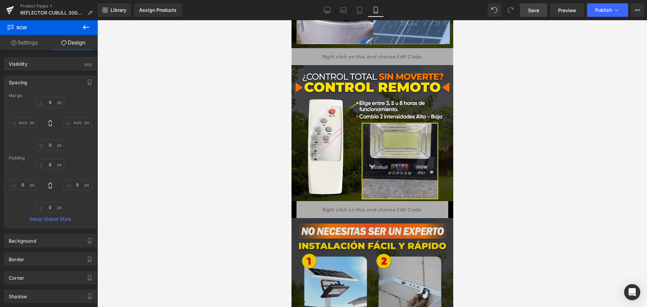
scroll to position [1364, 0]
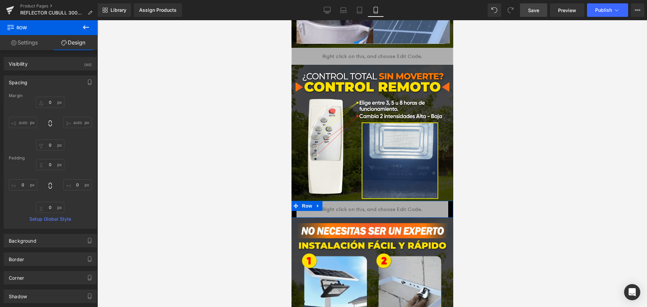
click at [451, 201] on div at bounding box center [452, 209] width 2 height 17
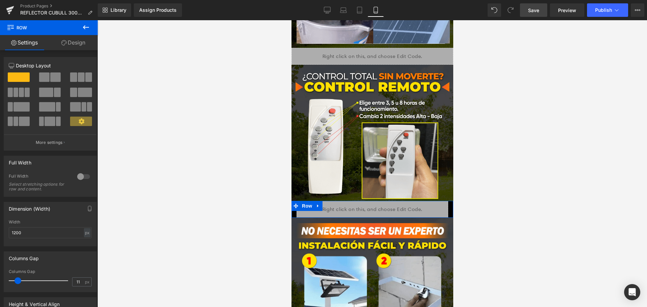
type input "0"
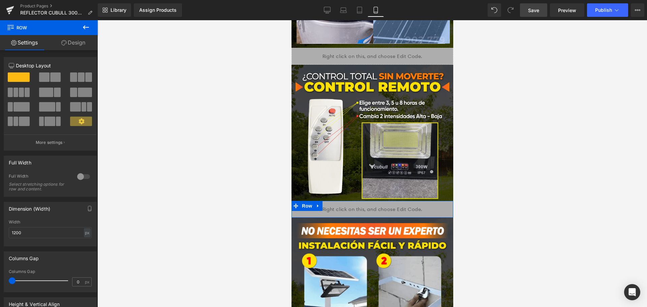
drag, startPoint x: 0, startPoint y: 273, endPoint x: 0, endPoint y: 257, distance: 15.2
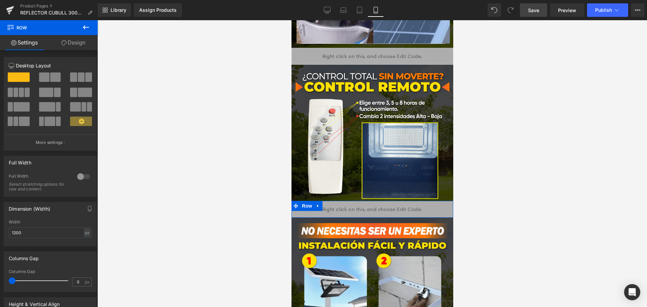
click at [0, 257] on div "Columns Gap 0px Columns Gap 0 px" at bounding box center [50, 269] width 101 height 46
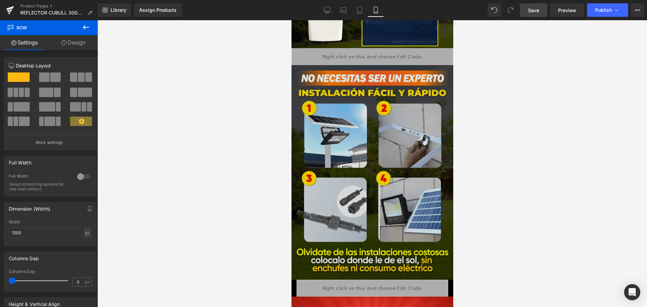
scroll to position [1600, 0]
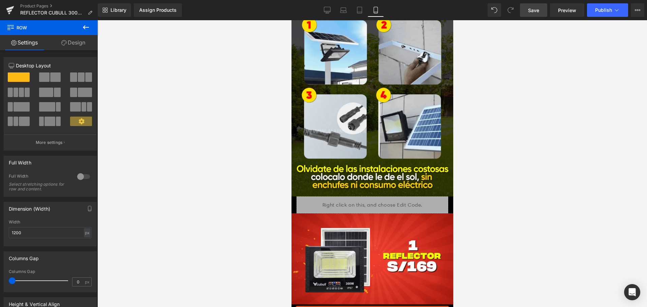
click at [443, 196] on div "Liquid" at bounding box center [372, 204] width 162 height 17
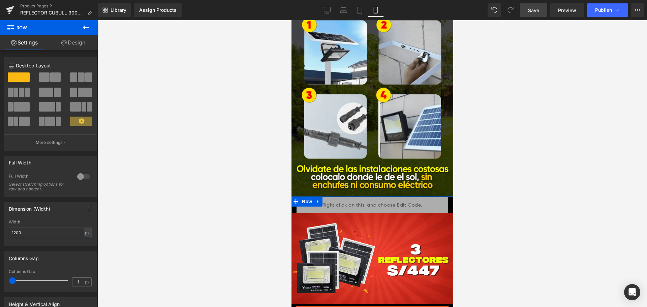
type input "0"
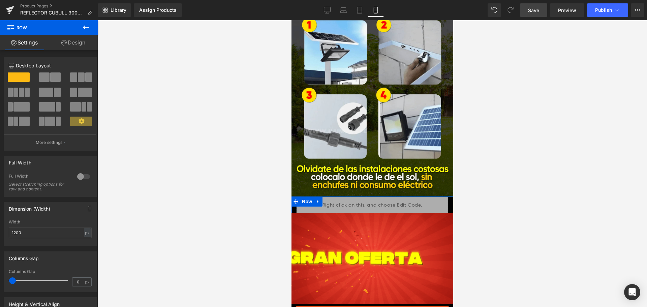
drag, startPoint x: 15, startPoint y: 279, endPoint x: 0, endPoint y: 272, distance: 16.4
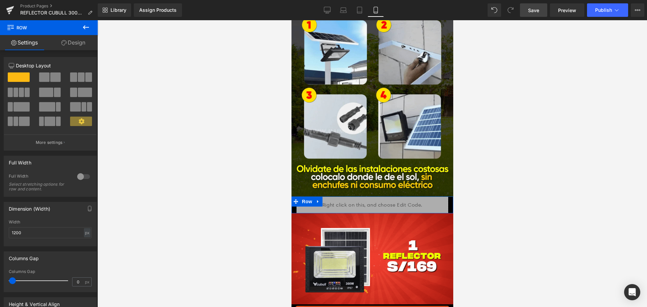
click at [0, 272] on div "Columns Gap 0px Columns Gap 0 px" at bounding box center [50, 269] width 101 height 46
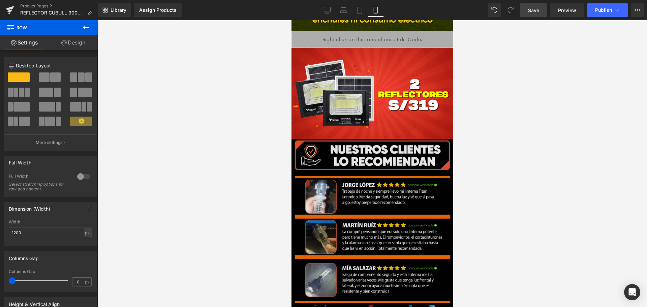
scroll to position [1768, 0]
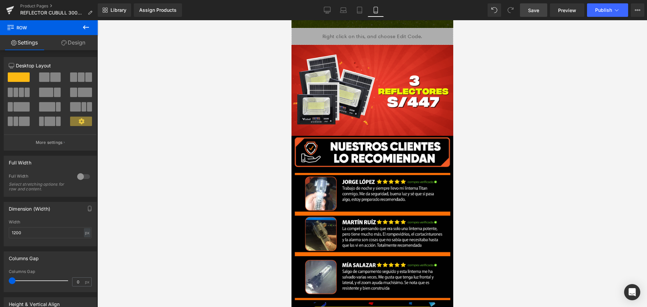
click at [533, 13] on span "Save" at bounding box center [533, 10] width 11 height 7
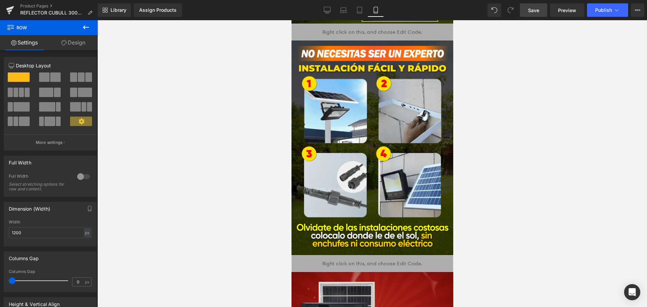
scroll to position [1600, 0]
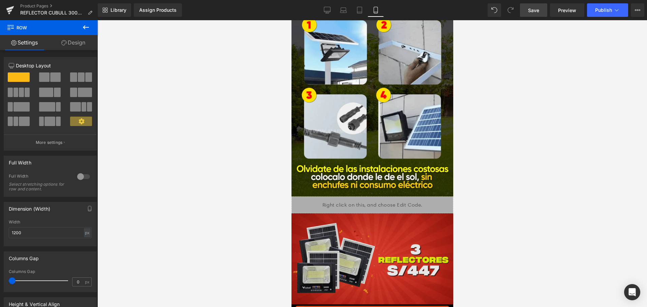
click at [406, 213] on img at bounding box center [372, 258] width 162 height 91
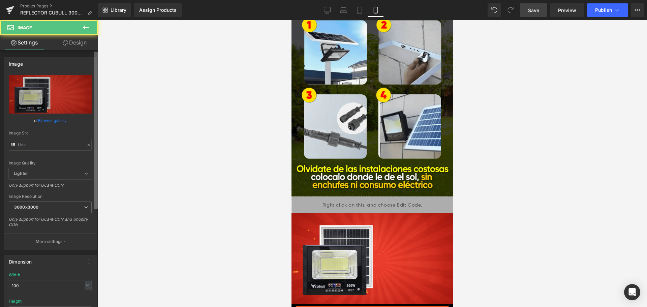
type input "[URL][DOMAIN_NAME]"
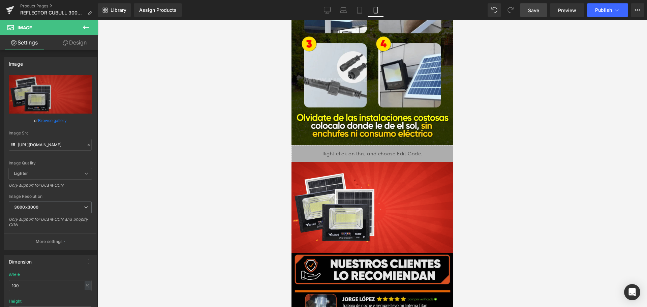
scroll to position [1735, 0]
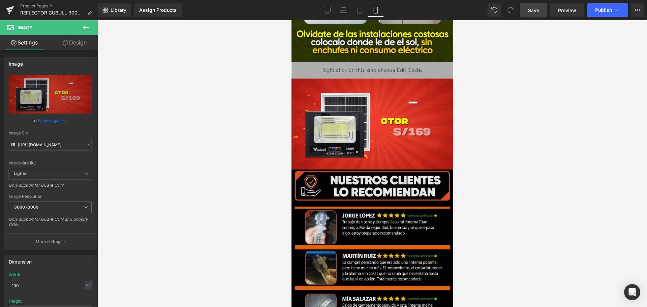
click at [378, 243] on img at bounding box center [372, 252] width 162 height 166
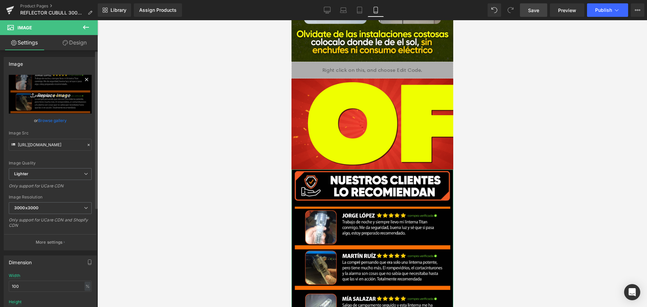
click at [43, 92] on icon "Replace Image" at bounding box center [50, 94] width 54 height 8
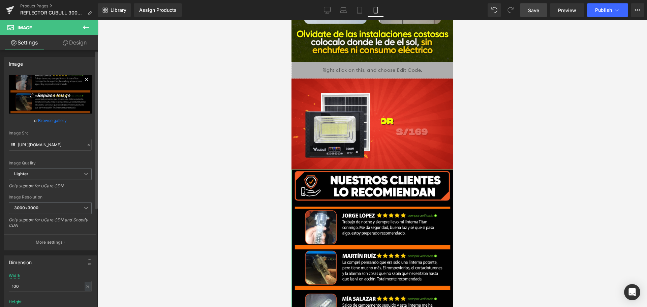
type input "C:\fakepath\queincluye_CUBULL.png"
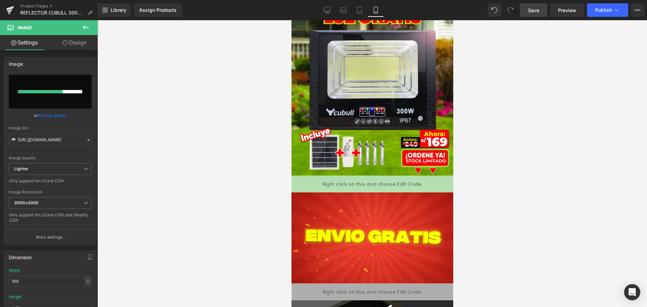
scroll to position [0, 0]
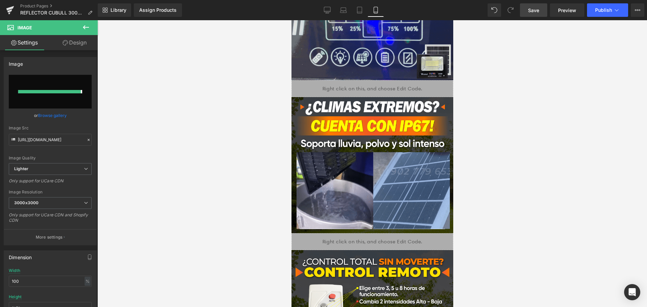
type input "[URL][DOMAIN_NAME]"
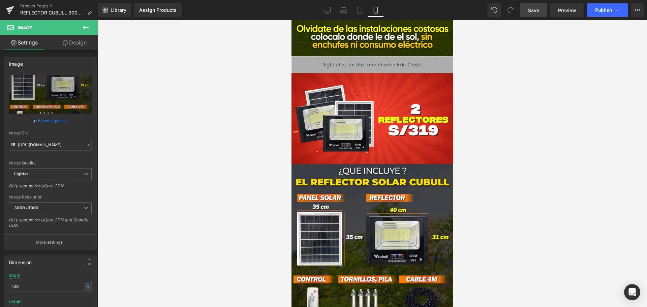
scroll to position [1752, 0]
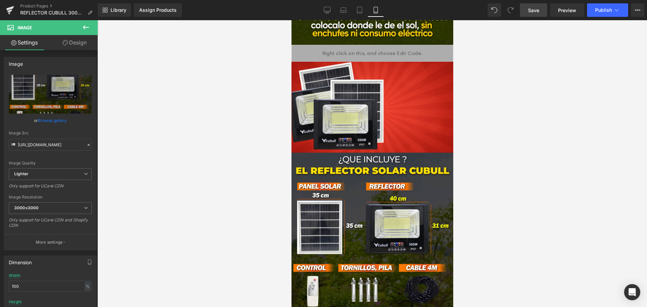
click at [542, 7] on link "Save" at bounding box center [533, 9] width 27 height 13
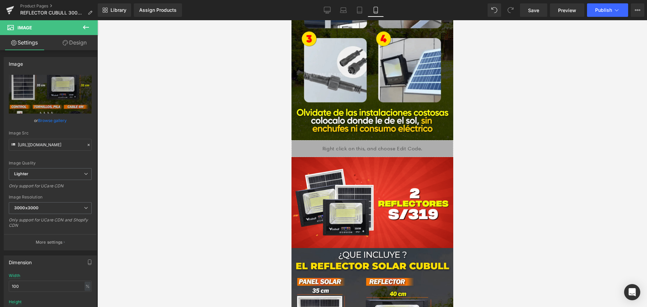
scroll to position [1651, 0]
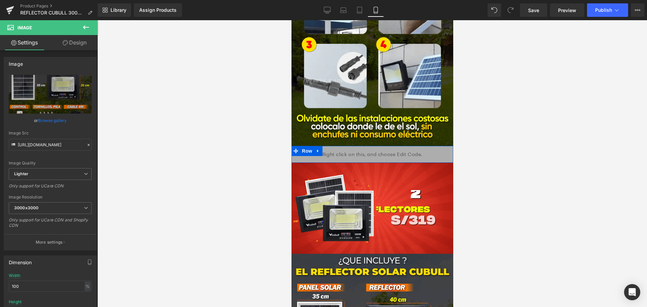
click at [313, 146] on link at bounding box center [317, 151] width 9 height 10
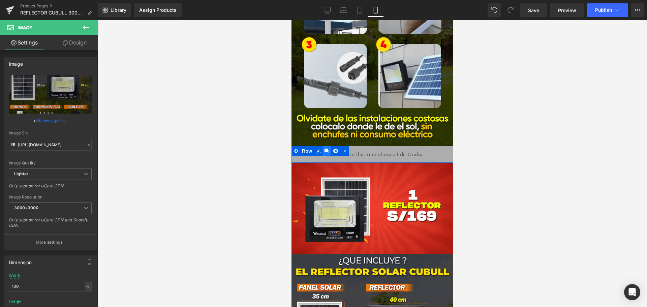
click at [324, 149] on icon at bounding box center [326, 151] width 5 height 5
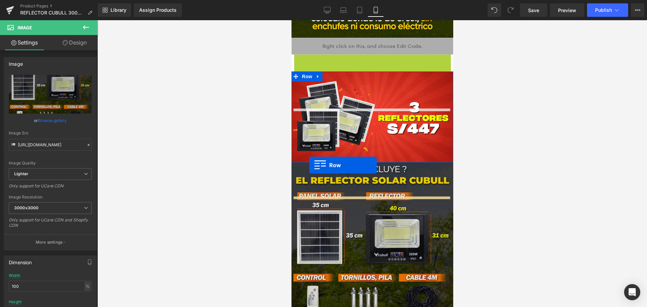
scroll to position [1819, 0]
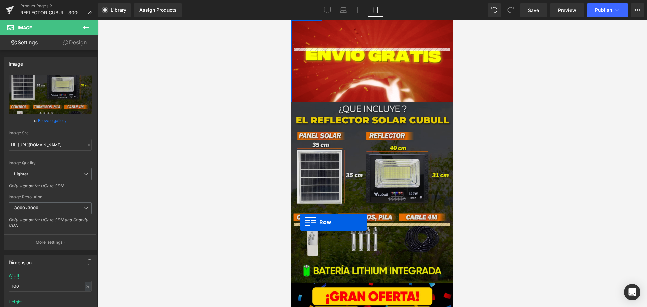
drag, startPoint x: 295, startPoint y: 115, endPoint x: 297, endPoint y: 221, distance: 105.5
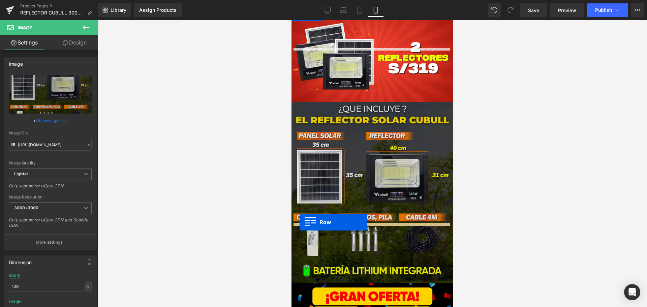
scroll to position [1802, 0]
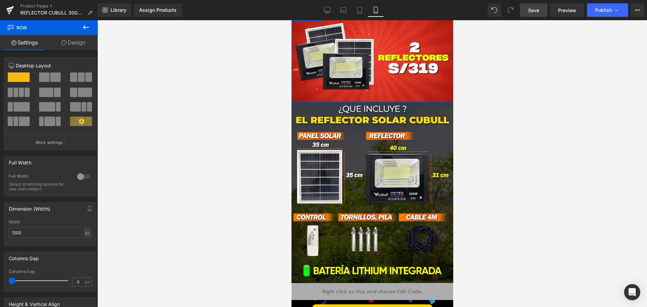
click at [542, 9] on link "Save" at bounding box center [533, 9] width 27 height 13
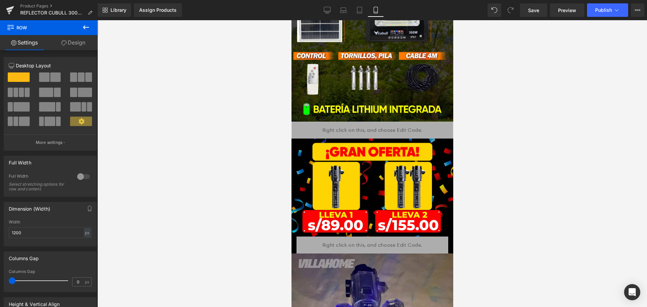
scroll to position [2038, 0]
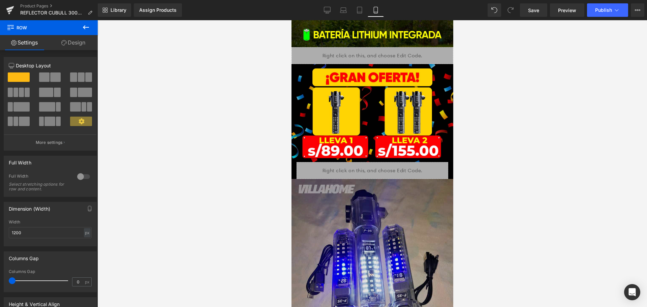
click at [382, 215] on img at bounding box center [372, 287] width 162 height 216
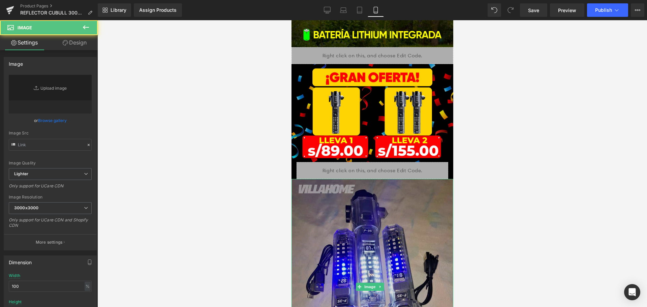
type input "[URL][DOMAIN_NAME]"
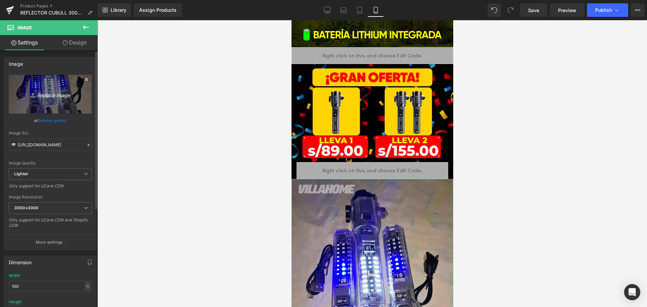
click at [49, 91] on icon "Replace Image" at bounding box center [50, 94] width 54 height 8
type input "C:\fakepath\comentarios_CUBULL.png"
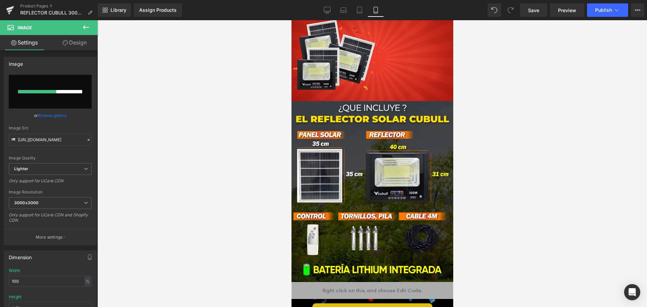
scroll to position [1870, 0]
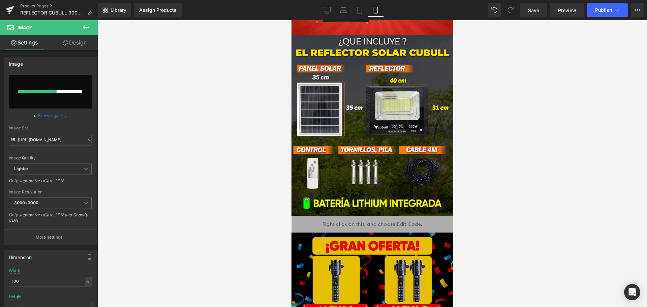
click at [376, 232] on img at bounding box center [372, 281] width 162 height 98
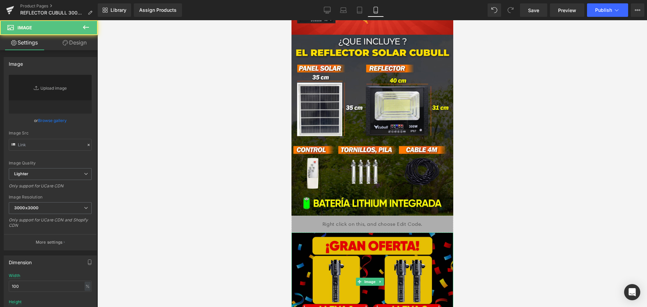
type input "[URL][DOMAIN_NAME]"
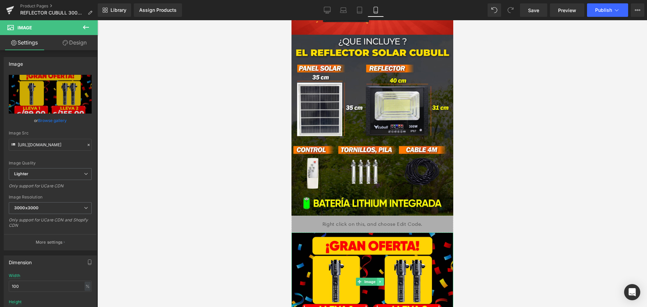
click at [380, 280] on icon at bounding box center [380, 282] width 4 height 4
click at [382, 280] on icon at bounding box center [383, 282] width 4 height 4
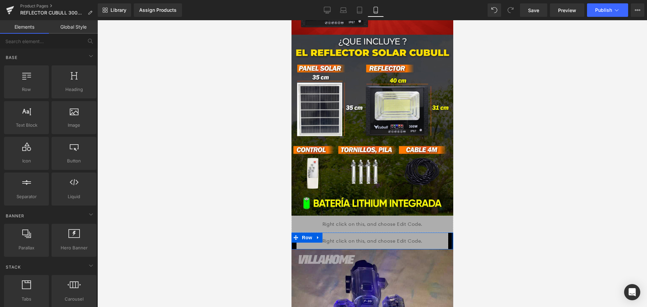
click at [451, 232] on div at bounding box center [452, 240] width 2 height 17
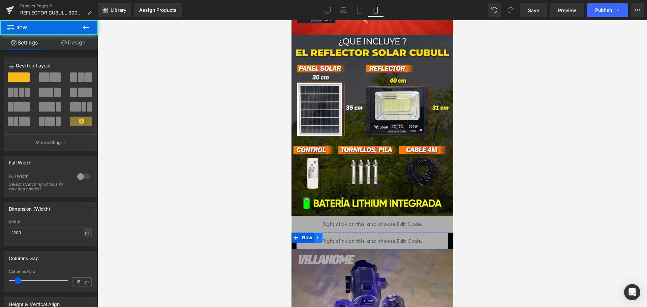
click at [317, 235] on icon at bounding box center [317, 237] width 5 height 5
click at [333, 235] on icon at bounding box center [335, 237] width 5 height 5
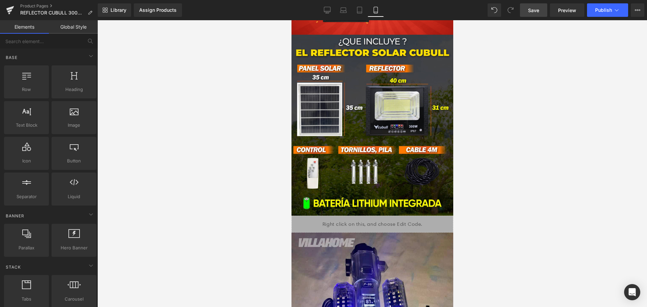
click at [533, 12] on span "Save" at bounding box center [533, 10] width 11 height 7
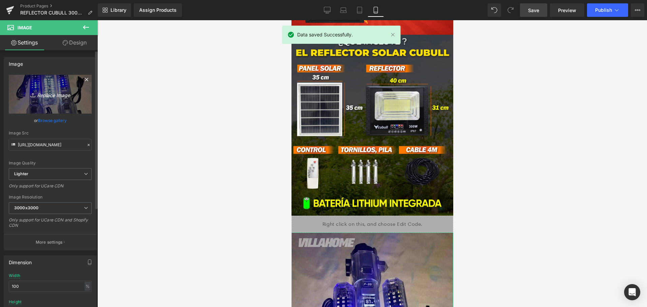
click at [54, 96] on icon "Replace Image" at bounding box center [50, 94] width 54 height 8
type input "C:\fakepath\comentarios_CUBULL.png"
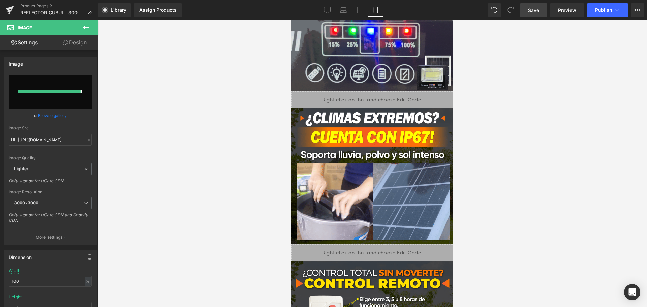
type input "[URL][DOMAIN_NAME]"
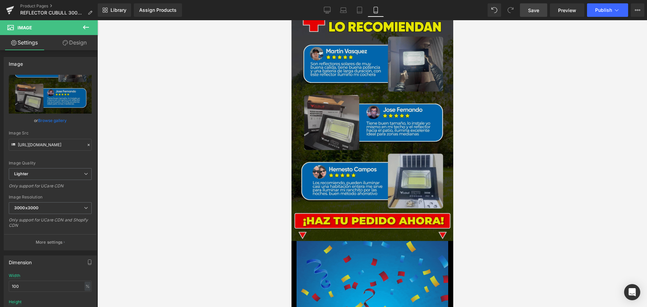
scroll to position [2105, 0]
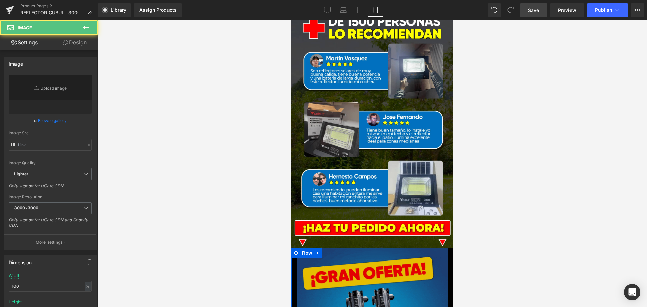
type input "[URL][DOMAIN_NAME]"
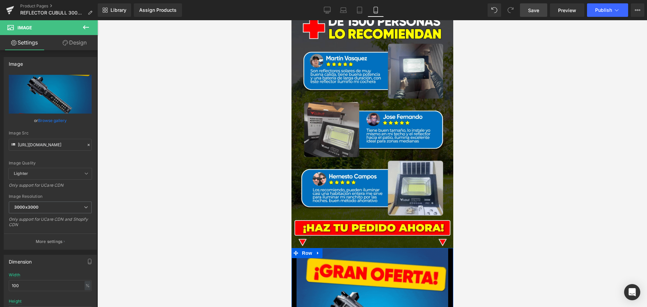
click at [317, 252] on icon at bounding box center [317, 253] width 1 height 3
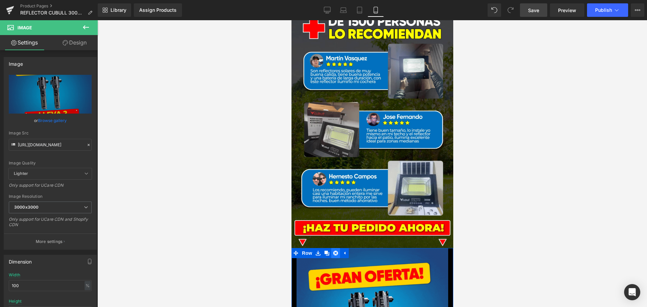
click at [331, 248] on link at bounding box center [335, 253] width 9 height 10
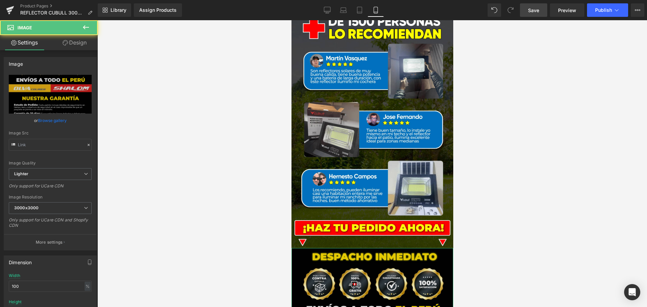
type input "[URL][DOMAIN_NAME]"
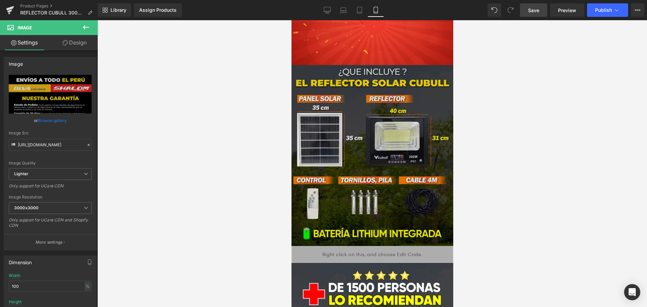
scroll to position [1830, 0]
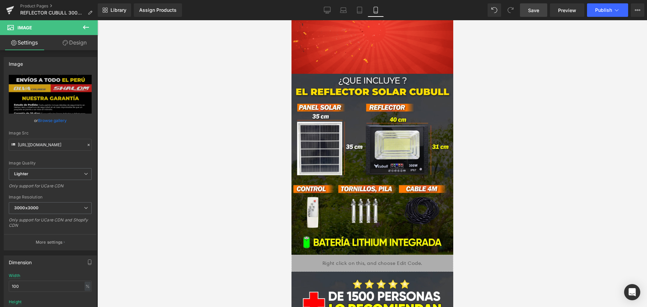
click at [418, 255] on div "Liquid" at bounding box center [372, 263] width 162 height 17
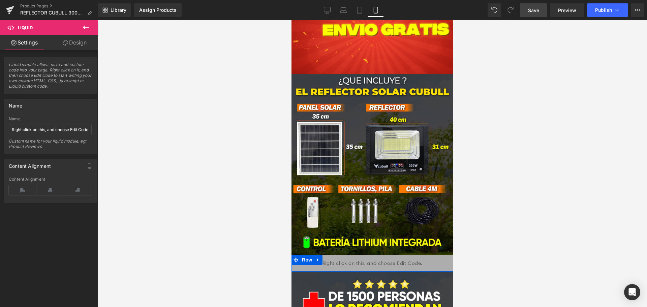
click at [318, 257] on icon at bounding box center [317, 259] width 5 height 5
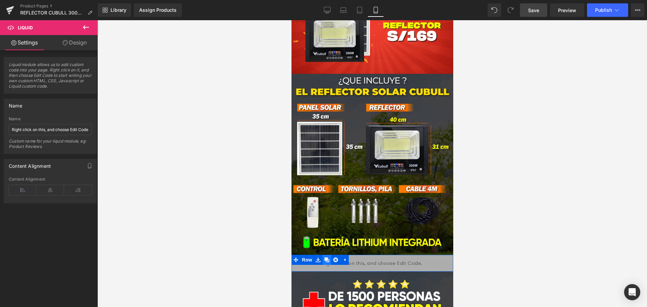
click at [324, 257] on icon at bounding box center [326, 259] width 5 height 5
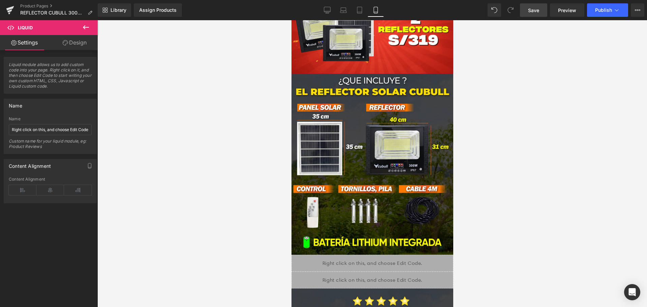
drag, startPoint x: 274, startPoint y: 211, endPoint x: 288, endPoint y: 211, distance: 13.8
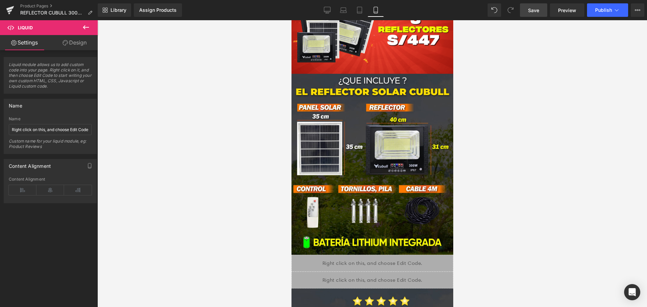
click at [274, 211] on div at bounding box center [371, 163] width 549 height 287
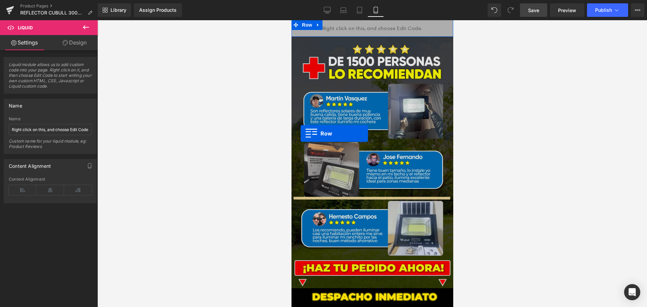
scroll to position [2235, 0]
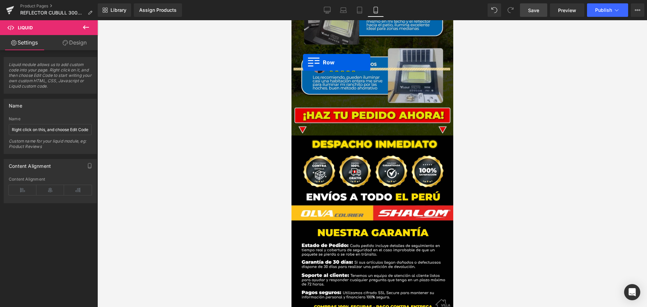
drag, startPoint x: 295, startPoint y: 200, endPoint x: 302, endPoint y: 64, distance: 135.9
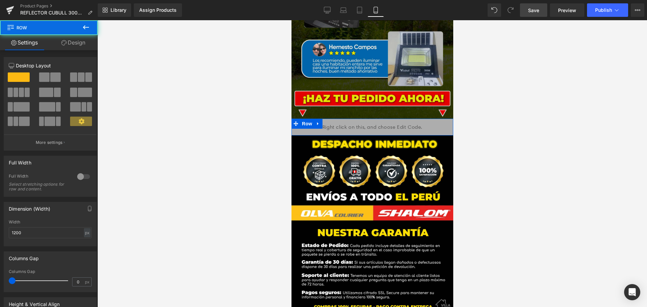
scroll to position [2218, 0]
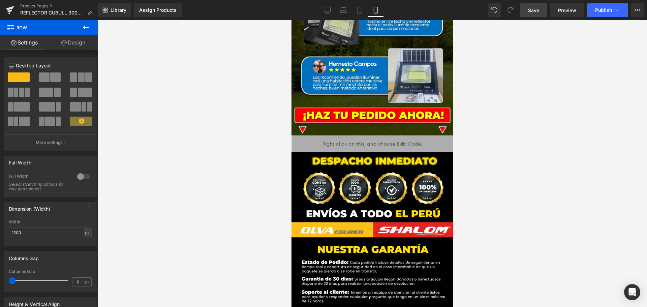
click at [538, 7] on span "Save" at bounding box center [533, 10] width 11 height 7
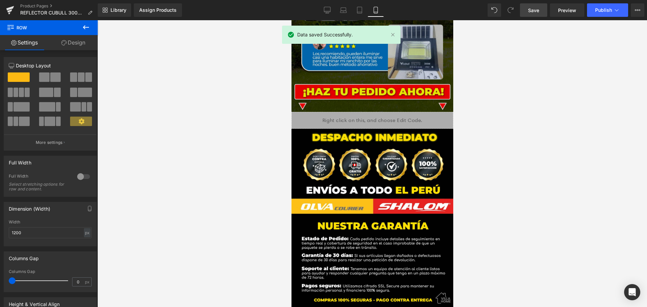
scroll to position [2083, 0]
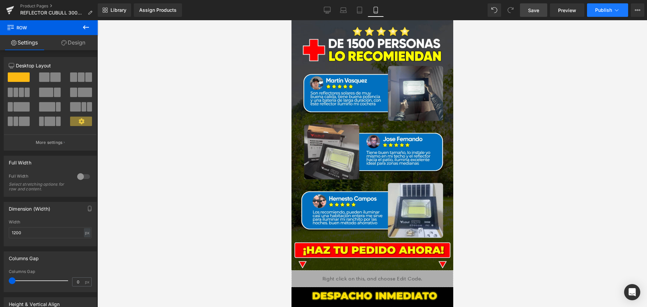
click at [596, 13] on button "Publish" at bounding box center [607, 9] width 41 height 13
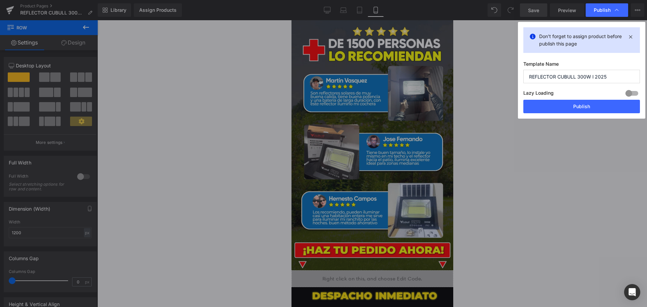
click at [555, 108] on button "Publish" at bounding box center [581, 106] width 117 height 13
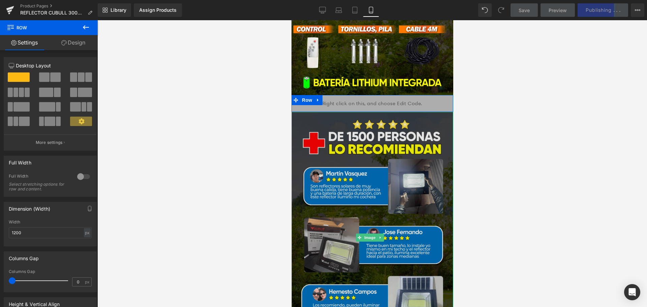
scroll to position [1982, 0]
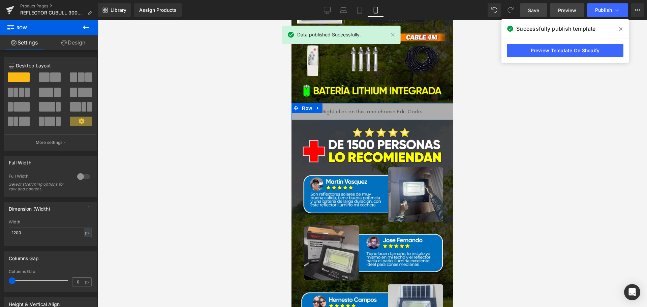
click at [569, 14] on link "Preview" at bounding box center [567, 9] width 34 height 13
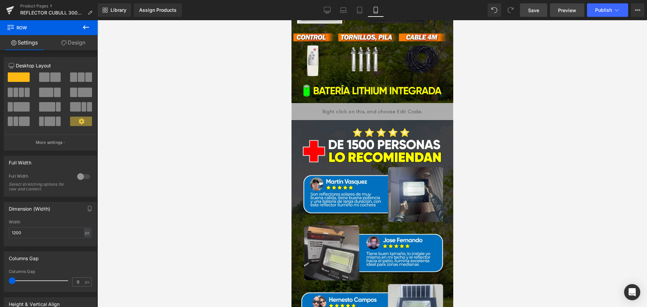
click at [564, 14] on link "Preview" at bounding box center [567, 9] width 34 height 13
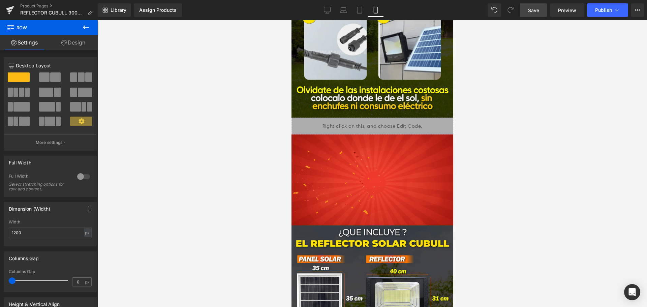
scroll to position [1578, 0]
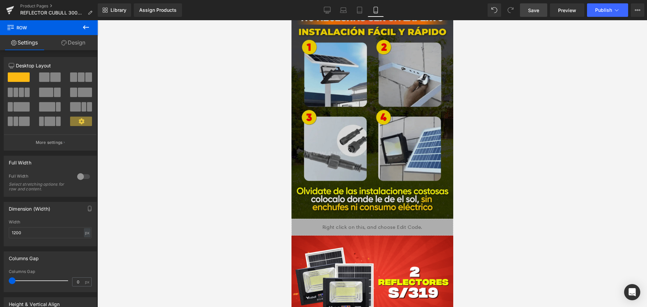
click at [356, 114] on img at bounding box center [372, 111] width 162 height 215
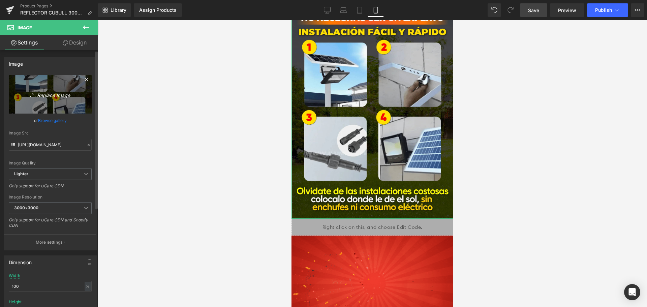
click at [36, 95] on icon "Replace Image" at bounding box center [50, 94] width 54 height 8
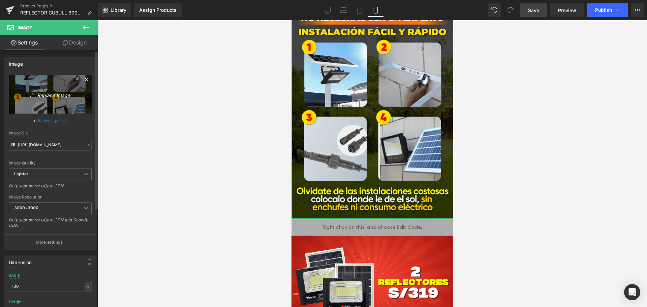
type input "C:\fakepath\instalacion_CUBULL.png"
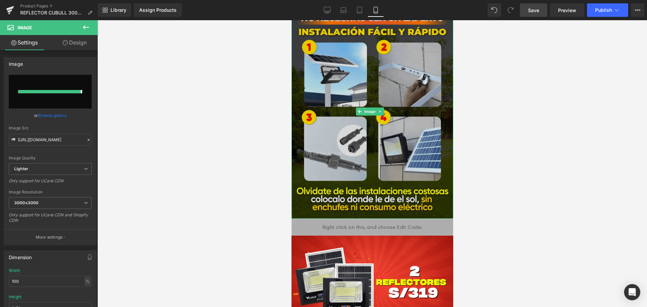
type input "[URL][DOMAIN_NAME]"
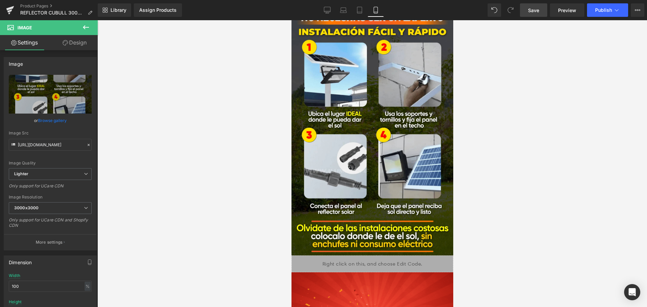
drag, startPoint x: 539, startPoint y: 5, endPoint x: 158, endPoint y: 177, distance: 417.6
click at [539, 5] on link "Save" at bounding box center [533, 9] width 27 height 13
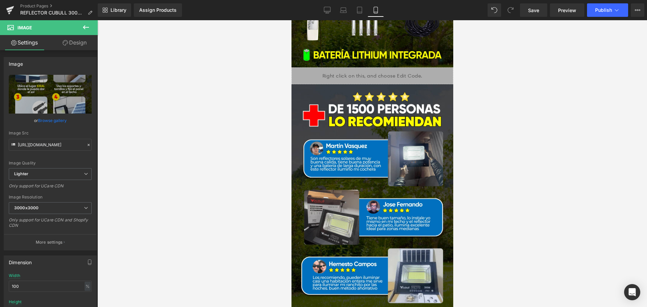
scroll to position [2051, 0]
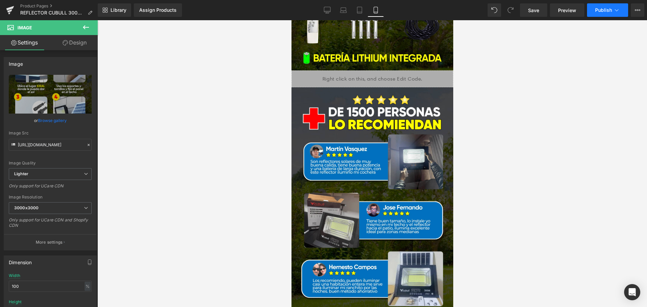
click at [603, 6] on button "Publish" at bounding box center [607, 9] width 41 height 13
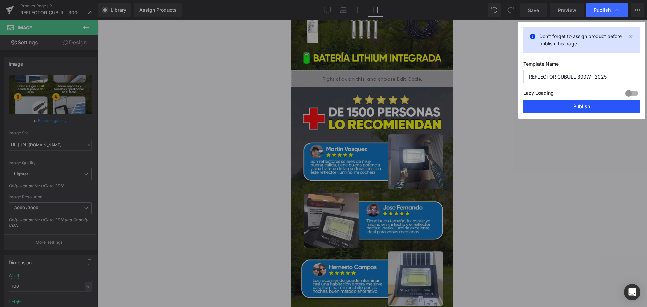
click at [560, 110] on button "Publish" at bounding box center [581, 106] width 117 height 13
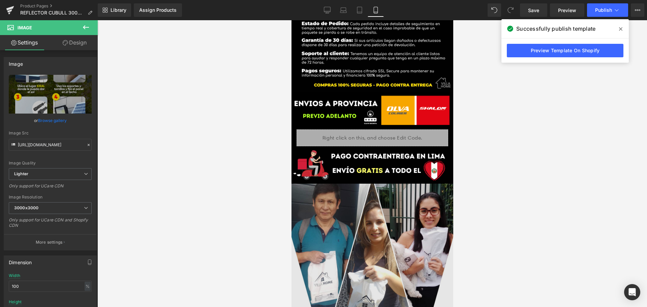
scroll to position [2422, 0]
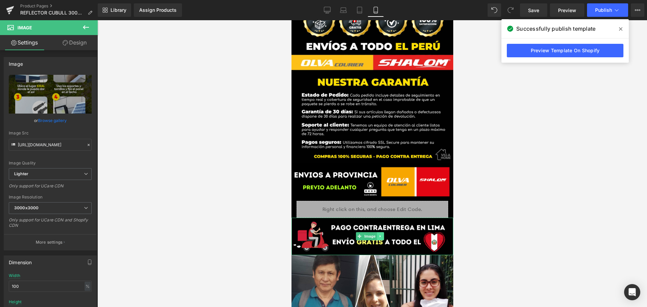
click at [383, 232] on link at bounding box center [379, 236] width 7 height 8
click at [378, 234] on icon at bounding box center [377, 236] width 4 height 4
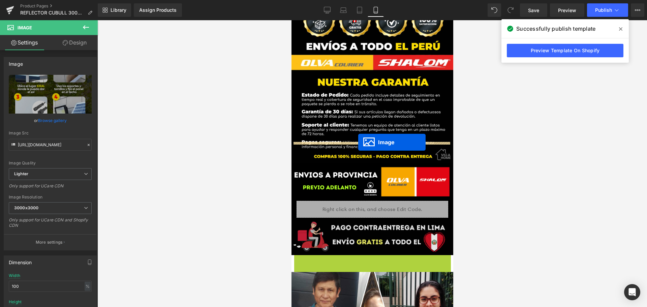
drag, startPoint x: 358, startPoint y: 196, endPoint x: 358, endPoint y: 142, distance: 53.9
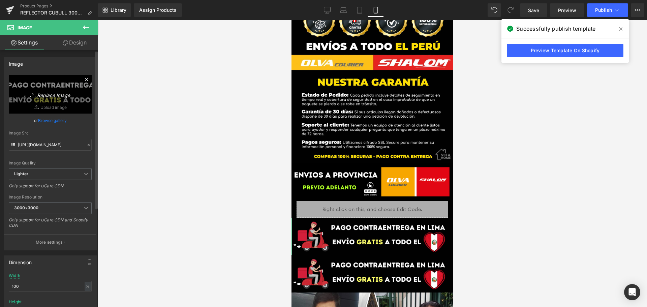
click at [75, 97] on icon "Replace Image" at bounding box center [50, 94] width 54 height 8
type input "C:\fakepath\CUBULL_ESPECIFICACIONES.png"
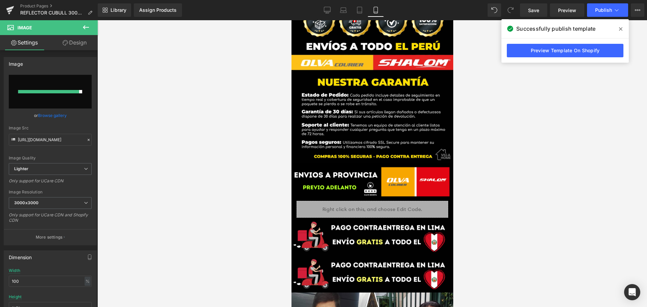
type input "[URL][DOMAIN_NAME]"
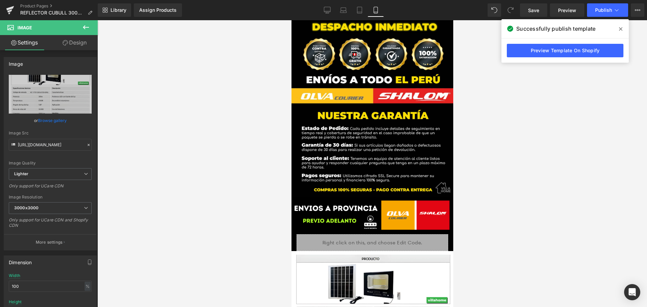
scroll to position [2388, 0]
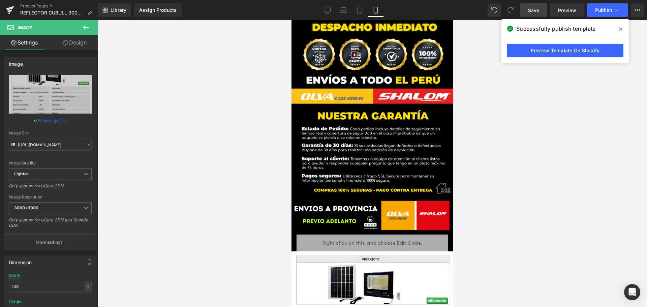
click at [530, 11] on span "Save" at bounding box center [533, 10] width 11 height 7
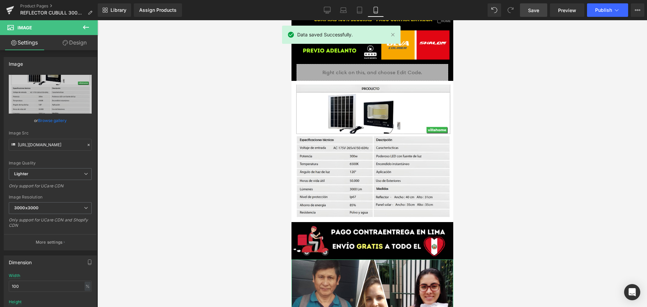
scroll to position [2424, 0]
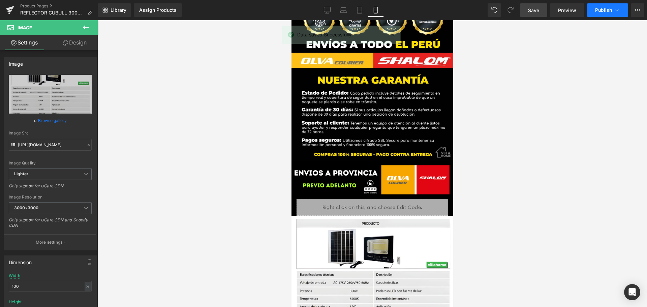
click at [601, 10] on span "Publish" at bounding box center [603, 9] width 17 height 5
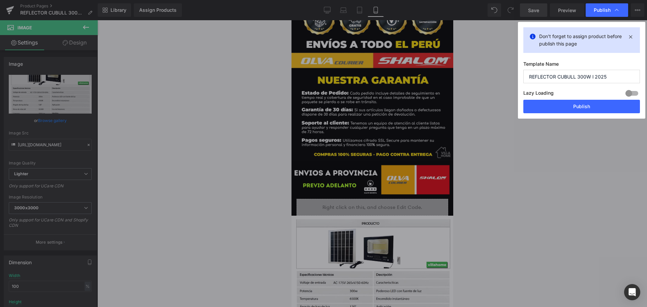
click at [556, 102] on button "Publish" at bounding box center [581, 106] width 117 height 13
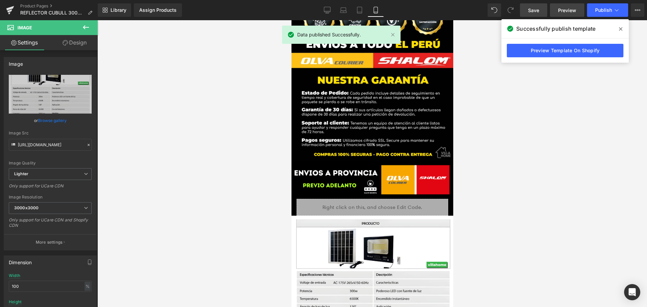
click at [565, 14] on link "Preview" at bounding box center [567, 9] width 34 height 13
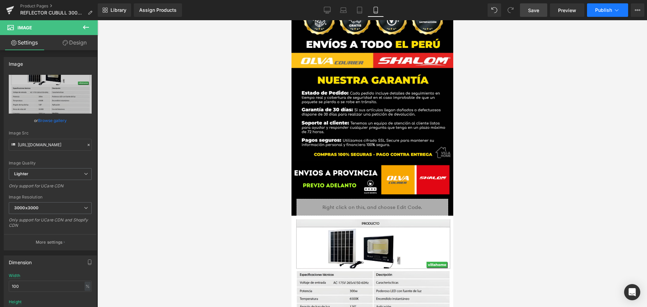
click at [595, 14] on button "Publish" at bounding box center [607, 9] width 41 height 13
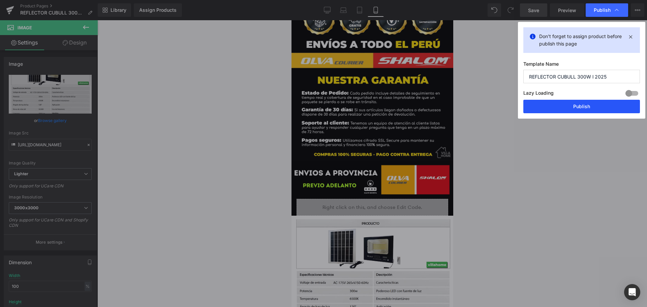
click at [579, 106] on button "Publish" at bounding box center [581, 106] width 117 height 13
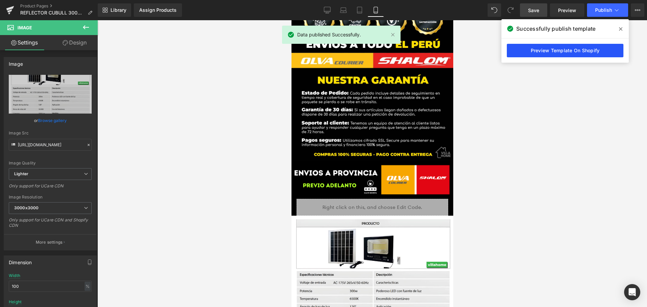
click at [559, 52] on link "Preview Template On Shopify" at bounding box center [565, 50] width 117 height 13
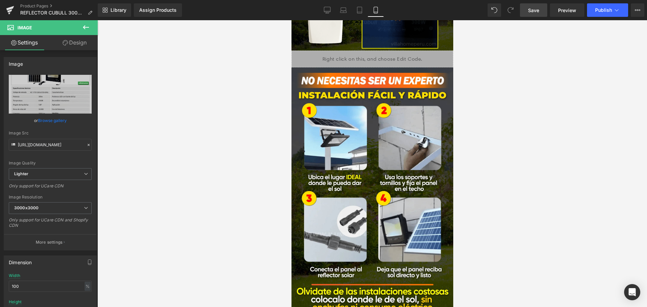
scroll to position [1481, 0]
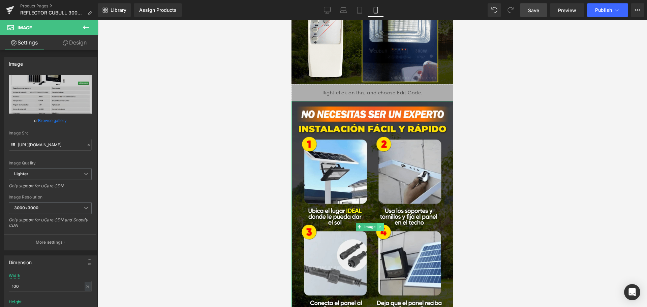
click at [381, 225] on icon at bounding box center [380, 227] width 4 height 4
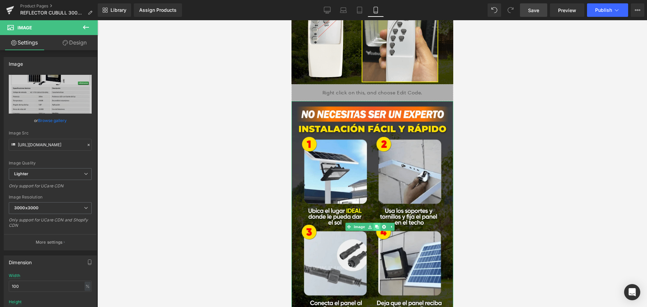
click at [378, 225] on icon at bounding box center [377, 227] width 4 height 4
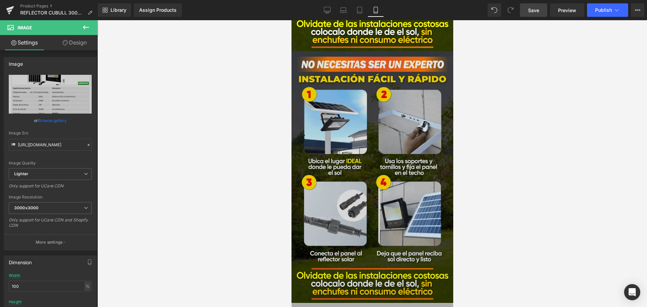
scroll to position [1708, 0]
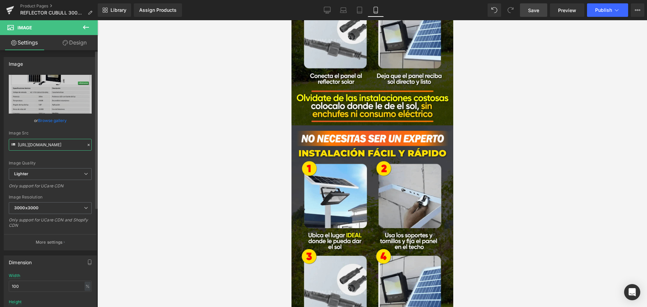
click at [73, 142] on input "[URL][DOMAIN_NAME]" at bounding box center [50, 145] width 83 height 12
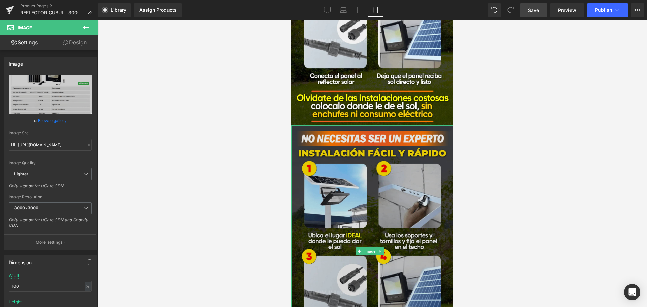
click at [352, 189] on img at bounding box center [372, 250] width 162 height 251
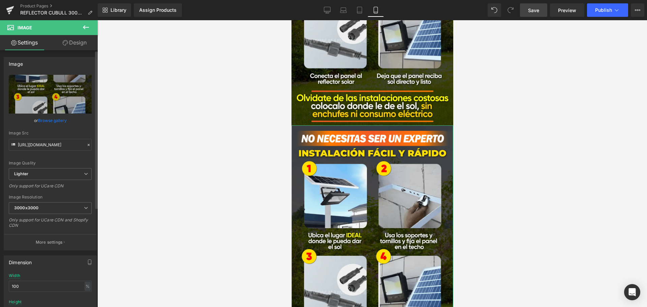
click at [86, 146] on div at bounding box center [89, 145] width 6 height 8
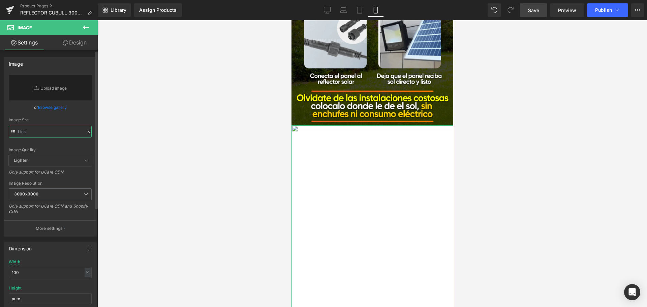
click at [63, 135] on input "text" at bounding box center [50, 132] width 83 height 12
paste input "[URL][DOMAIN_NAME]"
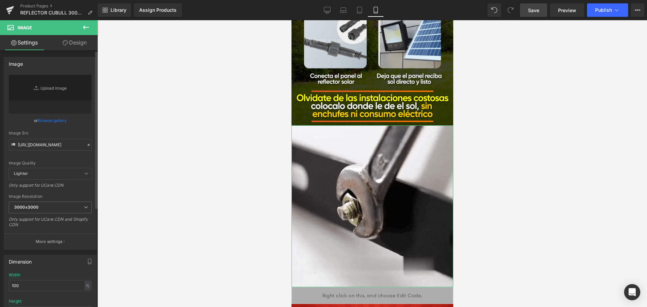
scroll to position [0, 0]
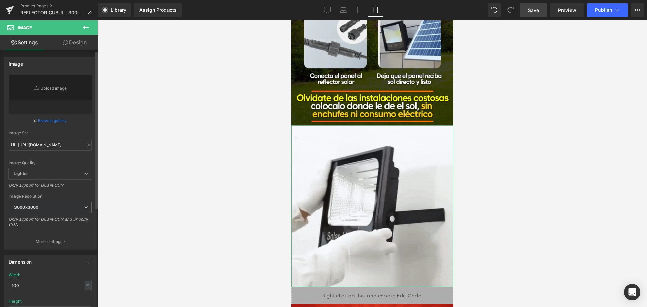
click at [83, 125] on div "Image Quality Lighter Lightest Lighter Lighter Lightest Only support for UCare …" at bounding box center [50, 121] width 83 height 93
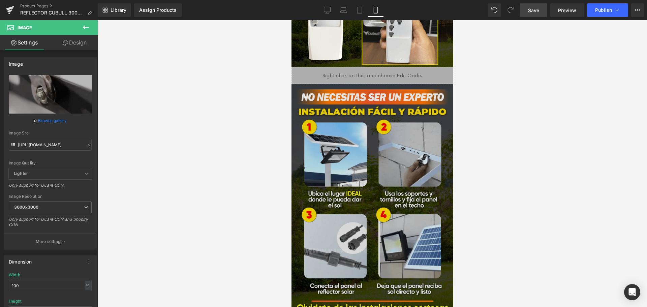
scroll to position [1438, 0]
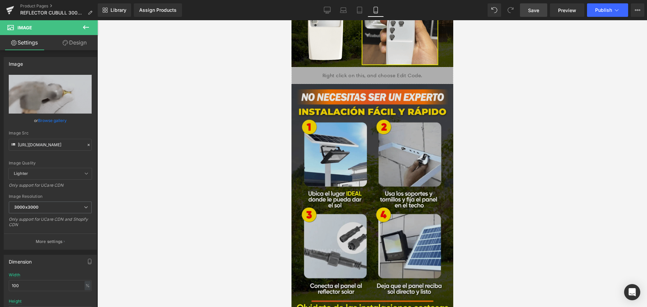
type input "[URL][DOMAIN_NAME]"
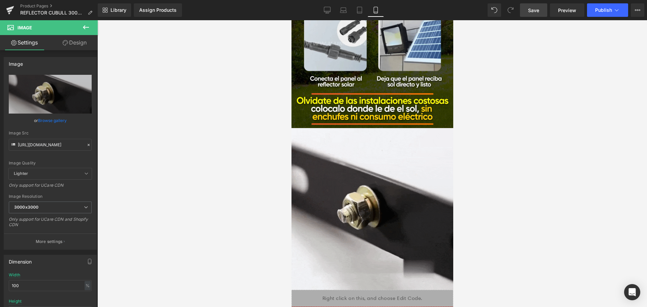
scroll to position [1708, 0]
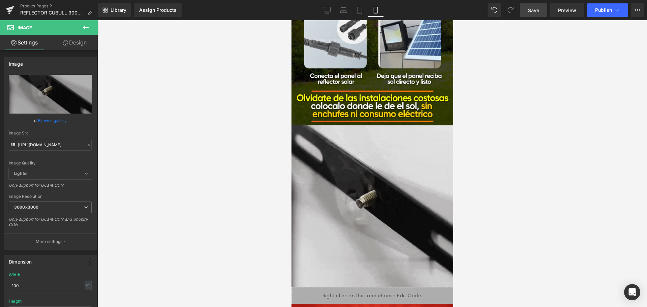
click at [542, 9] on link "Save" at bounding box center [533, 9] width 27 height 13
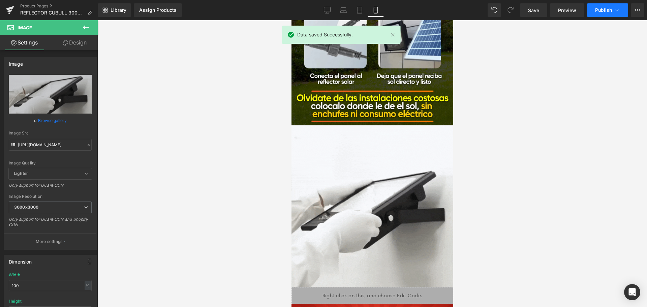
click at [604, 12] on span "Publish" at bounding box center [603, 9] width 17 height 5
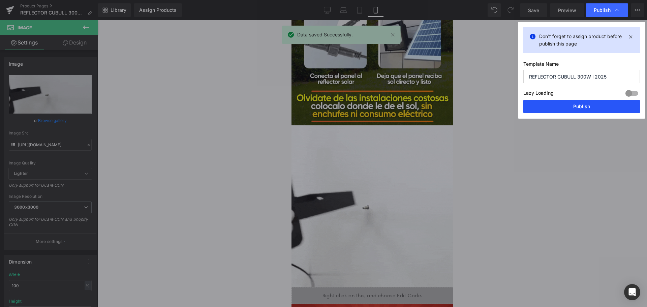
click at [561, 110] on button "Publish" at bounding box center [581, 106] width 117 height 13
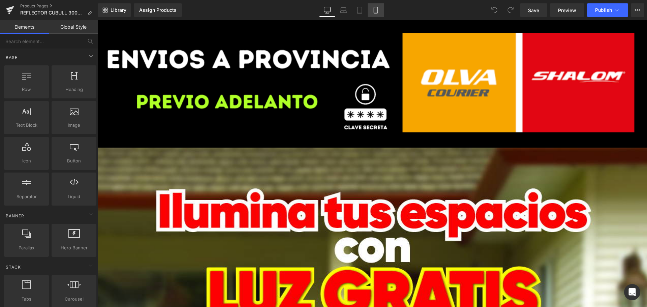
click at [378, 16] on link "Mobile" at bounding box center [376, 9] width 16 height 13
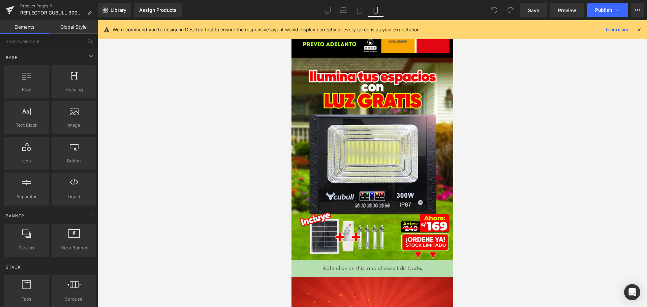
click at [640, 30] on icon at bounding box center [639, 30] width 6 height 6
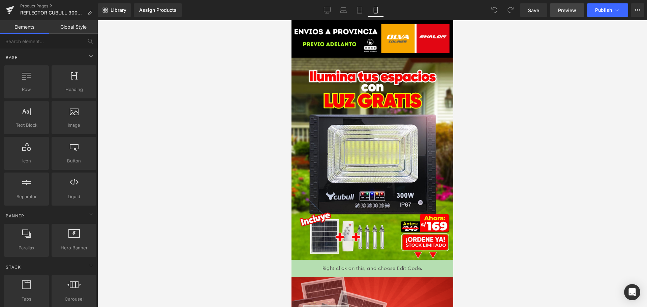
click at [563, 10] on span "Preview" at bounding box center [567, 10] width 18 height 7
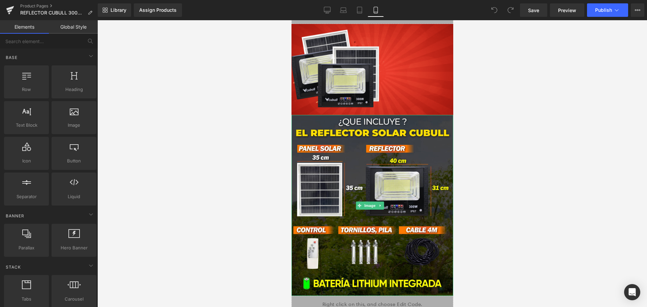
scroll to position [1987, 0]
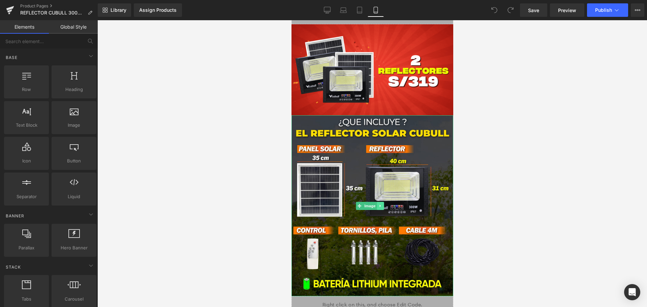
click at [380, 204] on icon at bounding box center [380, 206] width 4 height 4
click at [375, 204] on icon at bounding box center [377, 206] width 4 height 4
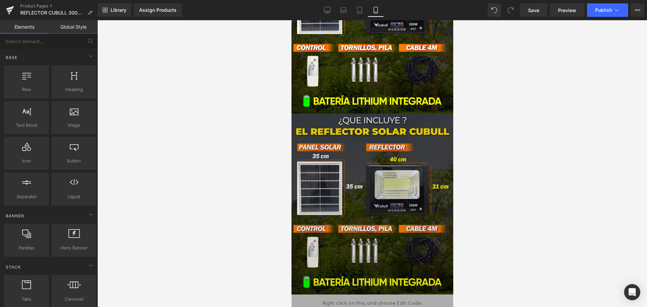
scroll to position [2171, 0]
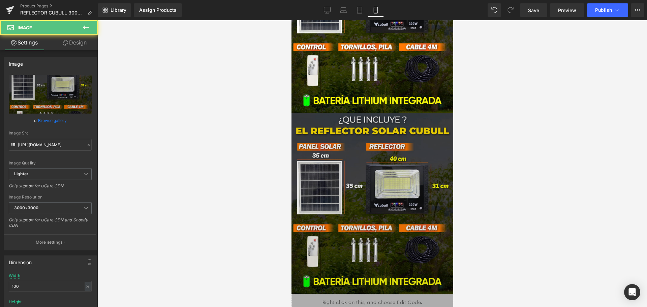
click at [381, 146] on img at bounding box center [372, 203] width 162 height 181
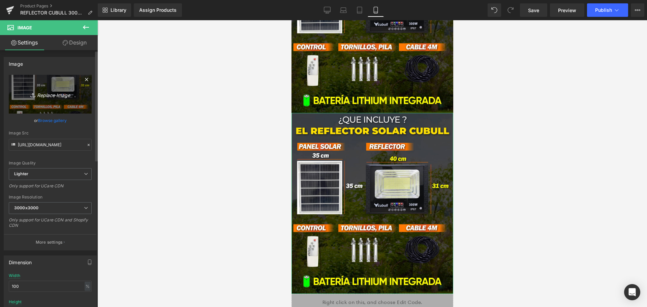
click at [50, 88] on link "Replace Image" at bounding box center [50, 94] width 83 height 39
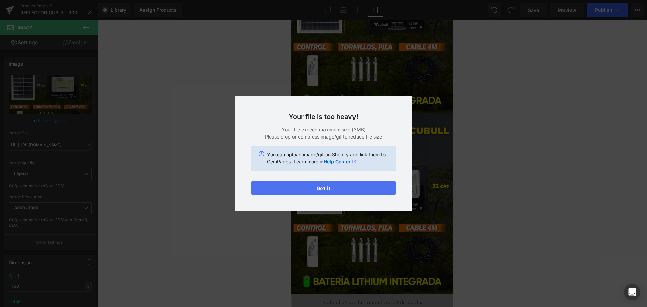
drag, startPoint x: 347, startPoint y: 177, endPoint x: 348, endPoint y: 182, distance: 5.1
click at [348, 182] on div "Your file is too heavy! Your file exceed maximum size (3MB) Please crop or comp…" at bounding box center [323, 153] width 178 height 115
click at [348, 185] on button "Got it" at bounding box center [324, 187] width 146 height 13
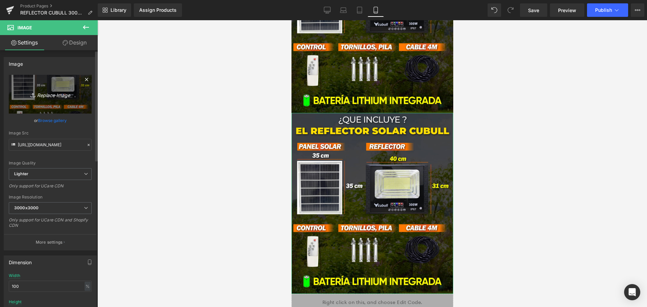
click at [61, 91] on icon "Replace Image" at bounding box center [50, 94] width 54 height 8
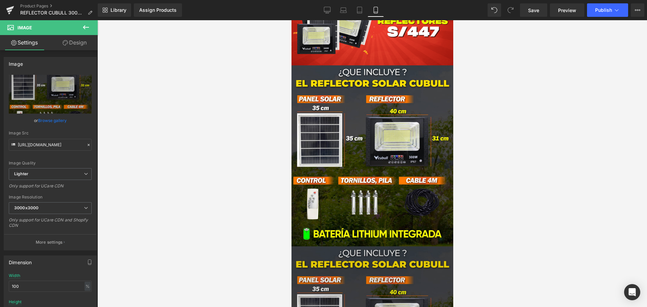
scroll to position [2036, 0]
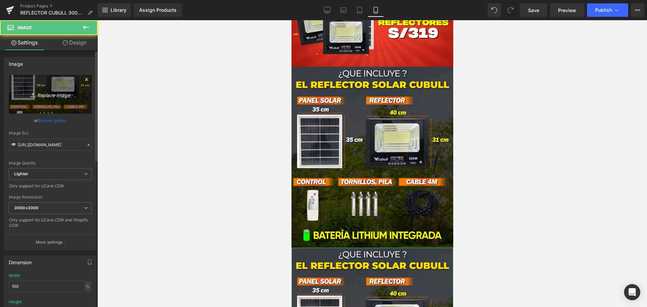
click at [52, 93] on icon "Replace Image" at bounding box center [50, 94] width 54 height 8
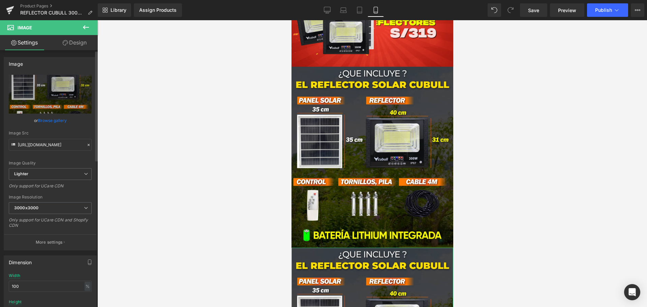
click at [59, 121] on link "Browse gallery" at bounding box center [52, 121] width 29 height 12
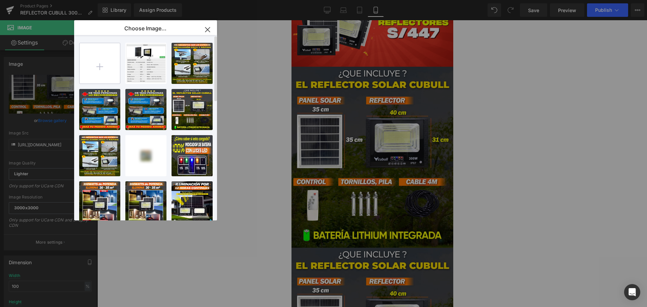
click at [110, 67] on input "file" at bounding box center [99, 63] width 40 height 40
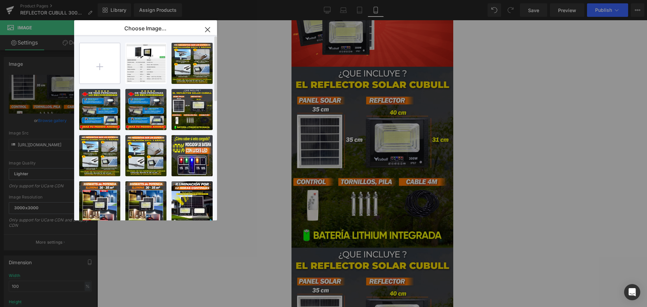
type input "C:\fakepath\IMG_3062.JPG"
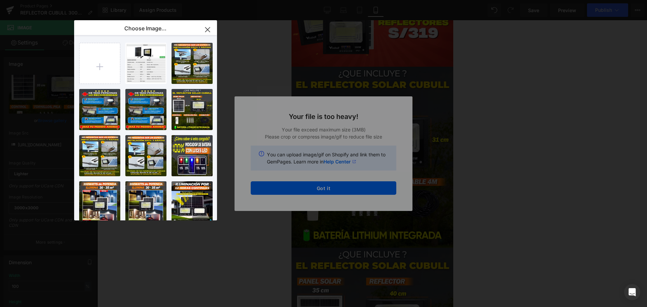
click at [209, 30] on icon "button" at bounding box center [207, 29] width 11 height 11
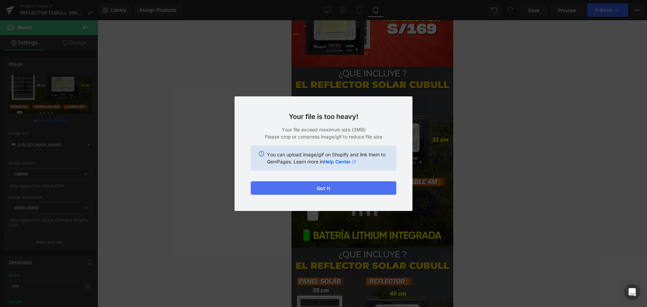
click at [303, 184] on button "Got it" at bounding box center [324, 187] width 146 height 13
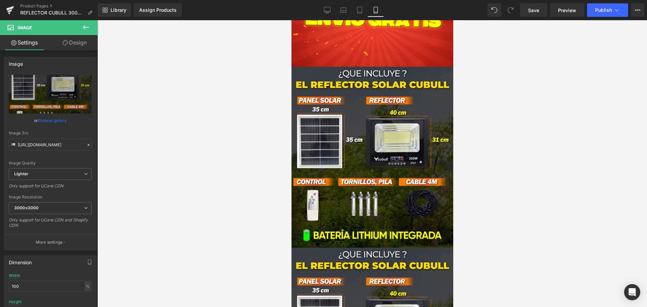
click at [541, 195] on div at bounding box center [371, 163] width 549 height 287
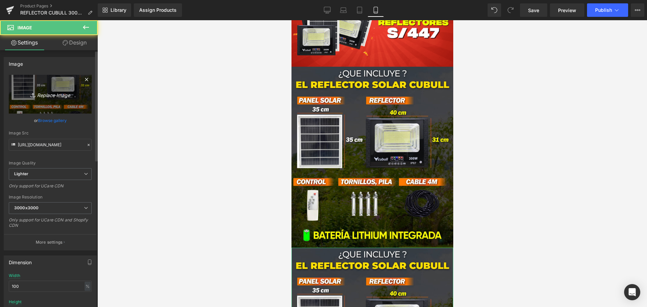
click at [54, 94] on icon "Replace Image" at bounding box center [50, 94] width 54 height 8
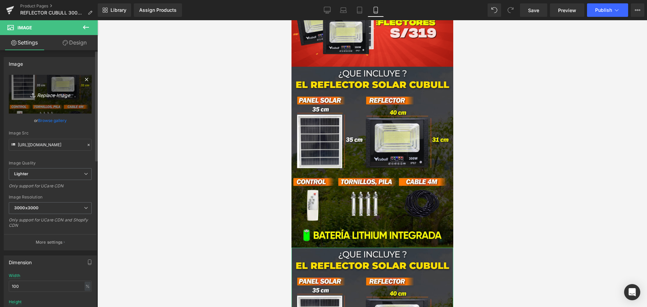
type input "C:\fakepath\foto real cubull.jpg"
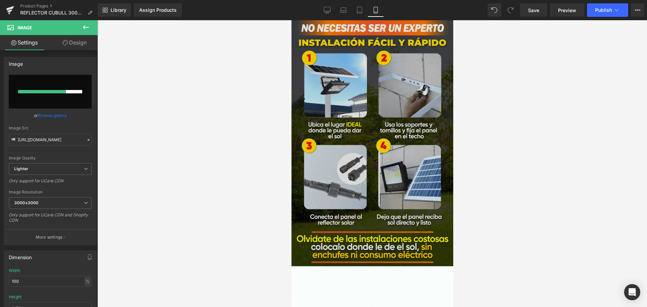
scroll to position [1800, 0]
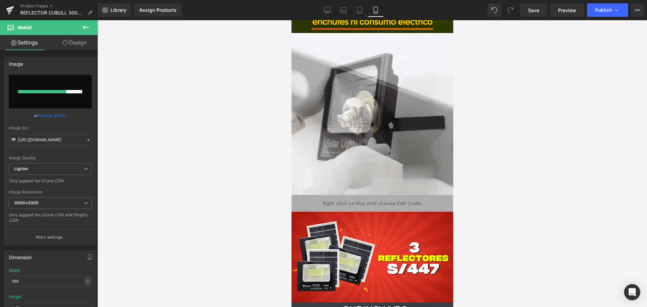
click at [56, 117] on link "Browse gallery" at bounding box center [52, 115] width 29 height 12
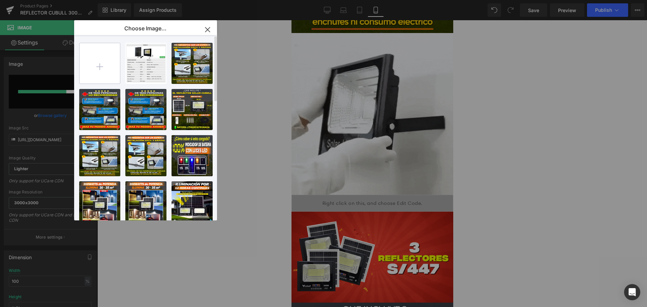
click at [99, 62] on input "file" at bounding box center [99, 63] width 40 height 40
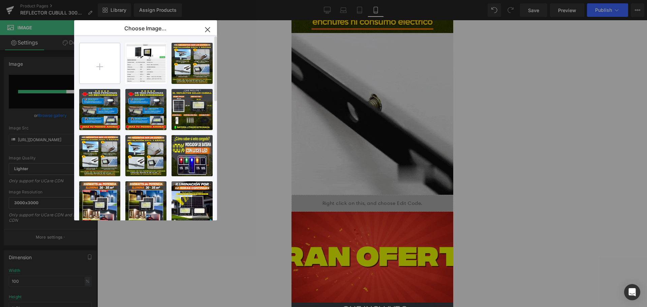
type input "C:\fakepath\foto real cubull.jpg"
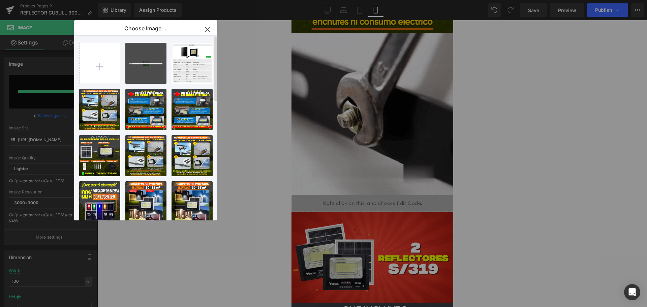
type input "https://ucarecdn.com/fc0d1b6d-4b17-446c-b011-27048d148431/-/format/auto/-/previ…"
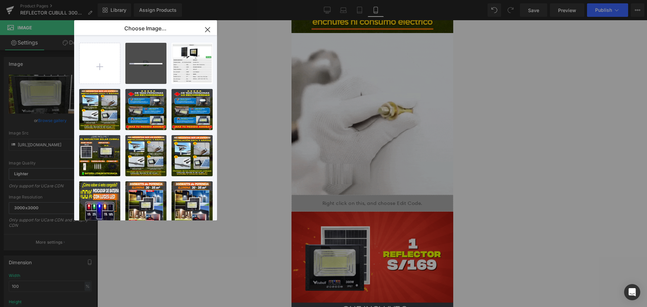
click at [209, 31] on icon "button" at bounding box center [207, 29] width 4 height 4
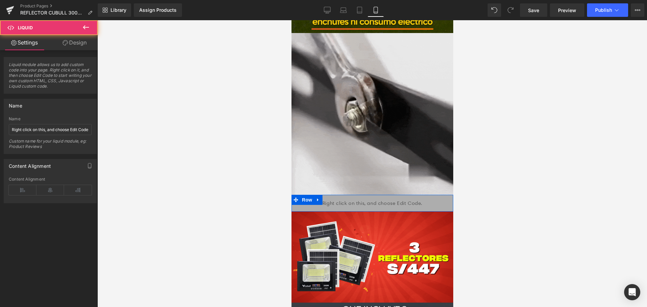
click at [305, 195] on div "Liquid Row" at bounding box center [372, 203] width 162 height 17
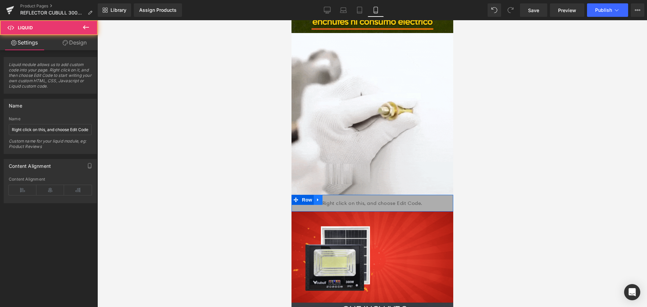
click at [315, 197] on icon at bounding box center [317, 199] width 5 height 5
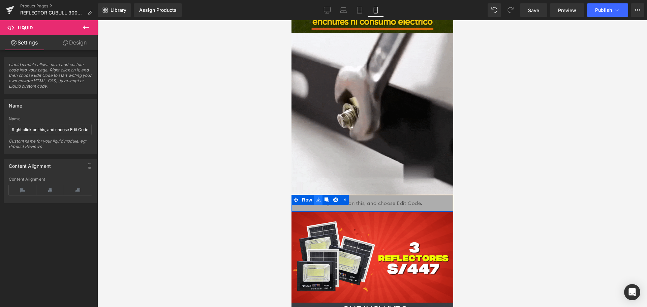
drag, startPoint x: 326, startPoint y: 142, endPoint x: 313, endPoint y: 147, distance: 13.6
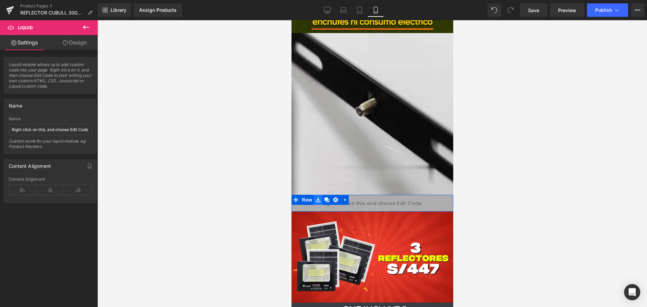
click at [326, 197] on icon at bounding box center [326, 199] width 5 height 5
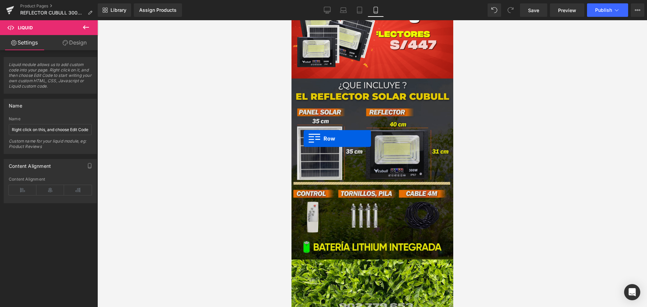
scroll to position [2103, 0]
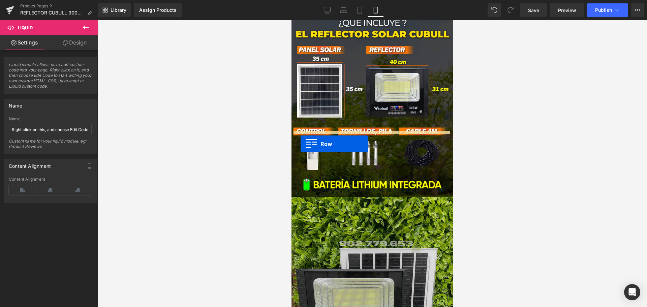
drag, startPoint x: 294, startPoint y: 142, endPoint x: 299, endPoint y: 143, distance: 4.9
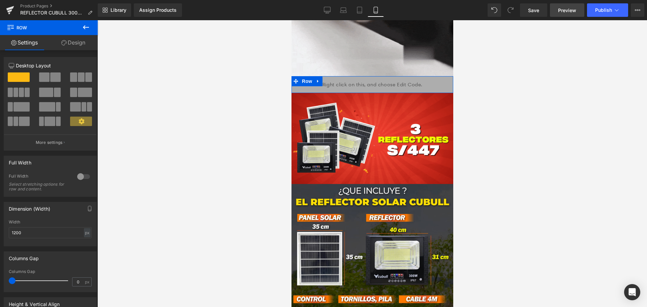
scroll to position [1918, 0]
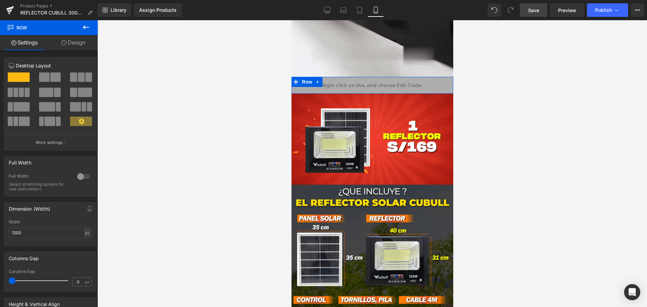
click at [543, 10] on link "Save" at bounding box center [533, 9] width 27 height 13
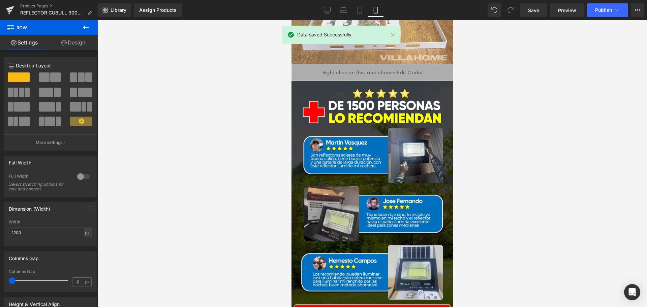
scroll to position [2402, 0]
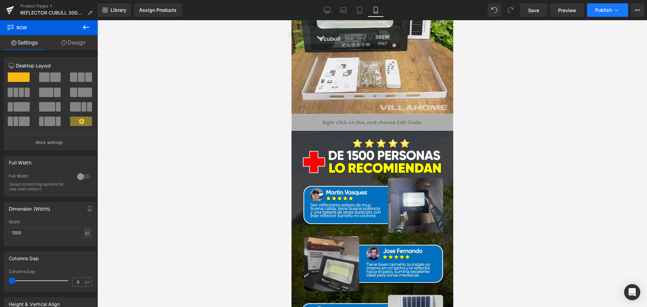
click at [596, 12] on span "Publish" at bounding box center [603, 9] width 17 height 5
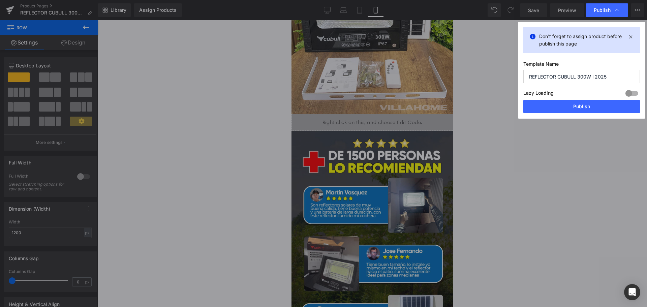
click at [557, 109] on button "Publish" at bounding box center [581, 106] width 117 height 13
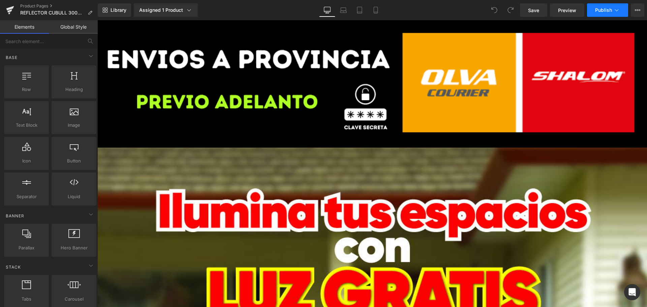
click at [604, 12] on span "Publish" at bounding box center [603, 9] width 17 height 5
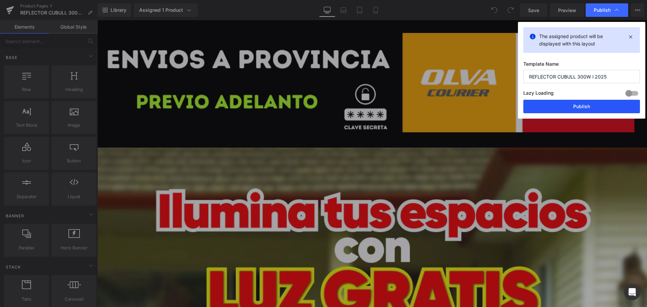
click at [570, 103] on button "Publish" at bounding box center [581, 106] width 117 height 13
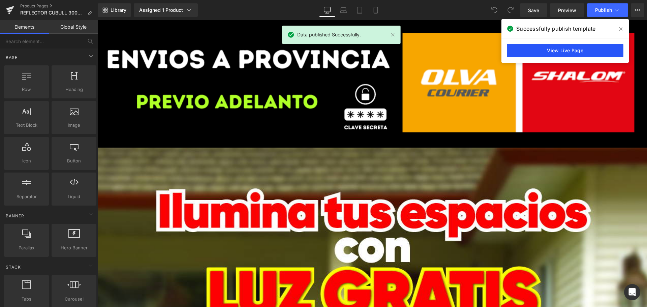
click at [570, 50] on link "View Live Page" at bounding box center [565, 50] width 117 height 13
